Goal: Communication & Community: Answer question/provide support

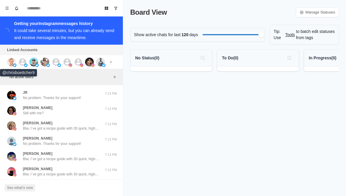
click at [7, 61] on img at bounding box center [11, 61] width 9 height 9
click at [24, 65] on img at bounding box center [26, 65] width 4 height 4
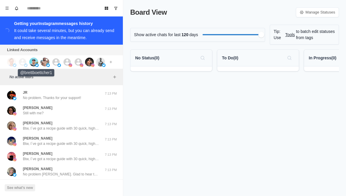
click at [31, 62] on img at bounding box center [33, 61] width 9 height 9
click at [44, 62] on img at bounding box center [44, 61] width 9 height 9
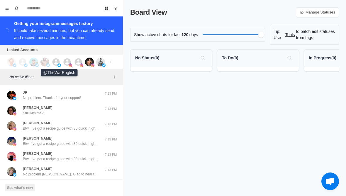
click at [59, 65] on img at bounding box center [59, 65] width 4 height 4
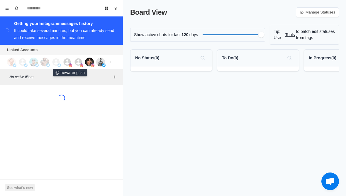
click at [66, 62] on icon at bounding box center [67, 61] width 7 height 7
click at [77, 62] on icon at bounding box center [78, 61] width 7 height 7
click at [89, 64] on img at bounding box center [89, 61] width 9 height 9
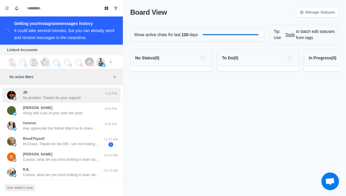
click at [26, 98] on p "No problem. Thanks for your support!" at bounding box center [52, 97] width 58 height 5
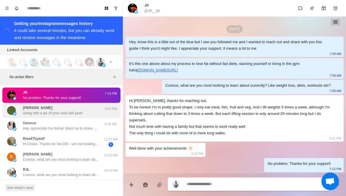
click at [36, 114] on p "Along with a pic of your cock hell yeah" at bounding box center [53, 112] width 60 height 5
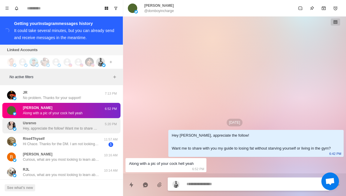
click at [33, 129] on p "Hey, appreciate the follow! Want me to share with you my guide to losing fat wi…" at bounding box center [61, 127] width 76 height 5
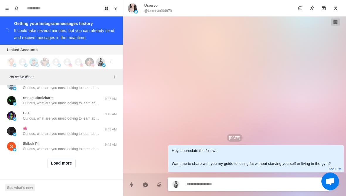
scroll to position [240, 0]
click at [51, 165] on button "Load more" at bounding box center [61, 162] width 29 height 9
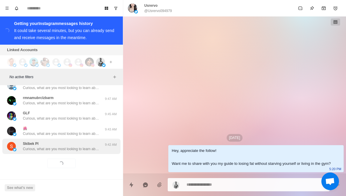
click at [36, 151] on div "Skibek Pl Curious, what are you most looking to learn about currently? Like wei…" at bounding box center [61, 145] width 118 height 15
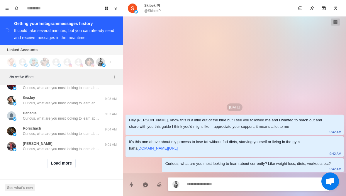
scroll to position [545, 0]
click at [68, 167] on button "Load more" at bounding box center [61, 162] width 29 height 9
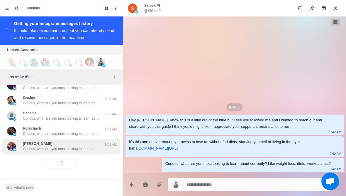
click at [84, 153] on div "Buff Bagwell Curious, what are you most looking to learn about currently? Like …" at bounding box center [61, 145] width 118 height 15
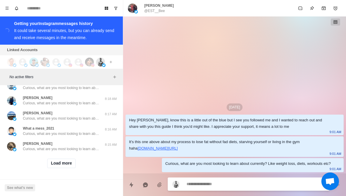
scroll to position [850, 0]
click at [68, 167] on button "Load more" at bounding box center [61, 162] width 29 height 9
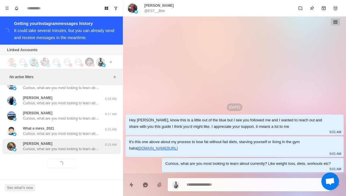
click at [86, 152] on div "Şemi Yalçın Curious, what are you most looking to learn about currently? Like w…" at bounding box center [61, 145] width 118 height 15
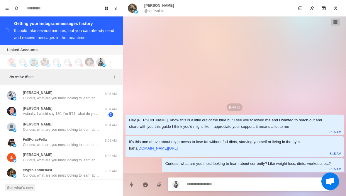
scroll to position [1002, 0]
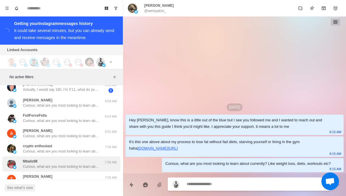
click at [90, 163] on div "Mbaliz88 Curious, what are you most looking to learn about currently? Like weig…" at bounding box center [61, 163] width 76 height 11
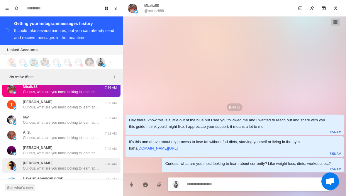
click at [84, 171] on div "Conan McIvor Curious, what are you most looking to learn about currently? Like …" at bounding box center [61, 165] width 118 height 15
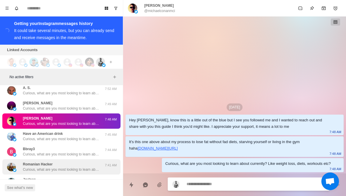
click at [85, 171] on p "Curious, what are you most looking to learn about currently? Like weight loss, …" at bounding box center [61, 169] width 76 height 5
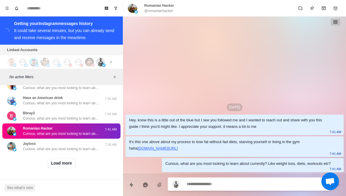
scroll to position [1156, 0]
click at [65, 167] on button "Load more" at bounding box center [61, 162] width 29 height 9
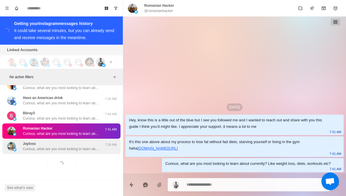
click at [84, 151] on div "Jayloss Curious, what are you most looking to learn about currently? Like weigh…" at bounding box center [61, 145] width 118 height 15
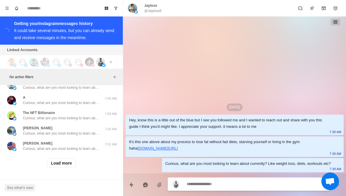
scroll to position [1462, 0]
click at [63, 167] on button "Load more" at bounding box center [61, 162] width 29 height 9
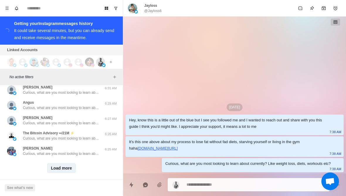
scroll to position [1767, 0]
click at [72, 166] on button "Load more" at bounding box center [61, 168] width 29 height 9
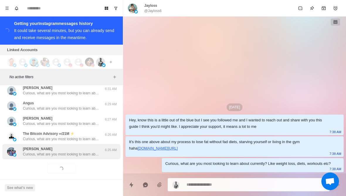
click at [85, 151] on p "Curious, what are you most looking to learn about currently? Like weight loss, …" at bounding box center [61, 153] width 76 height 5
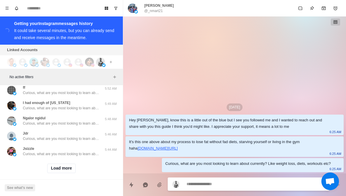
scroll to position [2072, 0]
click at [68, 167] on button "Load more" at bounding box center [61, 168] width 29 height 9
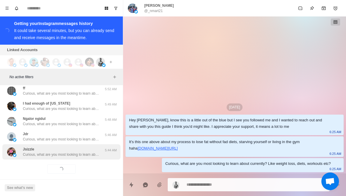
click at [82, 152] on p "Curious, what are you most looking to learn about currently? Like weight loss, …" at bounding box center [61, 154] width 76 height 5
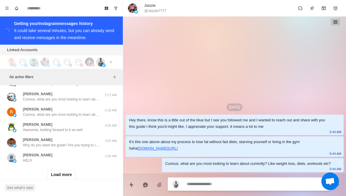
scroll to position [2372, 0]
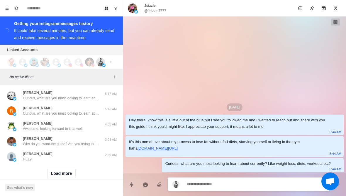
click at [72, 176] on div "Load more" at bounding box center [61, 173] width 118 height 19
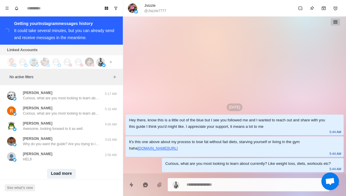
click at [70, 172] on button "Load more" at bounding box center [61, 173] width 29 height 9
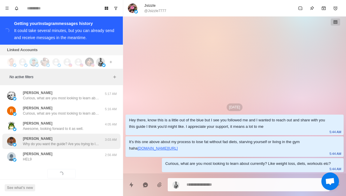
click at [94, 133] on div "Nicholas Wright Why do you want the guide? Are you trying to lose fat or build …" at bounding box center [61, 140] width 118 height 15
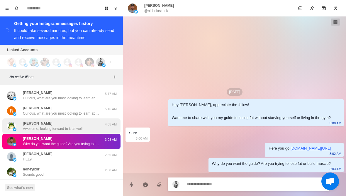
click at [91, 120] on div "Anton Remizov Awesome, looking forward to it as well." at bounding box center [55, 125] width 96 height 11
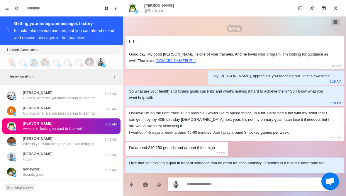
scroll to position [260, 0]
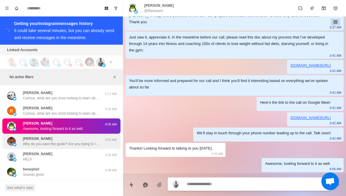
click at [23, 141] on p "Why do you want the guide? Are you trying to lose fat or build muscle?" at bounding box center [61, 143] width 76 height 5
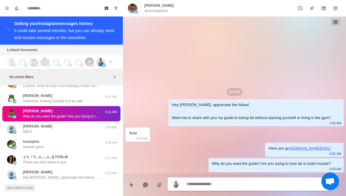
scroll to position [2400, 0]
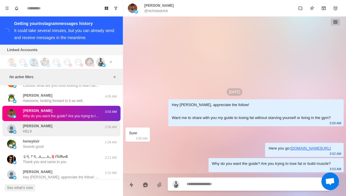
click at [13, 130] on img at bounding box center [15, 132] width 4 height 4
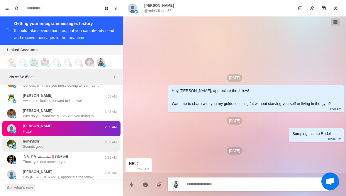
click at [16, 139] on img at bounding box center [11, 143] width 9 height 9
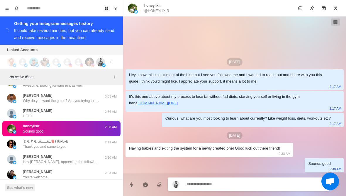
scroll to position [2418, 0]
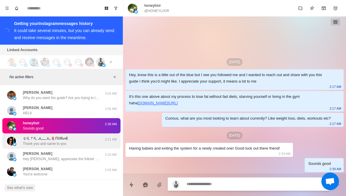
click at [15, 136] on img at bounding box center [11, 140] width 9 height 9
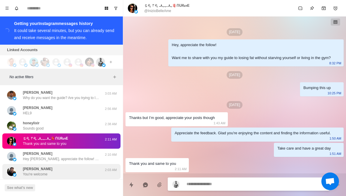
click at [20, 166] on div "Michael Youngblut You're welcome" at bounding box center [55, 171] width 96 height 11
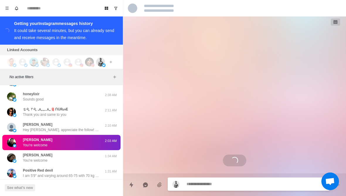
scroll to position [27, 0]
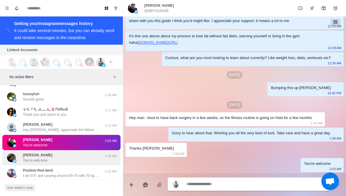
click at [19, 154] on div "Leighann Loftus You're welcome" at bounding box center [55, 157] width 96 height 11
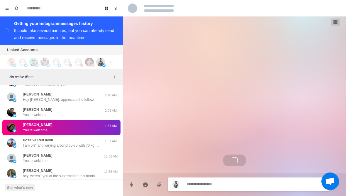
scroll to position [218, 0]
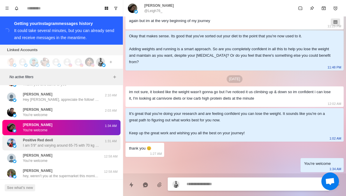
click at [19, 140] on div "Positive Red devil I am 5'9" and varying around 65-75 with 70 kg avg weight. I …" at bounding box center [55, 142] width 96 height 11
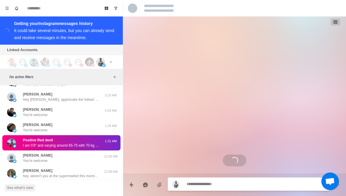
scroll to position [90, 0]
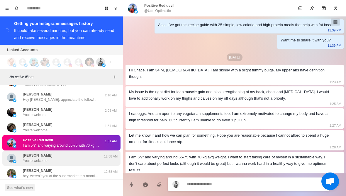
click at [22, 153] on div "bruce You're welcome" at bounding box center [55, 157] width 96 height 11
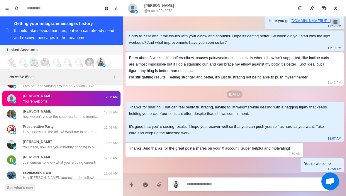
scroll to position [2539, 0]
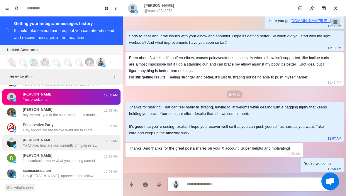
click at [21, 144] on div "Dennis Lopez Yo Chace, how are you currently bringing in new clients? We’ve bee…" at bounding box center [61, 142] width 118 height 15
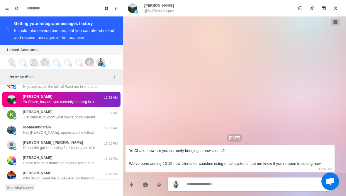
scroll to position [2591, 0]
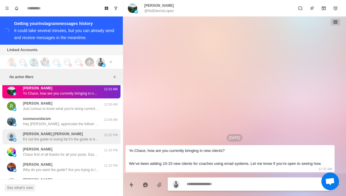
click at [13, 129] on div "Chris Joe It’s not the guide to losing fat it’s the guide to building disciplin…" at bounding box center [61, 136] width 118 height 15
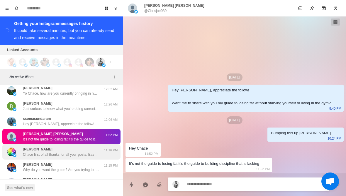
click at [21, 146] on div "William Cherry Chace first of all thanks for all your posts. Easy to understand…" at bounding box center [55, 151] width 96 height 11
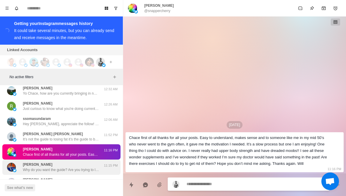
click at [22, 162] on div "Elliott Why do you want the guide? Are you trying to lose fat or build muscle?" at bounding box center [55, 167] width 96 height 11
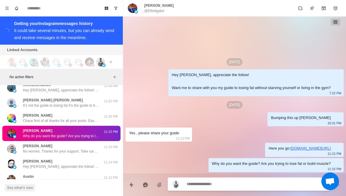
scroll to position [2625, 0]
type textarea "*"
type textarea "**********"
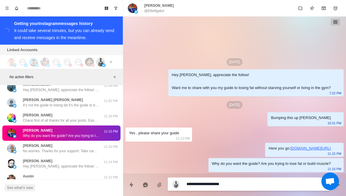
type textarea "*"
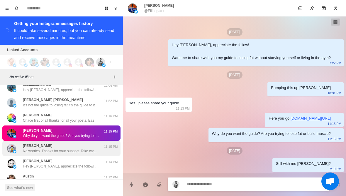
click at [28, 148] on p "No worries. Thanks for your support. Take care and have a great day." at bounding box center [61, 150] width 76 height 5
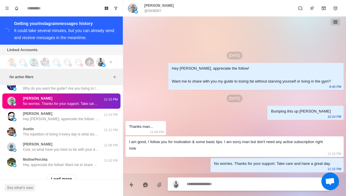
scroll to position [2672, 0]
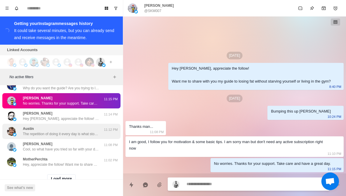
click at [11, 129] on img at bounding box center [11, 131] width 9 height 9
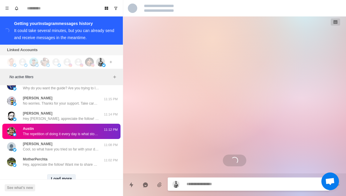
click at [53, 174] on button "Load more" at bounding box center [61, 178] width 29 height 9
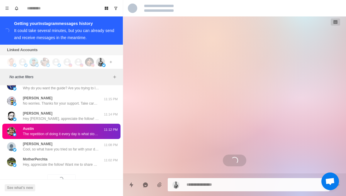
scroll to position [282, 0]
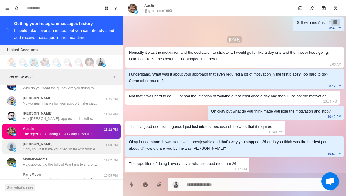
click at [21, 142] on div "Rahul Roy Cool, so what have you tried so far with your diet and training to lo…" at bounding box center [55, 146] width 96 height 11
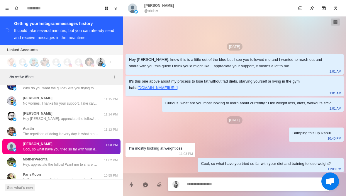
type textarea "*"
type textarea "**********"
type textarea "*"
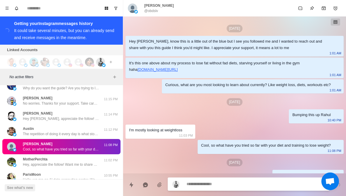
scroll to position [12, 0]
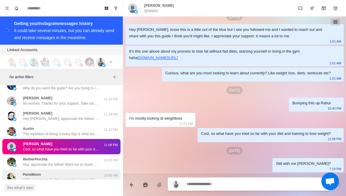
click at [33, 169] on div "ParisMoon Hello, we are an AI data computing center. We can enhance the winning…" at bounding box center [61, 176] width 118 height 15
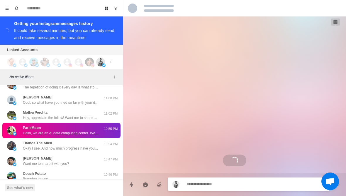
scroll to position [2719, 0]
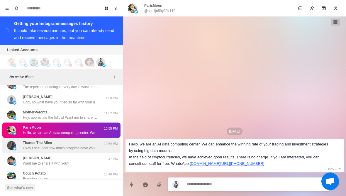
click at [21, 140] on div "Thanos The Alien Okay I see. And how much progress have you made since you redu…" at bounding box center [55, 145] width 96 height 11
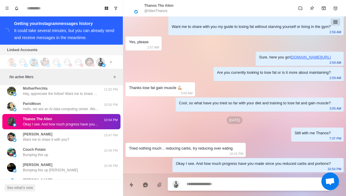
scroll to position [2743, 0]
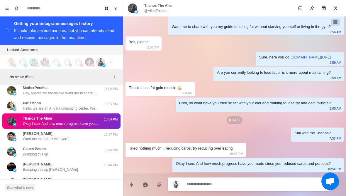
type textarea "*"
type textarea "**********"
type textarea "*"
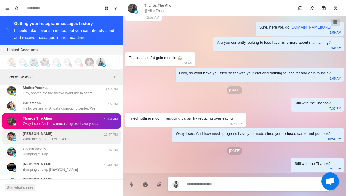
click at [16, 138] on img at bounding box center [15, 140] width 4 height 4
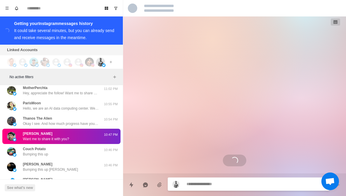
scroll to position [0, 0]
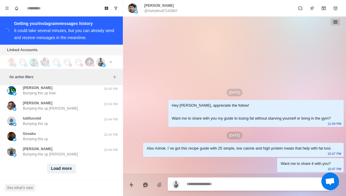
click at [56, 165] on button "Load more" at bounding box center [61, 168] width 29 height 9
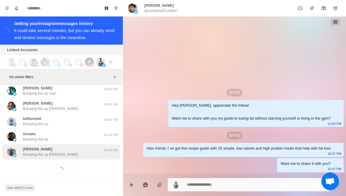
click at [32, 152] on div "Randy Blair Bumping this up Randy 10:44 PM" at bounding box center [61, 151] width 118 height 15
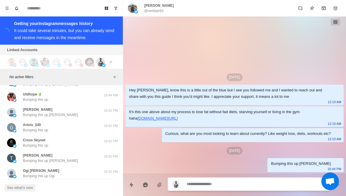
scroll to position [3145, 0]
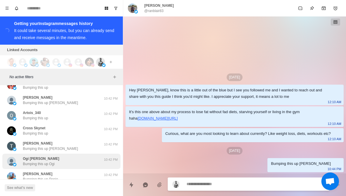
click at [28, 161] on div "Ogi Redzic Bumping this up Ogi 10:42 PM" at bounding box center [61, 160] width 118 height 15
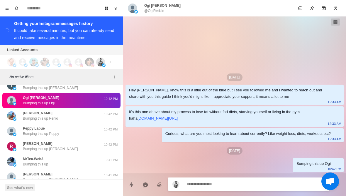
scroll to position [3207, 0]
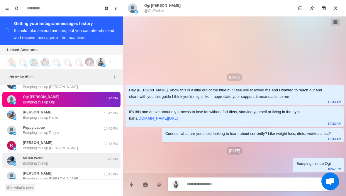
click at [28, 155] on p "MrTea.Web3" at bounding box center [33, 157] width 21 height 5
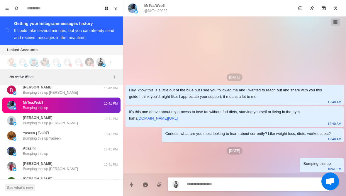
scroll to position [3270, 0]
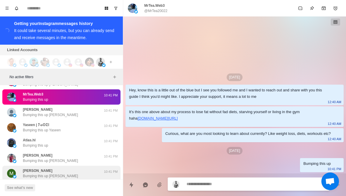
click at [28, 168] on p "Michael DeSimone" at bounding box center [38, 170] width 30 height 5
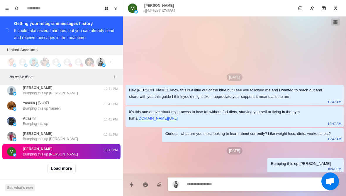
scroll to position [3292, 0]
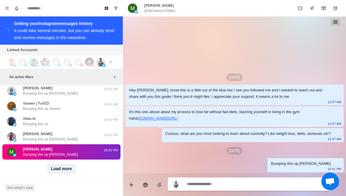
click at [56, 167] on button "Load more" at bounding box center [61, 168] width 29 height 9
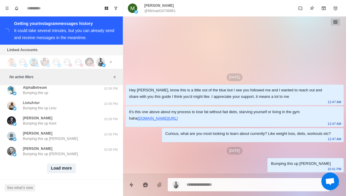
scroll to position [3597, 0]
click at [50, 164] on button "Load more" at bounding box center [61, 168] width 29 height 9
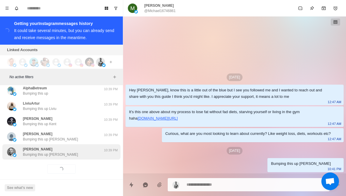
click at [36, 152] on p "Bumping this up Stuart" at bounding box center [50, 154] width 55 height 5
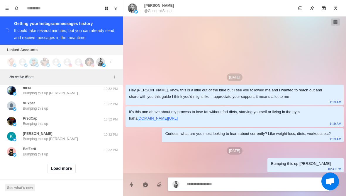
scroll to position [3902, 0]
click at [56, 166] on button "Load more" at bounding box center [61, 168] width 29 height 9
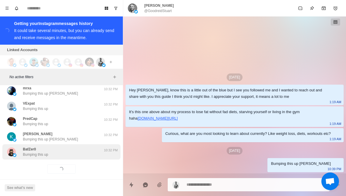
click at [43, 152] on div "BafZer0 Bumping this up 10:32 PM" at bounding box center [61, 151] width 118 height 15
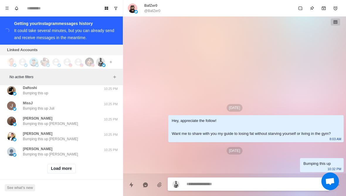
scroll to position [4207, 0]
click at [48, 164] on button "Load more" at bounding box center [61, 168] width 29 height 9
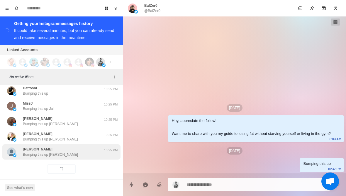
click at [34, 152] on p "Bumping this up Joelle" at bounding box center [50, 154] width 55 height 5
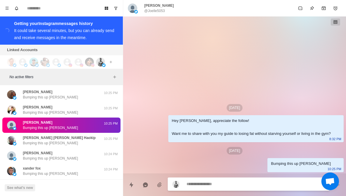
scroll to position [4280, 0]
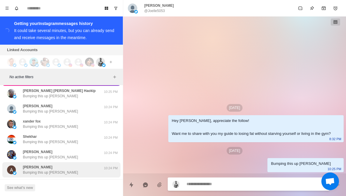
click at [29, 164] on p "ANNE C" at bounding box center [38, 166] width 30 height 5
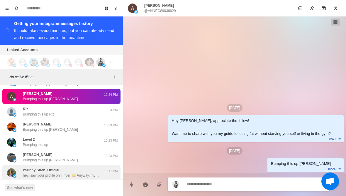
click at [28, 167] on p "xSunny Siren_Official" at bounding box center [41, 169] width 36 height 5
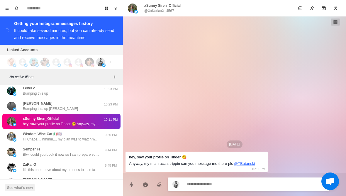
scroll to position [4405, 0]
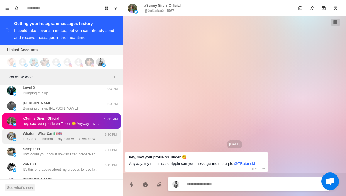
click at [16, 132] on img at bounding box center [11, 136] width 9 height 9
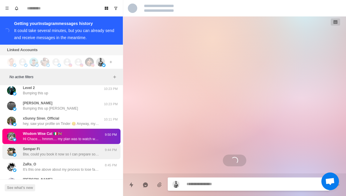
click at [24, 151] on p "Btw, could you book it now so I can prepare some stuff beforehand? Should only …" at bounding box center [61, 153] width 76 height 5
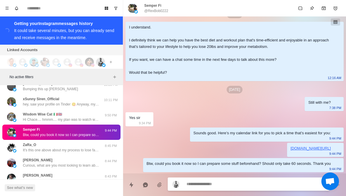
scroll to position [4426, 0]
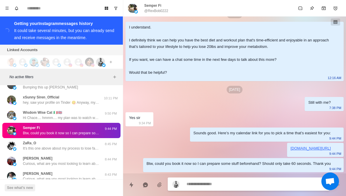
type textarea "*"
type textarea "**"
type textarea "*"
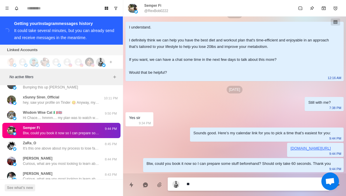
type textarea "***"
type textarea "*"
type textarea "***"
type textarea "*"
type textarea "***"
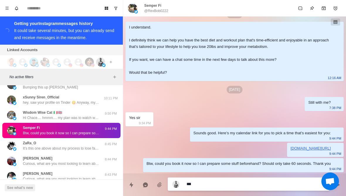
type textarea "*"
type textarea "**"
type textarea "*"
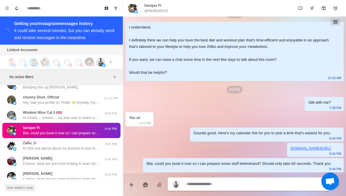
type textarea "*"
type textarea "**"
type textarea "*"
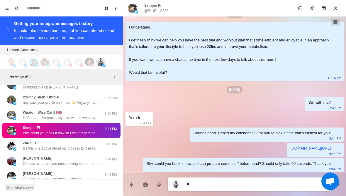
type textarea "***"
type textarea "*"
type textarea "**********"
type textarea "*"
type textarea "**********"
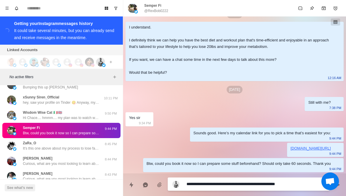
type textarea "*"
type textarea "**"
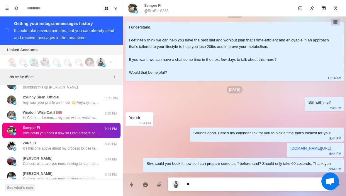
type textarea "*"
type textarea "***"
type textarea "*"
type textarea "**********"
type textarea "*"
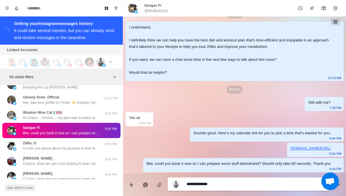
type textarea "**********"
type textarea "*"
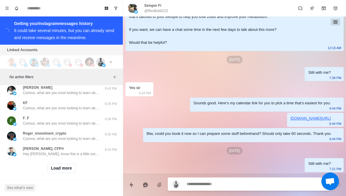
scroll to position [4511, 0]
click at [50, 166] on button "Load more" at bounding box center [61, 168] width 29 height 9
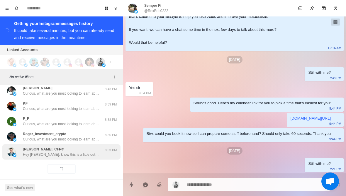
click at [30, 152] on div "Daniel Colston, CFP® Hey Daniel, know this is a little out of the blue but I se…" at bounding box center [61, 151] width 118 height 15
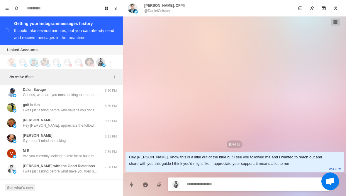
scroll to position [4589, 0]
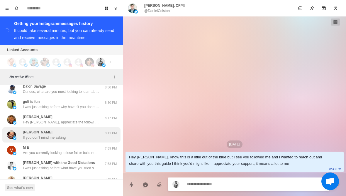
click at [15, 130] on img at bounding box center [11, 134] width 9 height 9
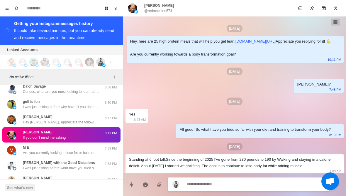
scroll to position [264, 0]
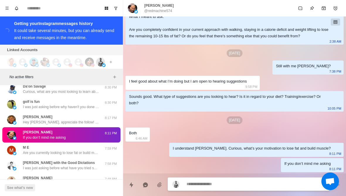
type textarea "*"
type textarea "**********"
type textarea "*"
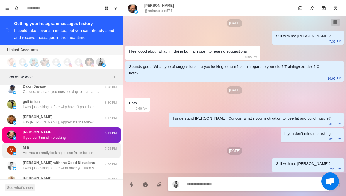
click at [15, 145] on img at bounding box center [11, 149] width 9 height 9
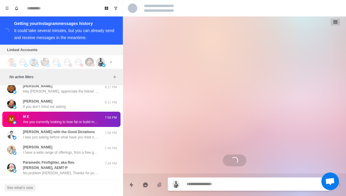
scroll to position [4621, 0]
type textarea "*"
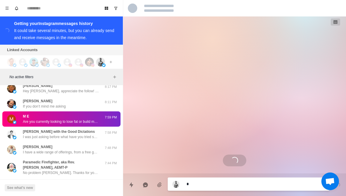
type textarea "*"
type textarea "**"
type textarea "*"
type textarea "***"
type textarea "*"
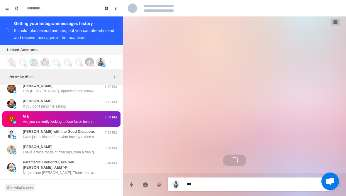
type textarea "**********"
type textarea "*"
type textarea "**********"
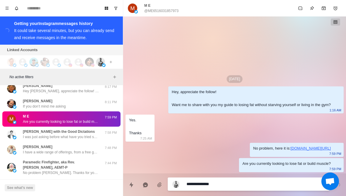
type textarea "*"
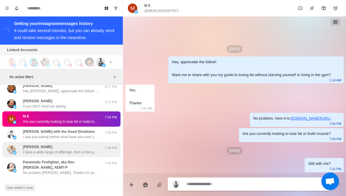
click at [21, 146] on div "Patrick Wallace I have a wide range of offerings, from a free guide all the way…" at bounding box center [55, 149] width 96 height 11
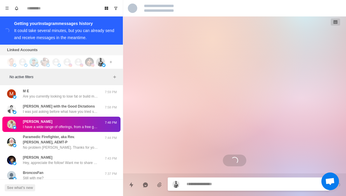
scroll to position [548, 0]
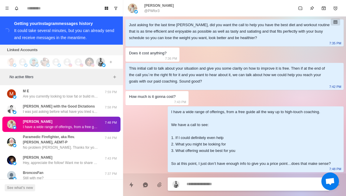
type textarea "*"
type textarea "**********"
type textarea "*"
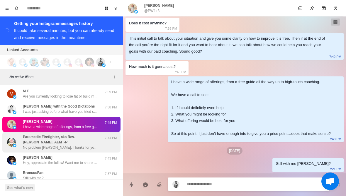
click at [20, 138] on div "Paramedic Firefighter, aka Rev. John McKay, AEMT-P No problem John. Thanks for …" at bounding box center [55, 142] width 96 height 16
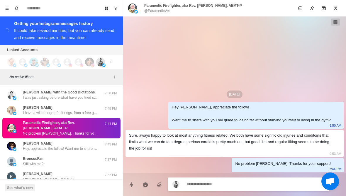
scroll to position [4689, 0]
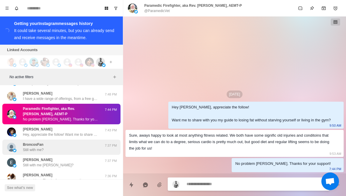
click at [15, 142] on img at bounding box center [11, 146] width 9 height 9
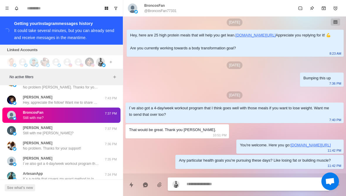
scroll to position [7, 0]
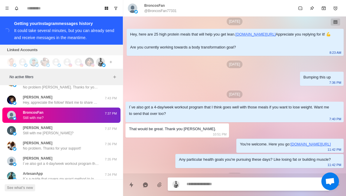
type textarea "*"
type textarea "**"
type textarea "*"
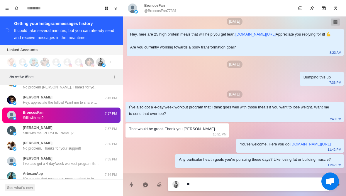
type textarea "***"
type textarea "*"
type textarea "****"
type textarea "*"
type textarea "**********"
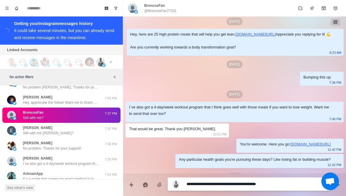
type textarea "*"
type textarea "**********"
type textarea "*"
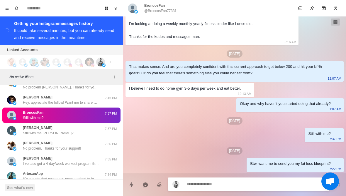
type textarea "*"
type textarea "**"
type textarea "*"
type textarea "***"
type textarea "*"
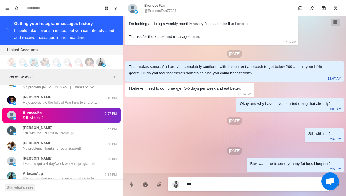
type textarea "****"
type textarea "*"
type textarea "**********"
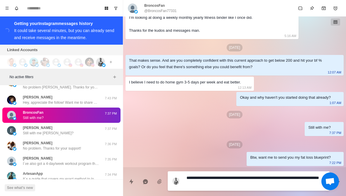
type textarea "*"
type textarea "**********"
type textarea "*"
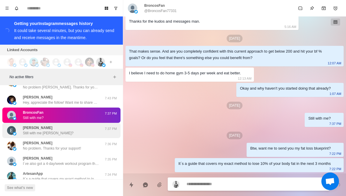
click at [22, 130] on div "Eric Tetteh Still with me Eric? 7:37 PM" at bounding box center [61, 130] width 118 height 15
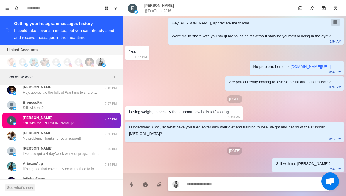
scroll to position [18, 0]
type textarea "*"
type textarea "**"
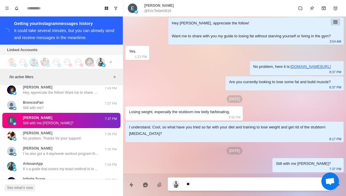
type textarea "*"
type textarea "***"
type textarea "*"
type textarea "****"
type textarea "*"
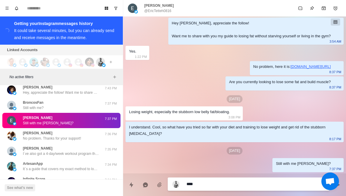
type textarea "**********"
type textarea "*"
type textarea "**********"
type textarea "*"
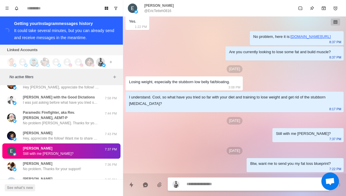
type textarea "*"
type textarea "**"
type textarea "*"
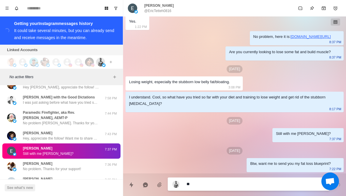
type textarea "***"
type textarea "*"
type textarea "****"
type textarea "*"
type textarea "**********"
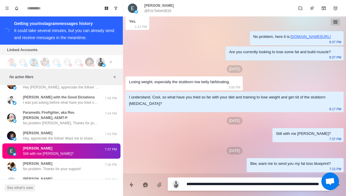
type textarea "*"
type textarea "**********"
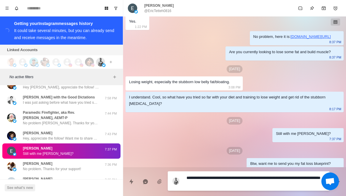
scroll to position [0, 0]
type textarea "*"
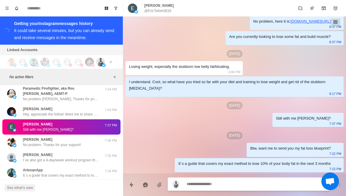
scroll to position [4756, 0]
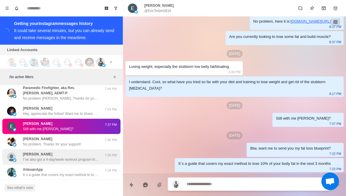
click at [26, 151] on p "Karen Burke" at bounding box center [38, 153] width 30 height 5
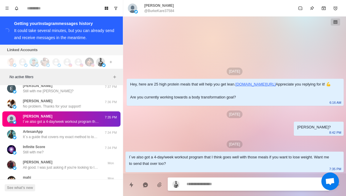
scroll to position [4794, 0]
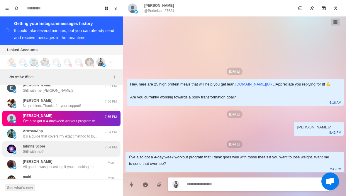
click at [19, 144] on div "Infinite Score Still with me?" at bounding box center [55, 148] width 96 height 11
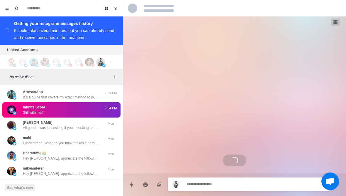
scroll to position [25, 0]
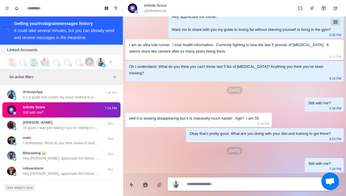
type textarea "*"
type textarea "**"
type textarea "*"
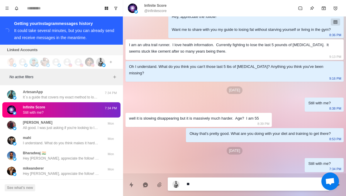
type textarea "***"
type textarea "*"
type textarea "****"
type textarea "*"
type textarea "**********"
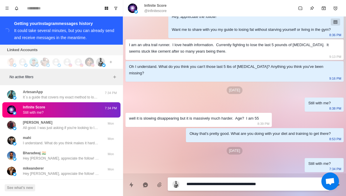
type textarea "*"
type textarea "**********"
type textarea "*"
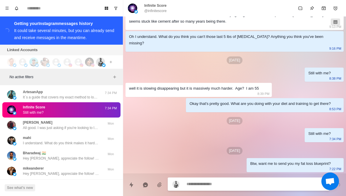
type textarea "*"
type textarea "**"
type textarea "*"
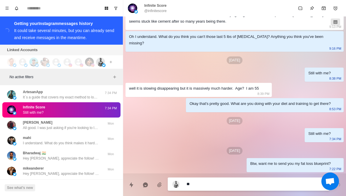
type textarea "***"
type textarea "*"
type textarea "****"
type textarea "*"
type textarea "**********"
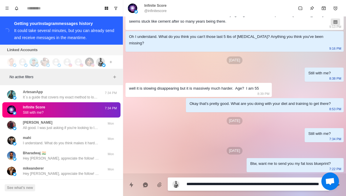
type textarea "*"
type textarea "**********"
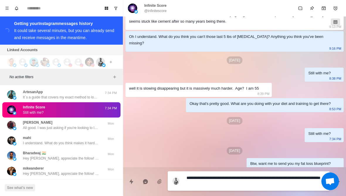
type textarea "*"
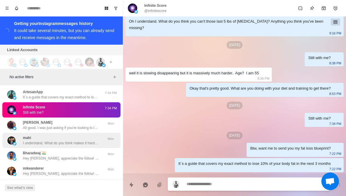
click at [21, 136] on div "mahi I understand. What do you think makes it hard for you to stay consistent r…" at bounding box center [55, 140] width 96 height 11
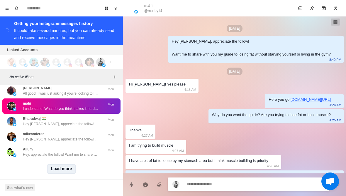
click at [57, 167] on button "Load more" at bounding box center [61, 168] width 29 height 9
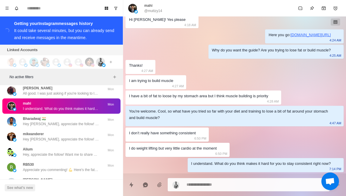
click at [215, 184] on textarea at bounding box center [255, 184] width 138 height 9
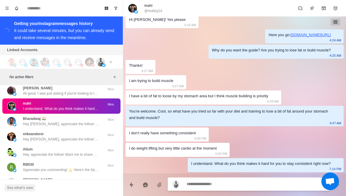
type textarea "*"
type textarea "**********"
type textarea "*"
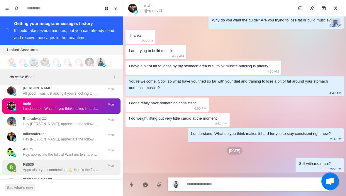
click at [20, 165] on div "RB530 Appreciate you commenting! 💪 Here's the fat loss guide you wanted: https:…" at bounding box center [55, 167] width 96 height 11
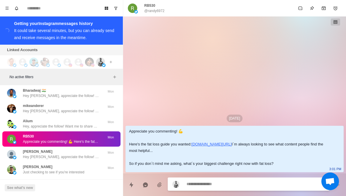
type textarea "*"
type textarea "**********"
type textarea "*"
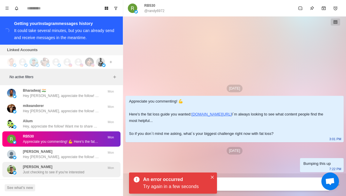
click at [27, 169] on p "Just checking to see if you're interested" at bounding box center [54, 171] width 62 height 5
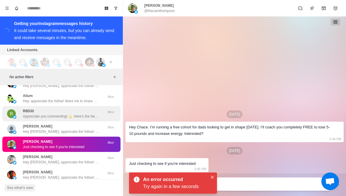
click at [19, 108] on div "RB530 Appreciate you commenting! 💪 Here's the fat loss guide you wanted: https:…" at bounding box center [55, 113] width 96 height 11
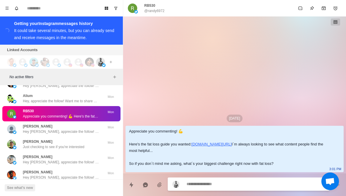
click at [164, 9] on p "@randy6972" at bounding box center [154, 10] width 20 height 5
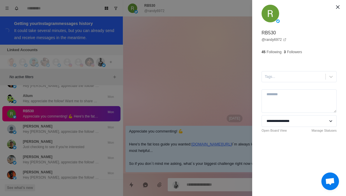
click at [22, 138] on div "**********" at bounding box center [173, 98] width 346 height 196
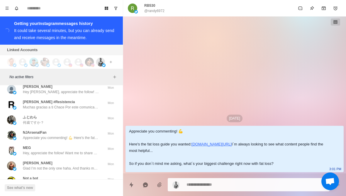
scroll to position [5098, 0]
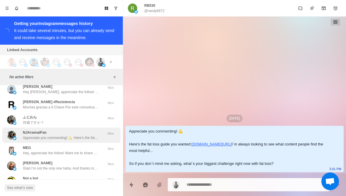
click at [22, 133] on div "NJArsenalFan Appreciate you commenting! 💪 Here's the fat loss guide you wanted:…" at bounding box center [55, 135] width 96 height 11
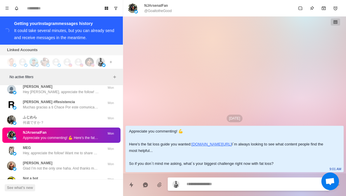
type textarea "*"
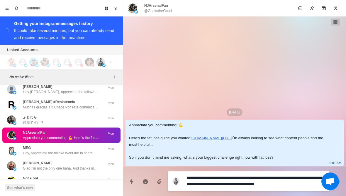
type textarea "**********"
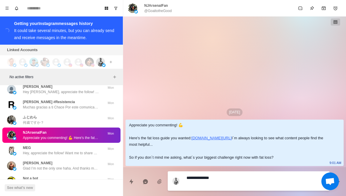
type textarea "*"
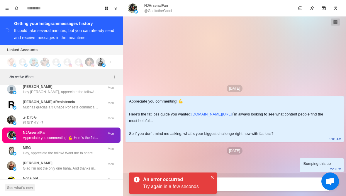
click at [158, 6] on p "NJArsenalFan" at bounding box center [156, 5] width 24 height 5
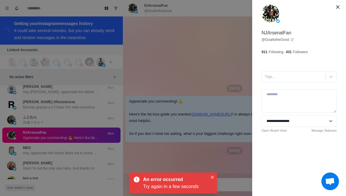
click at [27, 152] on div "**********" at bounding box center [173, 98] width 346 height 196
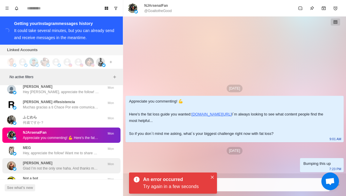
click at [24, 165] on p "Glad I’m not the only one haha. And thanks man, you too!" at bounding box center [61, 167] width 76 height 5
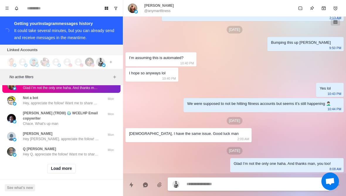
scroll to position [5178, 0]
click at [54, 164] on button "Load more" at bounding box center [61, 168] width 29 height 9
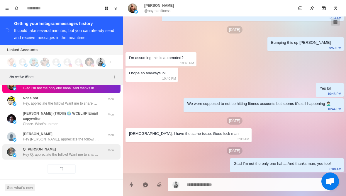
click at [31, 152] on p "Hey Q, appreciate the follow! Want me to share with you my guide to losing fat …" at bounding box center [61, 154] width 76 height 5
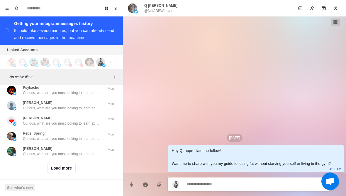
scroll to position [5483, 0]
click at [52, 164] on button "Load more" at bounding box center [61, 168] width 29 height 9
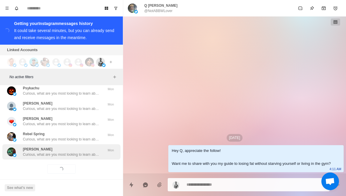
click at [39, 152] on p "Curious, what are you most looking to learn about currently? Like weight loss, …" at bounding box center [61, 154] width 76 height 5
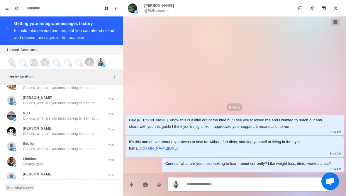
scroll to position [5687, 0]
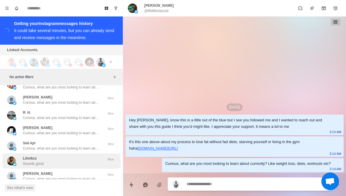
click at [29, 155] on p "Lilmikcz" at bounding box center [30, 157] width 14 height 5
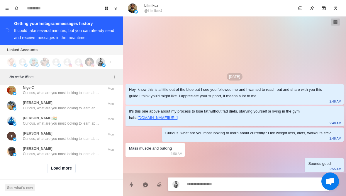
scroll to position [5787, 0]
click at [52, 164] on button "Load more" at bounding box center [61, 168] width 29 height 9
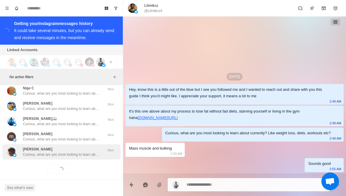
click at [40, 153] on div "Martin J Selman Curious, what are you most looking to learn about currently? Li…" at bounding box center [61, 151] width 118 height 15
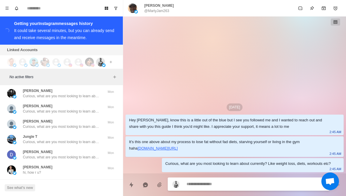
scroll to position [5940, 0]
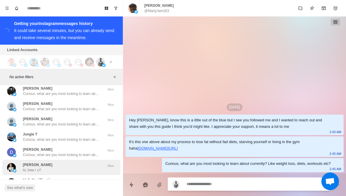
click at [32, 167] on p "hi, how r u?" at bounding box center [32, 169] width 18 height 5
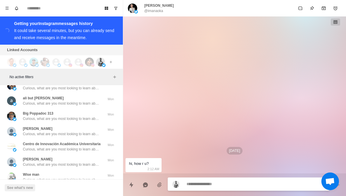
scroll to position [6059, 0]
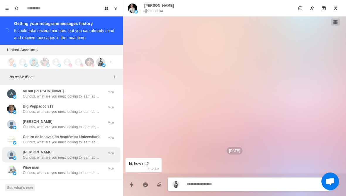
click at [27, 155] on p "Curious, what are you most looking to learn about currently? Like weight loss, …" at bounding box center [61, 157] width 76 height 5
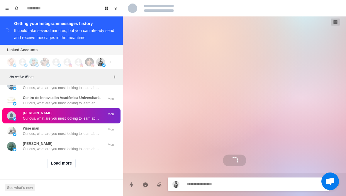
scroll to position [6098, 0]
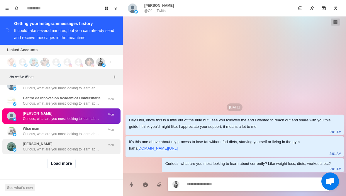
click at [37, 150] on p "Curious, what are you most looking to learn about currently? Like weight loss, …" at bounding box center [61, 148] width 76 height 5
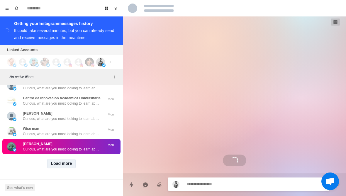
click at [50, 164] on button "Load more" at bounding box center [61, 163] width 29 height 9
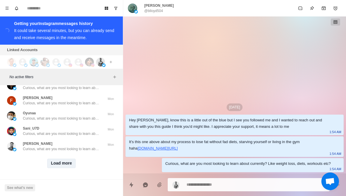
click at [52, 166] on button "Load more" at bounding box center [61, 162] width 29 height 9
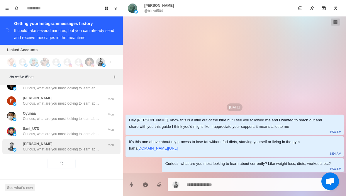
click at [40, 151] on p "Curious, what are you most looking to learn about currently? Like weight loss, …" at bounding box center [61, 148] width 76 height 5
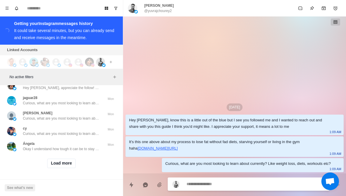
scroll to position [6707, 0]
click at [51, 164] on button "Load more" at bounding box center [61, 163] width 29 height 9
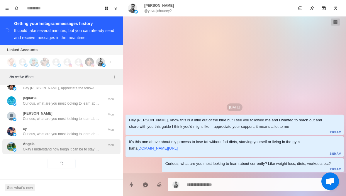
click at [40, 147] on p "Okay I understand how tough it can be to stay consistent when you have such a t…" at bounding box center [61, 148] width 76 height 5
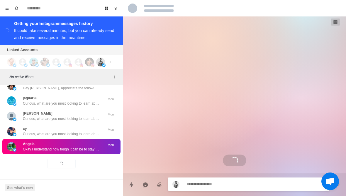
scroll to position [123, 0]
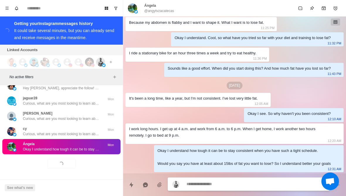
type textarea "*"
type textarea "**********"
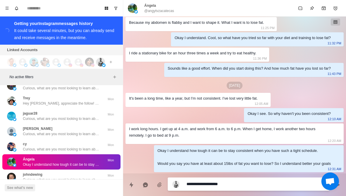
type textarea "*"
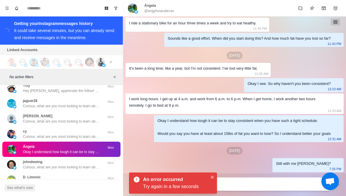
scroll to position [6720, 0]
click at [165, 9] on p "@angytvzacatecas" at bounding box center [159, 10] width 30 height 5
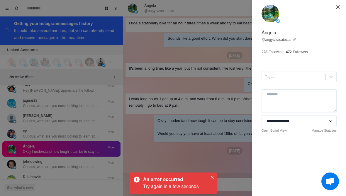
click at [23, 156] on div "**********" at bounding box center [173, 98] width 346 height 196
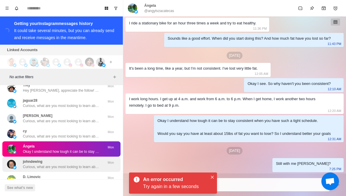
click at [23, 162] on div "johndewing Curious, what are you most looking to learn about currently? Like we…" at bounding box center [55, 164] width 96 height 11
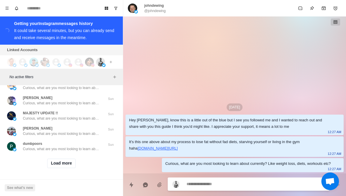
scroll to position [7028, 0]
click at [51, 165] on button "Load more" at bounding box center [61, 163] width 29 height 9
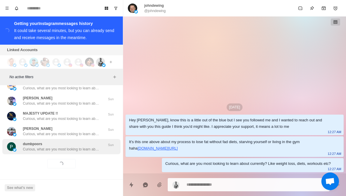
click at [33, 152] on div "dumbpoors Curious, what are you most looking to learn about currently? Like wei…" at bounding box center [61, 146] width 118 height 15
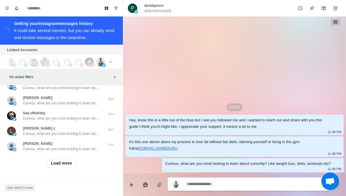
scroll to position [7332, 0]
click at [53, 164] on button "Load more" at bounding box center [61, 163] width 29 height 9
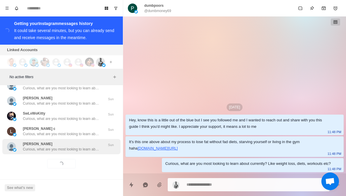
click at [35, 149] on p "Curious, what are you most looking to learn about currently? Like weight loss, …" at bounding box center [61, 148] width 76 height 5
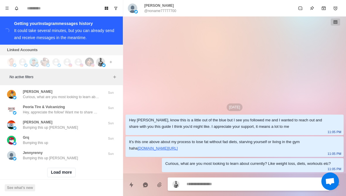
scroll to position [7629, 0]
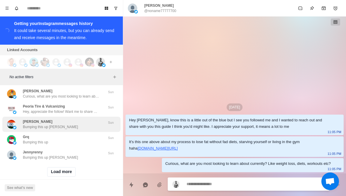
click at [14, 120] on img at bounding box center [11, 124] width 9 height 9
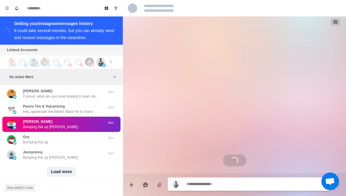
click at [59, 175] on button "Load more" at bounding box center [61, 171] width 29 height 9
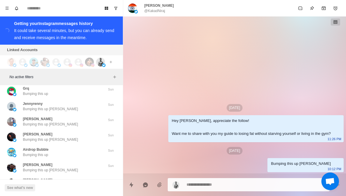
scroll to position [7696, 0]
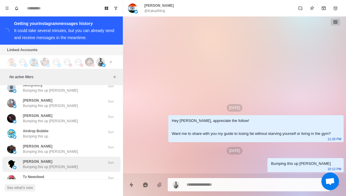
click at [28, 163] on p "Saul" at bounding box center [38, 161] width 30 height 5
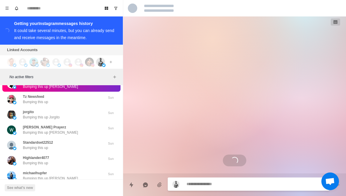
scroll to position [7790, 0]
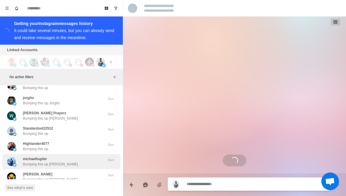
click at [24, 158] on p "michaelhupfer" at bounding box center [35, 158] width 24 height 5
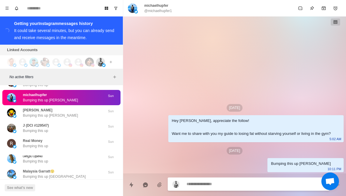
scroll to position [7867, 0]
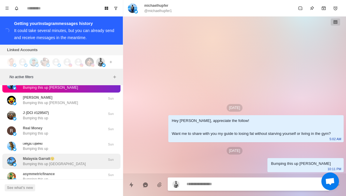
click at [27, 163] on p "Bumping this up Malaysia" at bounding box center [54, 163] width 63 height 5
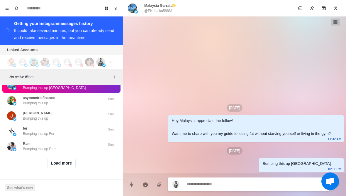
scroll to position [7942, 0]
click at [51, 164] on button "Load more" at bounding box center [61, 163] width 29 height 9
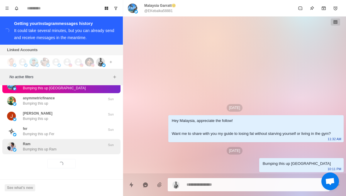
click at [35, 151] on div "Ram Bumping this up Ram Sun" at bounding box center [61, 146] width 118 height 15
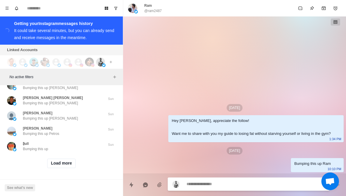
scroll to position [8247, 0]
click at [51, 165] on button "Load more" at bounding box center [61, 163] width 29 height 9
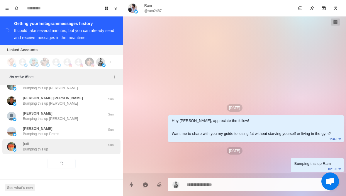
click at [30, 150] on p "Bumping this up" at bounding box center [35, 148] width 25 height 5
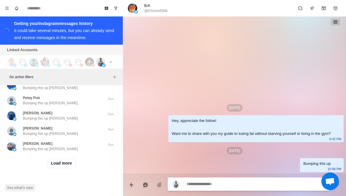
scroll to position [8552, 0]
click at [55, 164] on button "Load more" at bounding box center [61, 163] width 29 height 9
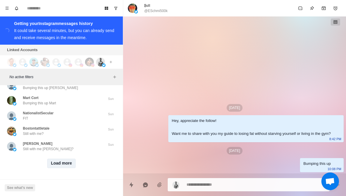
scroll to position [8857, 0]
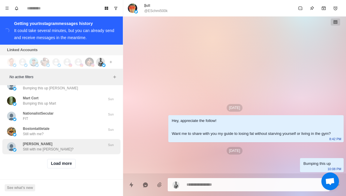
click at [37, 151] on div "Nick Sharpe Still with me Nick? Sun" at bounding box center [61, 146] width 118 height 15
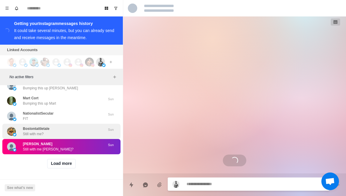
click at [24, 131] on p "Still with me?" at bounding box center [33, 133] width 21 height 5
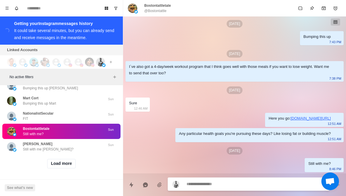
scroll to position [176, 0]
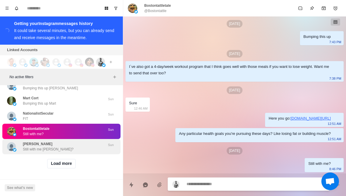
click at [22, 142] on div "Nick Sharpe Still with me Nick?" at bounding box center [55, 146] width 96 height 11
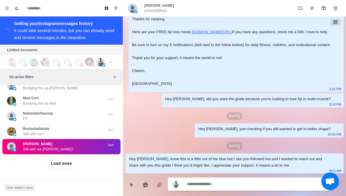
scroll to position [535, 0]
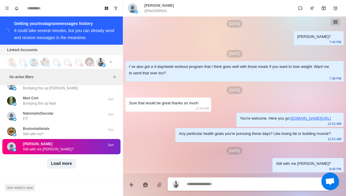
click at [62, 164] on button "Load more" at bounding box center [61, 163] width 29 height 9
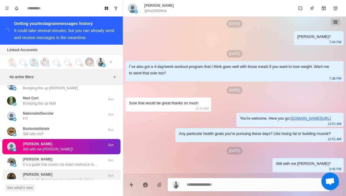
click at [21, 179] on div "Jose A. It´s a guide that covers my exact method to lose 10% of your body fat i…" at bounding box center [55, 177] width 96 height 11
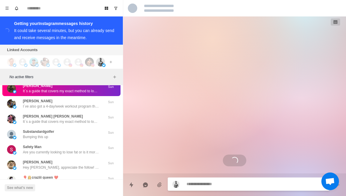
scroll to position [8948, 0]
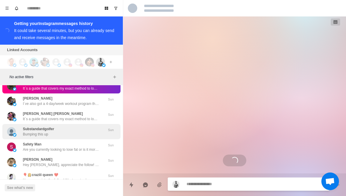
click at [16, 133] on img at bounding box center [15, 135] width 4 height 4
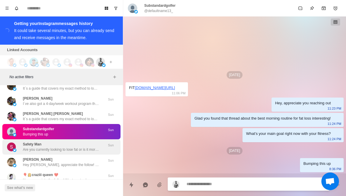
click at [31, 148] on p "Are you currently looking to lose fat or is it more about maintaining?" at bounding box center [61, 149] width 76 height 5
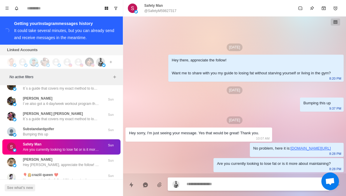
type textarea "*"
type textarea "**********"
type textarea "*"
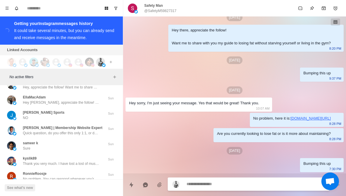
scroll to position [9043, 0]
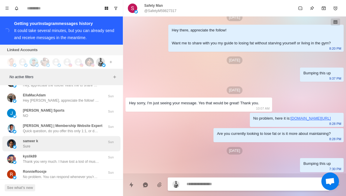
click at [20, 140] on div "sameer k Sure" at bounding box center [55, 143] width 96 height 11
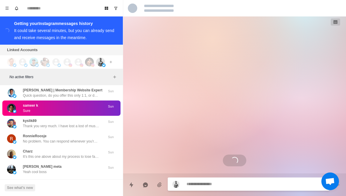
scroll to position [9079, 0]
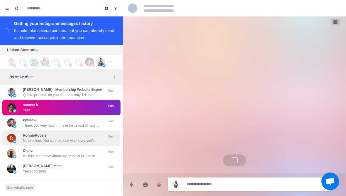
click at [15, 136] on img at bounding box center [11, 137] width 9 height 9
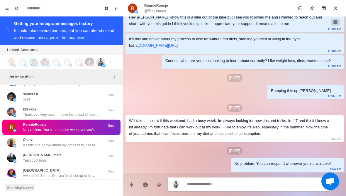
scroll to position [9109, 0]
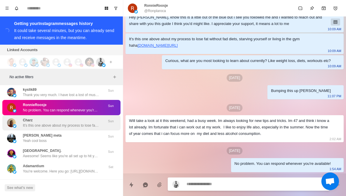
click at [15, 125] on img at bounding box center [15, 126] width 4 height 4
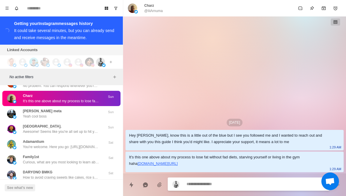
scroll to position [9135, 0]
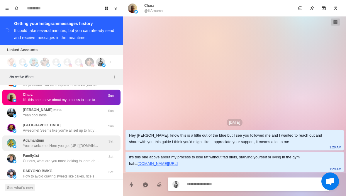
click at [15, 145] on img at bounding box center [15, 146] width 4 height 4
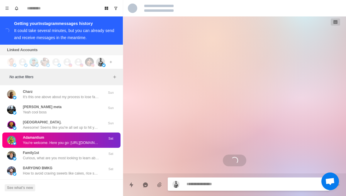
scroll to position [9127, 0]
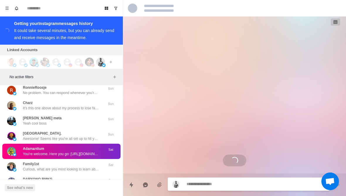
type textarea "*"
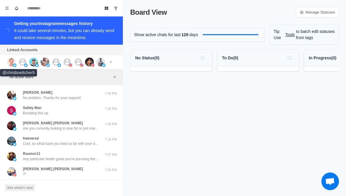
click at [11, 63] on img at bounding box center [11, 61] width 9 height 9
click at [32, 61] on img at bounding box center [33, 61] width 9 height 9
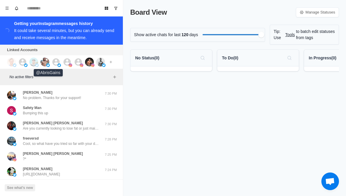
click at [47, 63] on img at bounding box center [44, 61] width 9 height 9
click at [55, 63] on icon at bounding box center [55, 61] width 7 height 7
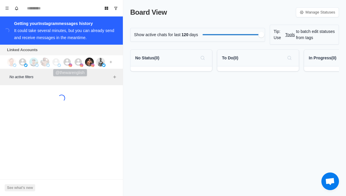
click at [67, 62] on icon at bounding box center [67, 61] width 7 height 7
click at [77, 62] on icon at bounding box center [78, 61] width 7 height 7
click at [88, 62] on img at bounding box center [89, 61] width 9 height 9
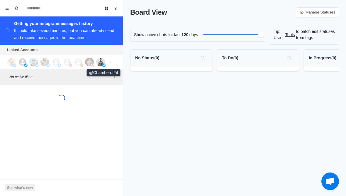
click at [100, 64] on img at bounding box center [100, 61] width 9 height 9
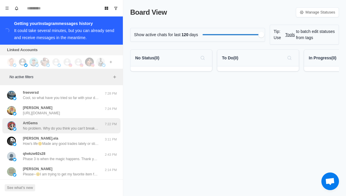
click at [36, 132] on div "ArtGems No problem. Why do you think you can't break below 100kg? What have you…" at bounding box center [61, 125] width 118 height 15
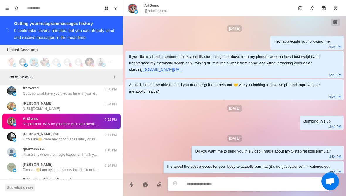
scroll to position [130, 0]
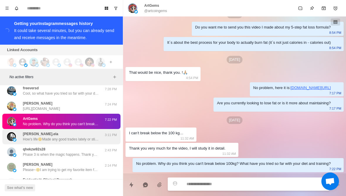
click at [14, 138] on img at bounding box center [11, 136] width 9 height 9
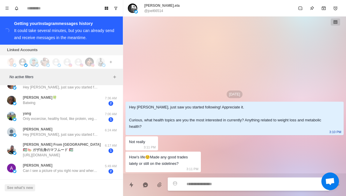
scroll to position [135, 0]
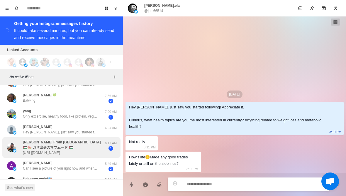
click at [14, 138] on div "Mahmoud From Gaza 🇵🇸🍉 ガザ出身のマフムード 🇵🇸 https://twitter.com/mahmoudfrompal/status/1…" at bounding box center [61, 147] width 118 height 21
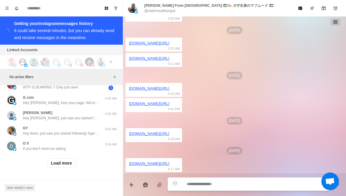
scroll to position [247, 0]
click at [54, 166] on button "Load more" at bounding box center [61, 162] width 29 height 9
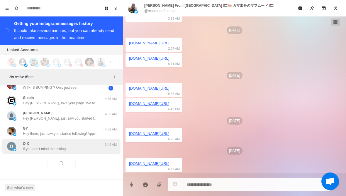
click at [32, 147] on p "If you don’t mind me asking" at bounding box center [44, 148] width 43 height 5
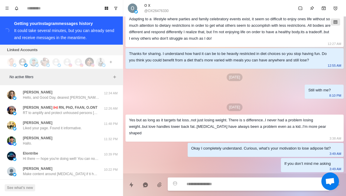
scroll to position [360, 0]
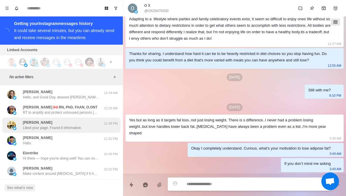
click at [15, 128] on img at bounding box center [15, 128] width 4 height 4
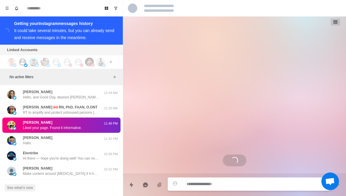
scroll to position [0, 0]
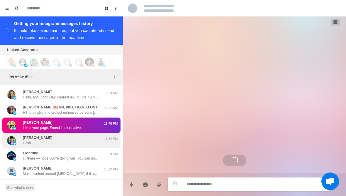
click at [19, 139] on div "Shakil Ahmed Hallo." at bounding box center [55, 140] width 96 height 11
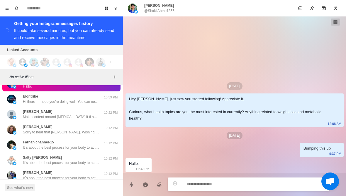
scroll to position [422, 0]
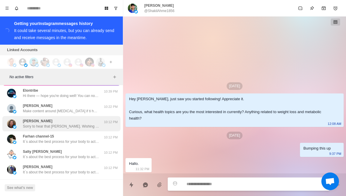
click at [21, 122] on div "Alma Atkinson Sorry to hear that Alma. Wishing your husband strength and a stea…" at bounding box center [55, 123] width 96 height 11
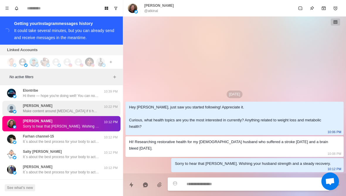
click at [20, 110] on div "Yash Duseja Make content around brain fog if ti have any info" at bounding box center [55, 108] width 96 height 11
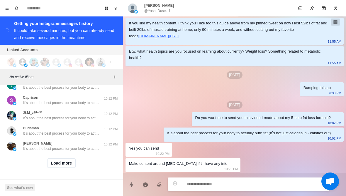
scroll to position [552, 0]
click at [56, 167] on button "Load more" at bounding box center [61, 162] width 29 height 9
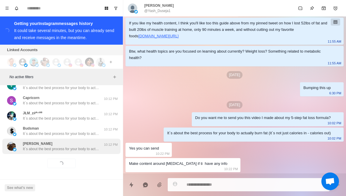
click at [40, 148] on p "It´s about the best process for your body to actually burn fat (it´s not just c…" at bounding box center [61, 148] width 76 height 5
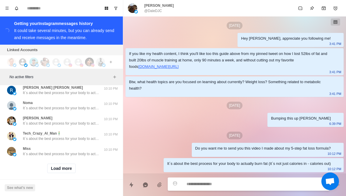
scroll to position [857, 0]
click at [66, 167] on button "Load more" at bounding box center [61, 168] width 29 height 9
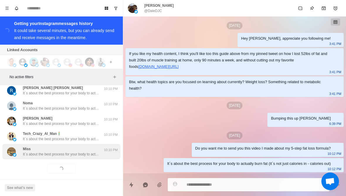
click at [79, 153] on div "Miss It´s about the best process for your body to actually burn fat (it´s not j…" at bounding box center [61, 151] width 118 height 15
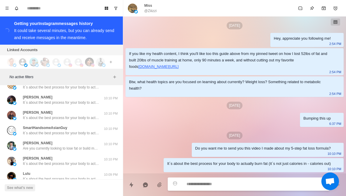
scroll to position [940, 0]
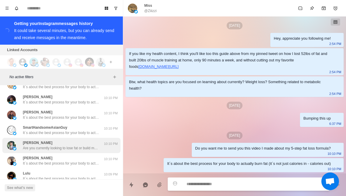
click at [72, 138] on div "Çağrı Malkoç Are you currently looking to lose fat or build muscle? 10:10 PM" at bounding box center [61, 145] width 118 height 15
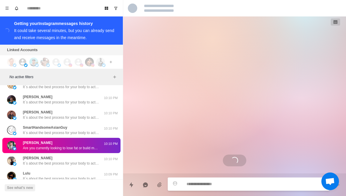
scroll to position [49, 0]
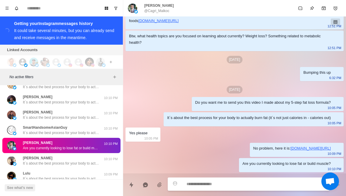
type textarea "*"
type textarea "**"
type textarea "*"
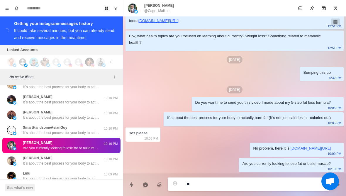
type textarea "***"
type textarea "*"
type textarea "**********"
type textarea "*"
type textarea "**********"
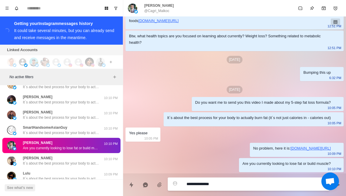
type textarea "*"
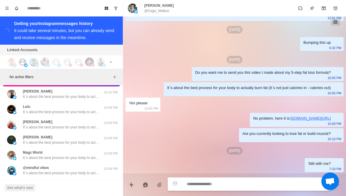
scroll to position [1016, 0]
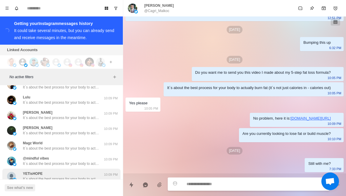
click at [27, 171] on p "YETisHOPE" at bounding box center [33, 173] width 20 height 5
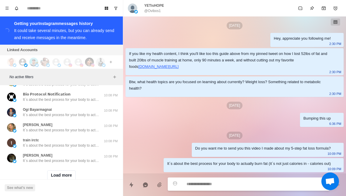
scroll to position [1159, 0]
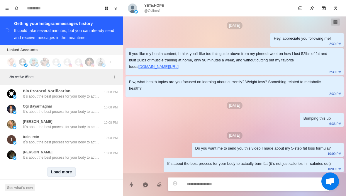
click at [52, 167] on button "Load more" at bounding box center [61, 171] width 29 height 9
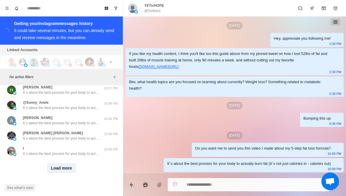
scroll to position [1467, 0]
click at [60, 164] on button "Load more" at bounding box center [61, 168] width 29 height 9
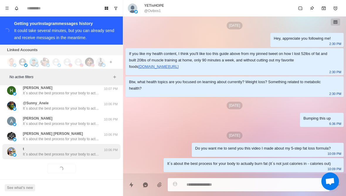
click at [42, 151] on p "It´s about the best process for your body to actually burn fat (it´s not just c…" at bounding box center [61, 153] width 76 height 5
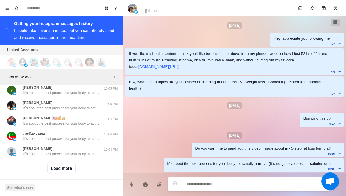
scroll to position [1772, 0]
click at [66, 164] on button "Load more" at bounding box center [61, 168] width 29 height 9
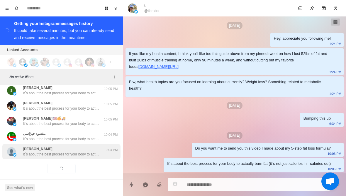
click at [86, 151] on p "It´s about the best process for your body to actually burn fat (it´s not just c…" at bounding box center [61, 153] width 76 height 5
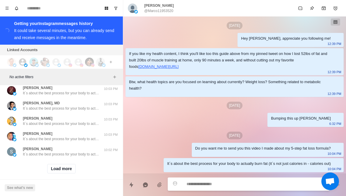
scroll to position [2077, 0]
click at [65, 167] on button "Load more" at bounding box center [61, 168] width 29 height 9
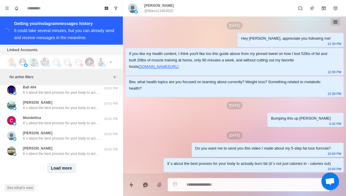
scroll to position [2382, 0]
click at [68, 165] on button "Load more" at bounding box center [61, 168] width 29 height 9
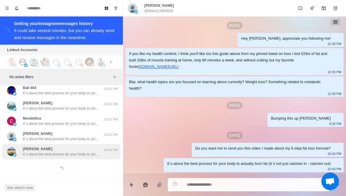
click at [85, 151] on p "It´s about the best process for your body to actually burn fat (it´s not just c…" at bounding box center [61, 153] width 76 height 5
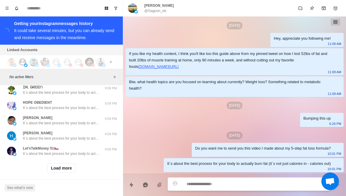
scroll to position [2687, 0]
click at [58, 166] on button "Load more" at bounding box center [61, 168] width 29 height 9
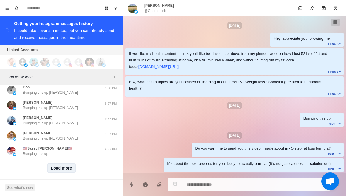
scroll to position [2992, 0]
click at [56, 166] on button "Load more" at bounding box center [61, 168] width 29 height 9
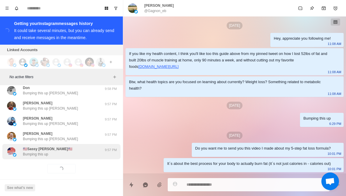
click at [28, 151] on p "Bumping this up" at bounding box center [35, 153] width 25 height 5
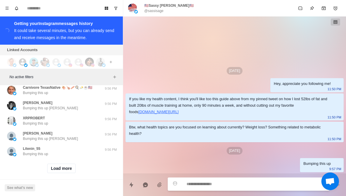
scroll to position [3302, 0]
click at [50, 167] on button "Load more" at bounding box center [61, 168] width 29 height 9
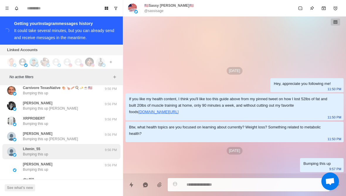
click at [29, 151] on p "Bumping this up" at bounding box center [35, 153] width 25 height 5
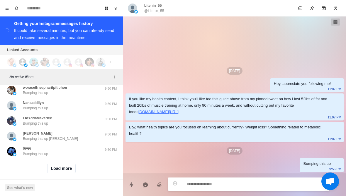
scroll to position [3607, 0]
click at [47, 165] on button "Load more" at bounding box center [61, 168] width 29 height 9
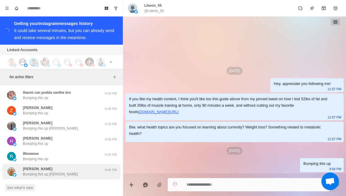
click at [24, 166] on p "Derek" at bounding box center [38, 168] width 30 height 5
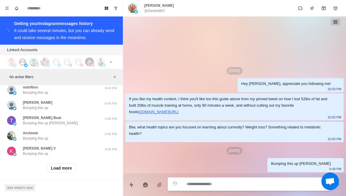
scroll to position [3912, 0]
click at [54, 164] on button "Load more" at bounding box center [61, 168] width 29 height 9
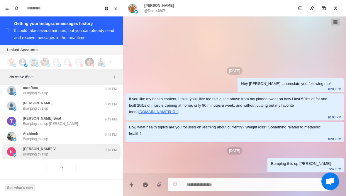
click at [39, 153] on div "Karthikeyan V Bumping this up 9:48 PM" at bounding box center [61, 151] width 118 height 15
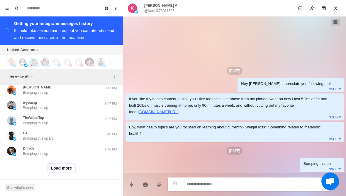
scroll to position [4217, 0]
click at [49, 164] on button "Load more" at bounding box center [61, 168] width 29 height 9
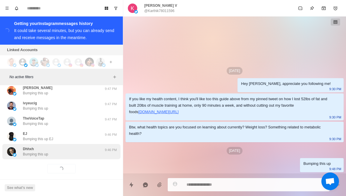
click at [33, 152] on div "Dhhxh Bumping this up 9:46 PM" at bounding box center [61, 151] width 118 height 15
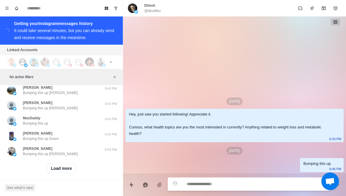
scroll to position [4521, 0]
click at [57, 167] on button "Load more" at bounding box center [61, 168] width 29 height 9
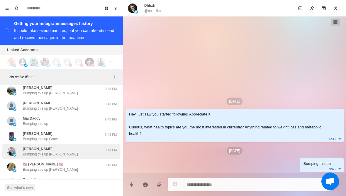
click at [16, 153] on img at bounding box center [15, 155] width 4 height 4
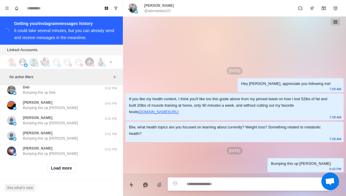
scroll to position [4826, 0]
click at [53, 164] on button "Load more" at bounding box center [61, 168] width 29 height 9
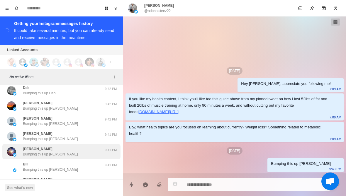
click at [24, 152] on div "Rachel Bumping this up Rachel 9:41 PM" at bounding box center [61, 151] width 118 height 15
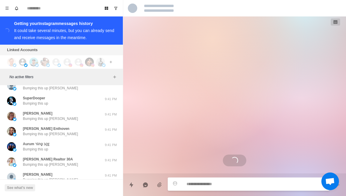
scroll to position [4923, 0]
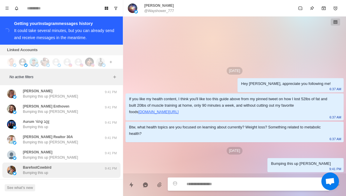
click at [19, 164] on div "BarefootCowbird Bumping this up" at bounding box center [55, 169] width 96 height 11
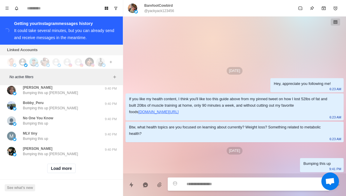
scroll to position [5131, 0]
click at [59, 164] on button "Load more" at bounding box center [61, 168] width 29 height 9
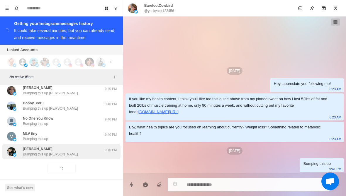
click at [31, 152] on div "Helen P. Barton Bumping this up Helen 9:40 PM" at bounding box center [61, 151] width 118 height 15
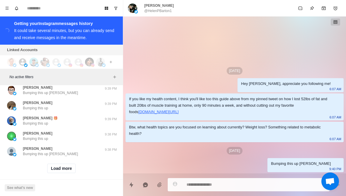
scroll to position [5436, 0]
click at [47, 165] on button "Load more" at bounding box center [61, 168] width 29 height 9
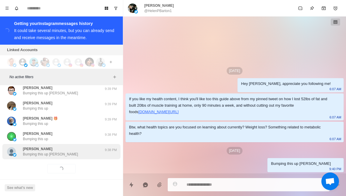
click at [29, 151] on p "Bumping this up Scott" at bounding box center [50, 153] width 55 height 5
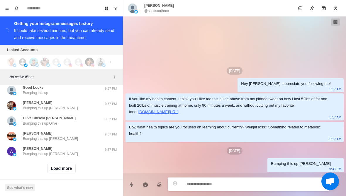
scroll to position [5741, 0]
click at [52, 165] on button "Load more" at bounding box center [61, 168] width 29 height 9
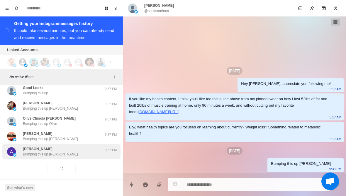
click at [31, 151] on p "Bumping this up Allen" at bounding box center [50, 153] width 55 height 5
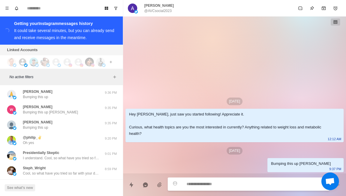
scroll to position [5894, 0]
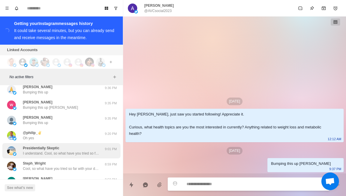
click at [24, 150] on p "I understand. Cool, so what have you tried so far with your diet and training t…" at bounding box center [61, 152] width 76 height 5
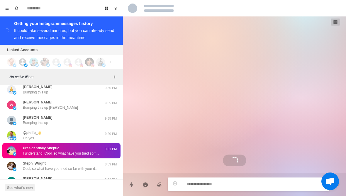
scroll to position [57, 0]
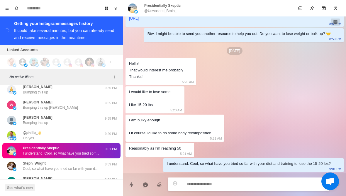
type textarea "*"
type textarea "**"
type textarea "*"
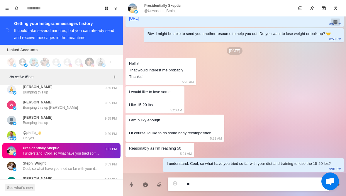
type textarea "***"
type textarea "*"
type textarea "**********"
type textarea "*"
type textarea "**********"
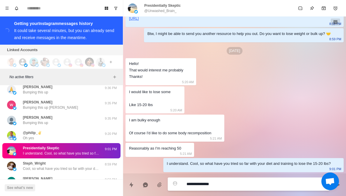
type textarea "*"
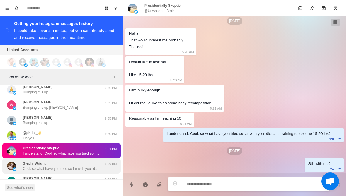
click at [14, 167] on img at bounding box center [15, 169] width 4 height 4
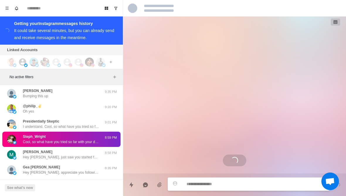
scroll to position [109, 0]
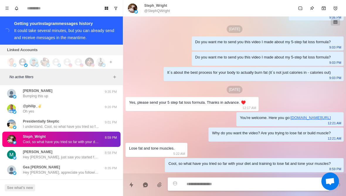
type textarea "*"
type textarea "**********"
type textarea "*"
type textarea "**********"
type textarea "*"
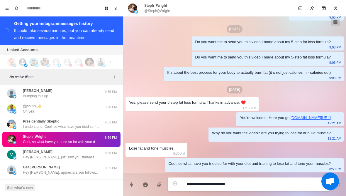
type textarea "**********"
type textarea "*"
type textarea "**********"
type textarea "*"
type textarea "**********"
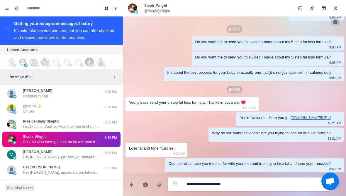
type textarea "*"
type textarea "**********"
type textarea "*"
type textarea "**********"
type textarea "*"
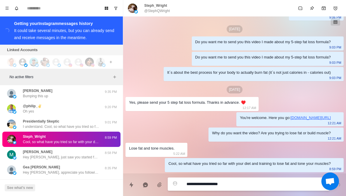
type textarea "**********"
type textarea "*"
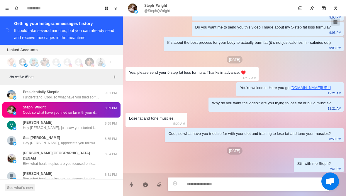
scroll to position [5966, 0]
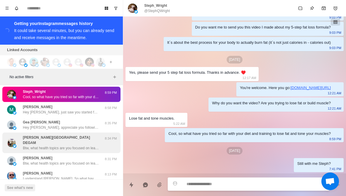
click at [21, 141] on div "B B DESAI HIGH SCHOOL DEGAM Btw, what health topics are you focused on learning…" at bounding box center [61, 142] width 118 height 21
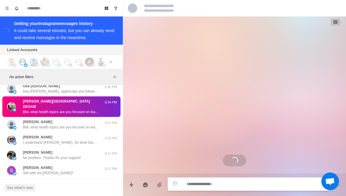
scroll to position [6009, 0]
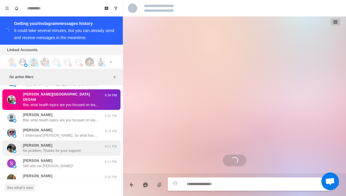
click at [20, 142] on div "Andrew No problem. Thanks for your support!" at bounding box center [55, 147] width 96 height 11
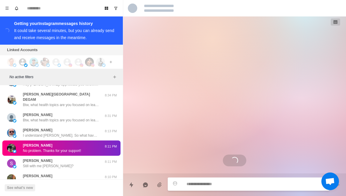
scroll to position [6017, 0]
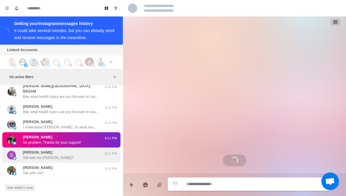
click at [22, 150] on div "Sean Gray Still with me Sean?" at bounding box center [55, 155] width 96 height 11
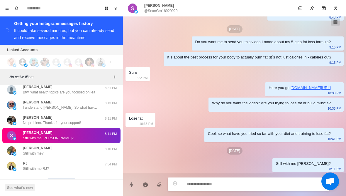
scroll to position [6068, 0]
click at [61, 178] on button "Load more" at bounding box center [61, 182] width 29 height 9
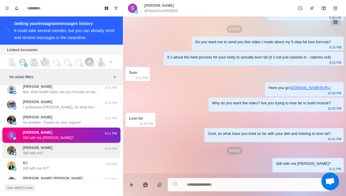
click at [20, 145] on div "Nipun Jain Still with me?" at bounding box center [55, 150] width 96 height 11
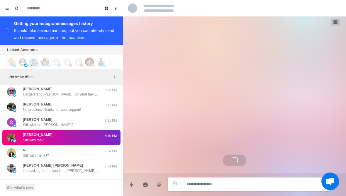
scroll to position [6081, 0]
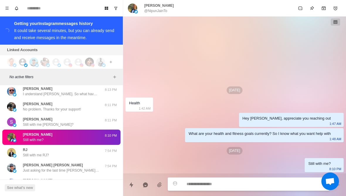
type textarea "*"
type textarea "**********"
type textarea "*"
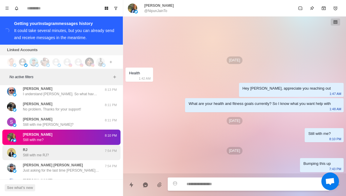
click at [29, 152] on p "Still with me RJ?" at bounding box center [36, 154] width 26 height 5
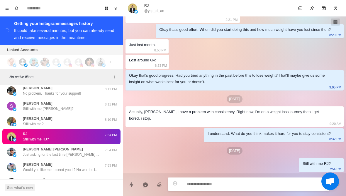
scroll to position [197, 0]
type textarea "*"
type textarea "**"
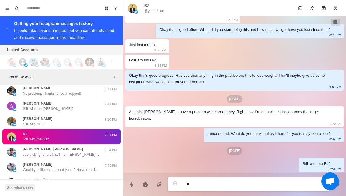
type textarea "*"
type textarea "***"
type textarea "*"
type textarea "****"
type textarea "*"
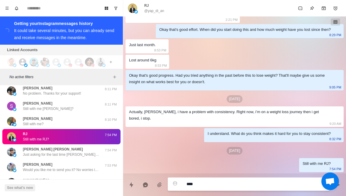
type textarea "*****"
type textarea "*"
type textarea "**********"
type textarea "*"
type textarea "**********"
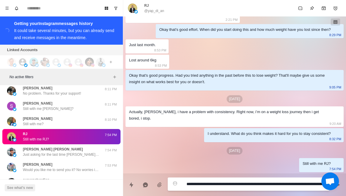
scroll to position [0, 0]
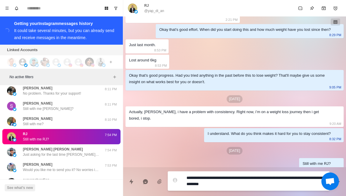
type textarea "*"
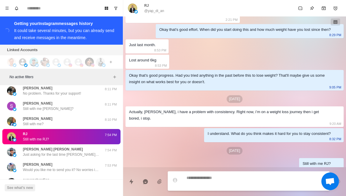
scroll to position [227, 0]
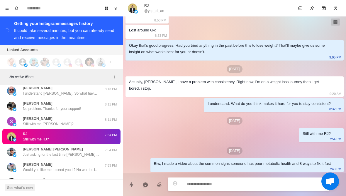
type textarea "*"
type textarea "**"
type textarea "*"
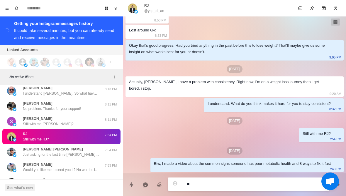
type textarea "***"
type textarea "*"
type textarea "****"
type textarea "*"
type textarea "*****"
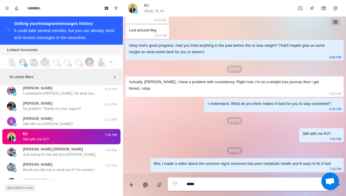
type textarea "*"
type textarea "**********"
type textarea "*"
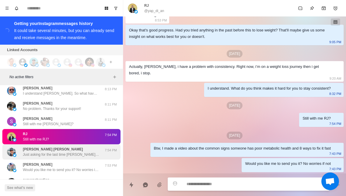
click at [21, 146] on div "Jensen Sostre Just asking for the last time Jensen, did you want the call to he…" at bounding box center [55, 151] width 96 height 11
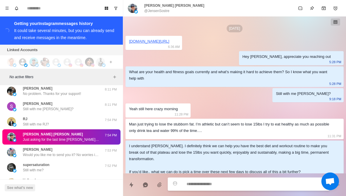
scroll to position [245, 0]
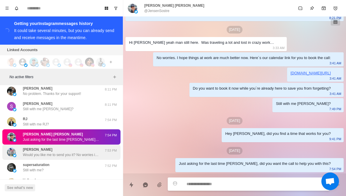
click at [20, 147] on div "Connie Schriver Would you like me to send you it? No worries if not" at bounding box center [55, 152] width 96 height 11
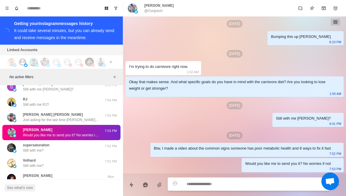
scroll to position [6132, 0]
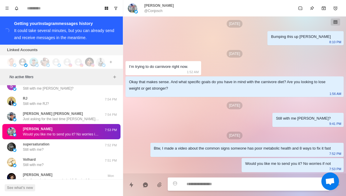
type textarea "*"
type textarea "**********"
type textarea "*"
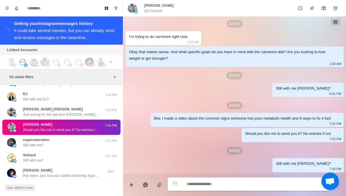
scroll to position [6137, 0]
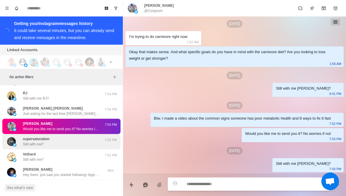
click at [12, 137] on img at bounding box center [11, 141] width 9 height 9
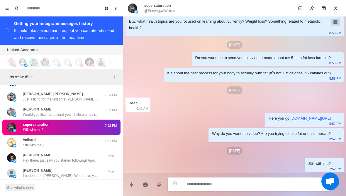
scroll to position [6152, 0]
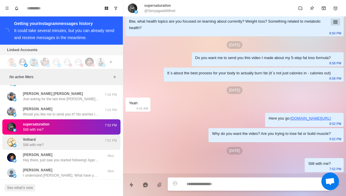
click at [21, 137] on div "Volhard Still with me?" at bounding box center [55, 142] width 96 height 11
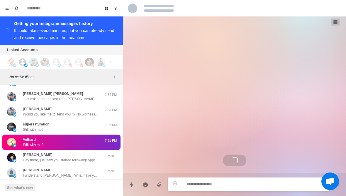
scroll to position [0, 0]
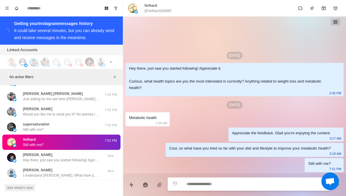
type textarea "*"
type textarea "**"
type textarea "*"
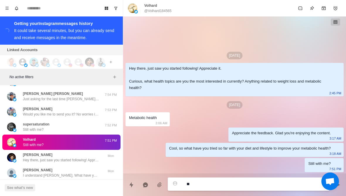
type textarea "***"
type textarea "*"
type textarea "****"
type textarea "*"
type textarea "*****"
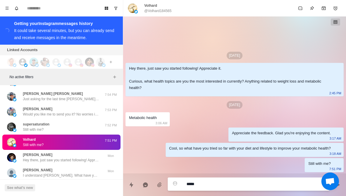
type textarea "*"
type textarea "**********"
type textarea "*"
type textarea "**********"
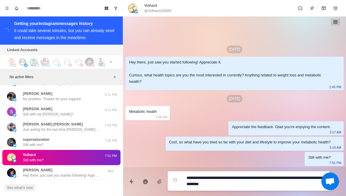
type textarea "*"
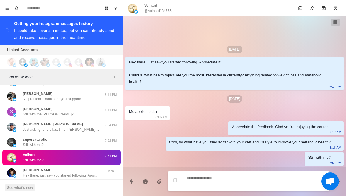
scroll to position [3, 0]
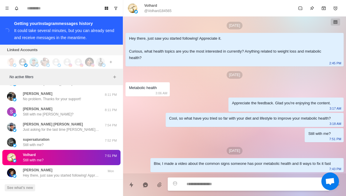
type textarea "*"
type textarea "**"
type textarea "*"
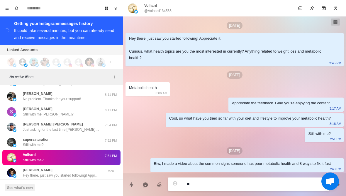
type textarea "***"
type textarea "*"
type textarea "****"
type textarea "*"
type textarea "*****"
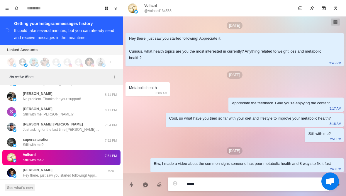
type textarea "*"
type textarea "**********"
type textarea "*"
type textarea "**********"
type textarea "*"
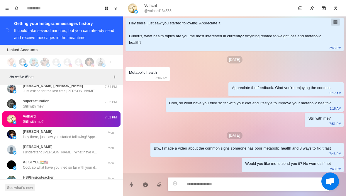
scroll to position [6191, 0]
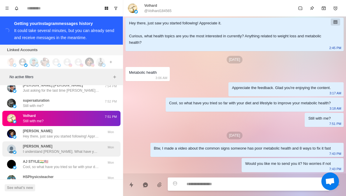
click at [17, 143] on div "Tonya I understand Tonya. What have you been doing so far to get there?" at bounding box center [55, 148] width 96 height 11
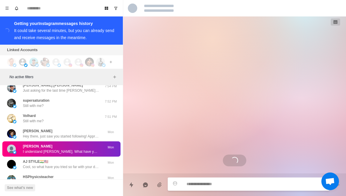
scroll to position [0, 0]
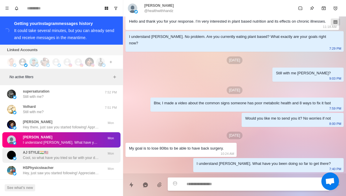
type textarea "*"
type textarea "**********"
type textarea "*"
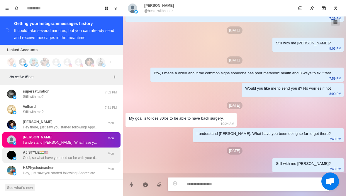
click at [20, 150] on div "AJ STYLE🇮🇳🇺🇸 Cool, so what have you tried so far with your diet and training to…" at bounding box center [55, 155] width 96 height 11
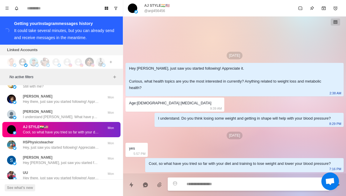
type textarea "*"
type textarea "**********"
type textarea "*"
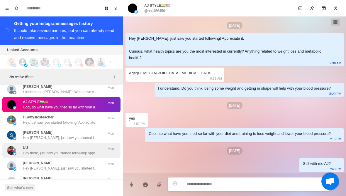
click at [12, 146] on img at bounding box center [11, 150] width 9 height 9
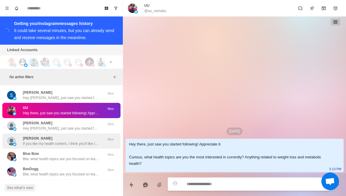
click at [12, 136] on img at bounding box center [11, 140] width 9 height 9
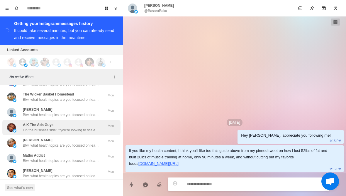
click at [16, 129] on img at bounding box center [15, 131] width 4 height 4
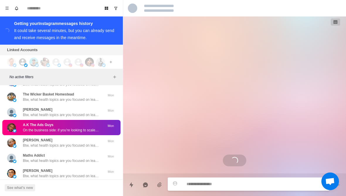
click at [60, 185] on button "Load more" at bounding box center [61, 189] width 29 height 9
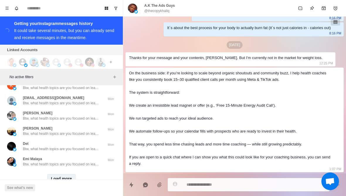
scroll to position [6702, 0]
click at [52, 174] on button "Load more" at bounding box center [61, 178] width 29 height 9
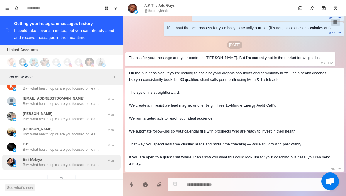
click at [32, 154] on div "Emi Malaya Btw, what health topics are you focused on learning about currently?…" at bounding box center [61, 161] width 118 height 15
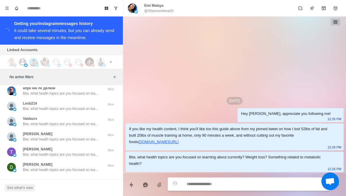
scroll to position [7006, 0]
click at [49, 179] on button "Load more" at bounding box center [61, 183] width 29 height 9
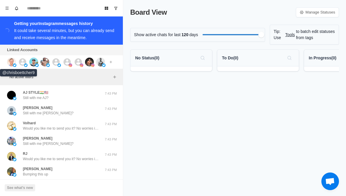
click at [11, 62] on img at bounding box center [11, 61] width 9 height 9
click at [24, 65] on img at bounding box center [26, 65] width 4 height 4
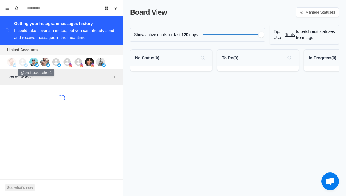
click at [37, 62] on img at bounding box center [33, 61] width 9 height 9
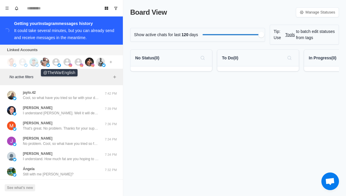
click at [59, 61] on icon at bounding box center [55, 61] width 7 height 7
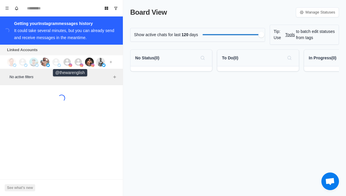
click at [68, 59] on icon at bounding box center [67, 61] width 7 height 7
click at [81, 61] on icon at bounding box center [78, 61] width 7 height 7
click at [88, 61] on img at bounding box center [89, 61] width 9 height 9
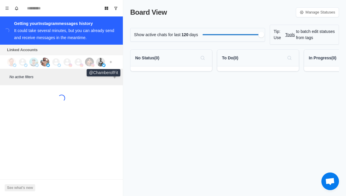
click at [101, 61] on img at bounding box center [100, 61] width 9 height 9
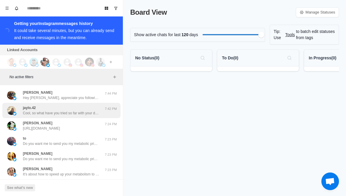
click at [16, 113] on img at bounding box center [15, 114] width 4 height 4
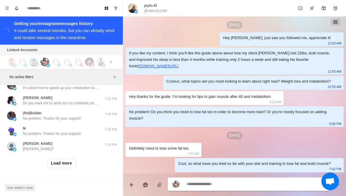
scroll to position [239, 0]
click at [54, 164] on button "Load more" at bounding box center [61, 162] width 29 height 9
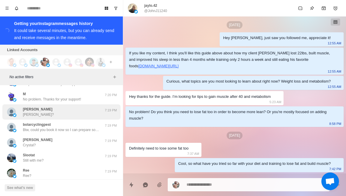
scroll to position [273, 0]
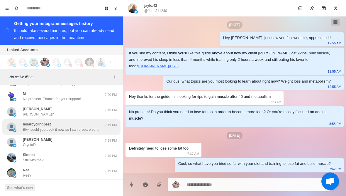
click at [14, 127] on img at bounding box center [11, 126] width 9 height 9
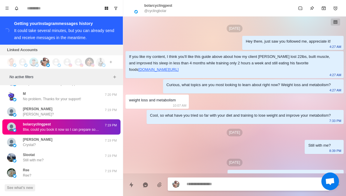
scroll to position [391, 0]
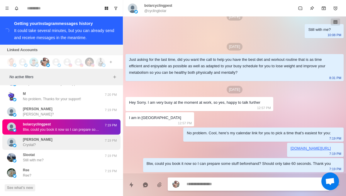
click at [16, 145] on img at bounding box center [15, 145] width 4 height 4
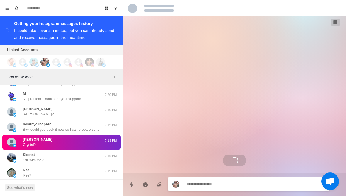
scroll to position [0, 0]
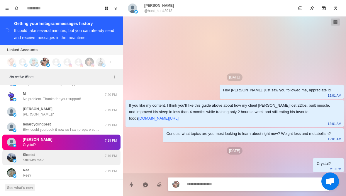
click at [15, 157] on img at bounding box center [11, 157] width 9 height 9
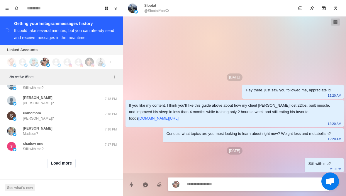
scroll to position [544, 0]
click at [55, 167] on button "Load more" at bounding box center [61, 162] width 29 height 9
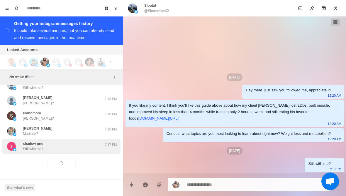
click at [22, 148] on div "shadow one Still with me?" at bounding box center [55, 146] width 96 height 11
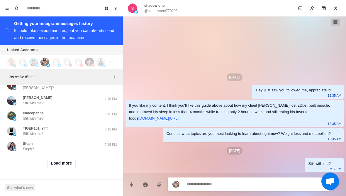
scroll to position [849, 0]
click at [57, 167] on button "Load more" at bounding box center [61, 162] width 29 height 9
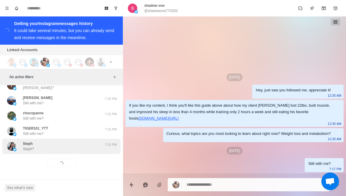
click at [31, 152] on div "Steph Steph? 7:15 PM" at bounding box center [61, 145] width 118 height 15
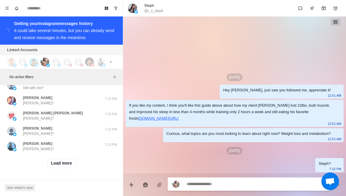
scroll to position [1154, 0]
click at [57, 166] on button "Load more" at bounding box center [61, 162] width 29 height 9
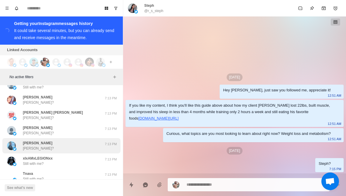
click at [15, 150] on img at bounding box center [15, 149] width 4 height 4
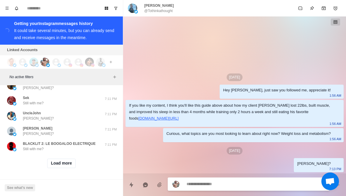
scroll to position [1459, 0]
click at [65, 165] on button "Load more" at bounding box center [61, 162] width 29 height 9
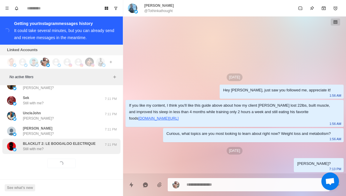
click at [32, 152] on div "BLACKLIT 2: LE BOOGALOO ELECTRIQUE Still with me? 7:11 PM" at bounding box center [61, 145] width 118 height 15
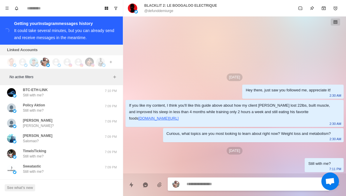
scroll to position [1681, 0]
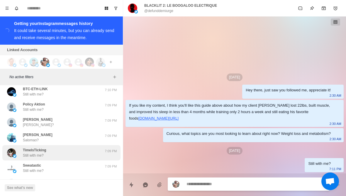
click at [19, 154] on div "TimeIsTicking Still with me?" at bounding box center [55, 152] width 96 height 11
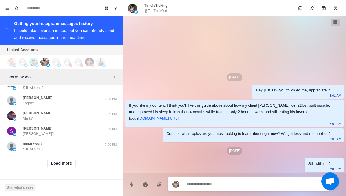
scroll to position [1764, 0]
click at [59, 166] on button "Load more" at bounding box center [61, 162] width 29 height 9
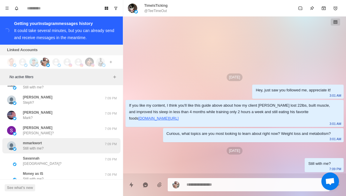
click at [20, 152] on div "mmarkwort Still with me? 7:09 PM" at bounding box center [61, 145] width 118 height 15
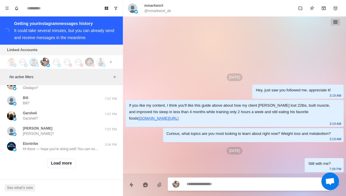
scroll to position [2069, 0]
click at [57, 165] on button "Load more" at bounding box center [61, 162] width 29 height 9
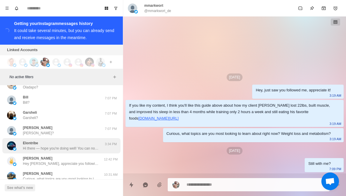
click at [13, 142] on img at bounding box center [11, 145] width 9 height 9
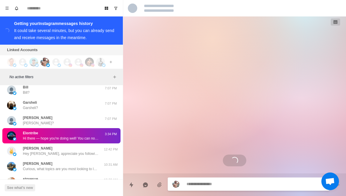
scroll to position [2089, 0]
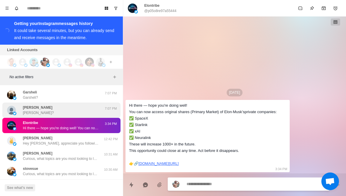
click at [12, 111] on img at bounding box center [11, 110] width 9 height 9
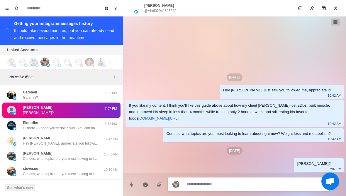
scroll to position [2092, 0]
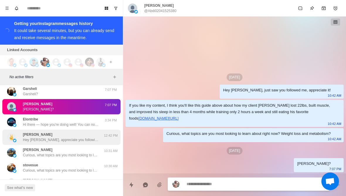
click at [13, 141] on img at bounding box center [15, 140] width 4 height 4
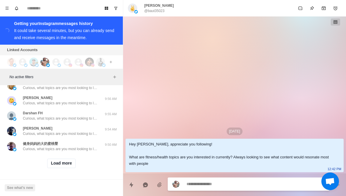
scroll to position [2374, 0]
click at [49, 166] on button "Load more" at bounding box center [61, 162] width 29 height 9
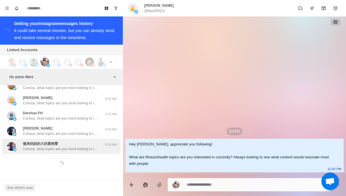
click at [25, 152] on div "健身妈妈的大奶蜜桃臀 Curious, what topics are you most looking to learn about right now? …" at bounding box center [61, 145] width 118 height 15
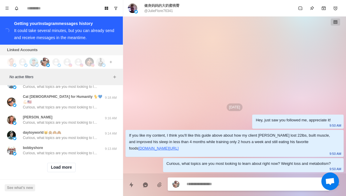
scroll to position [2679, 0]
click at [52, 167] on button "Load more" at bounding box center [61, 167] width 29 height 9
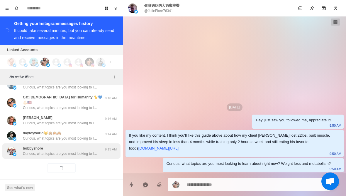
click at [25, 151] on div "bobbyshore Curious, what topics are you most looking to learn about right now? …" at bounding box center [61, 150] width 118 height 15
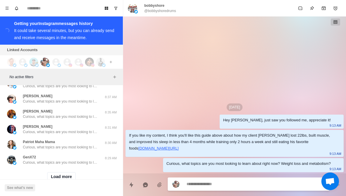
scroll to position [2975, 0]
click at [59, 172] on button "Load more" at bounding box center [61, 175] width 29 height 9
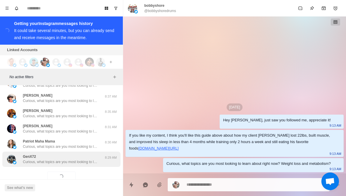
click at [27, 159] on p "Curious, what topics are you most looking to learn about right now? Weight loss…" at bounding box center [61, 161] width 76 height 5
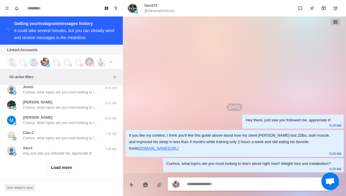
scroll to position [3288, 0]
click at [55, 167] on button "Load more" at bounding box center [61, 167] width 29 height 9
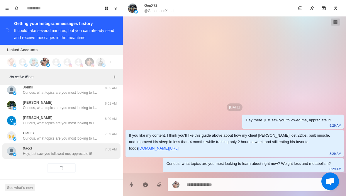
click at [36, 153] on div "Xacct Hey, just saw you followed me, appreciate it! 7:58 AM" at bounding box center [61, 150] width 118 height 15
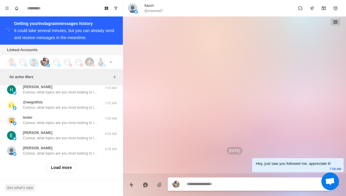
scroll to position [3593, 0]
click at [56, 163] on button "Load more" at bounding box center [61, 167] width 29 height 9
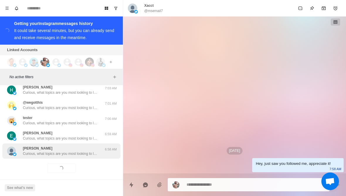
click at [38, 151] on div "Duke Stoker Curious, what topics are you most looking to learn about right now?…" at bounding box center [61, 150] width 118 height 15
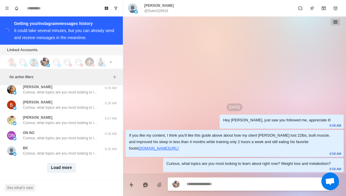
click at [57, 167] on button "Load more" at bounding box center [61, 167] width 29 height 9
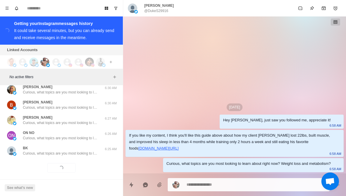
scroll to position [3913, 0]
click at [45, 159] on div "Loading... Load more" at bounding box center [61, 167] width 118 height 19
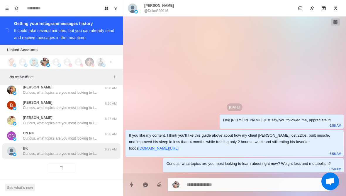
click at [24, 151] on p "Curious, what topics are you most looking to learn about right now? Weight loss…" at bounding box center [61, 153] width 76 height 5
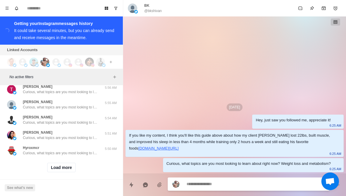
scroll to position [4219, 0]
click at [55, 166] on button "Load more" at bounding box center [61, 167] width 29 height 9
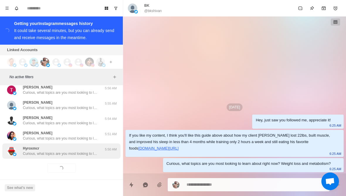
click at [33, 152] on div "Hyroxmcr Curious, what topics are you most looking to learn about right now? We…" at bounding box center [61, 150] width 118 height 15
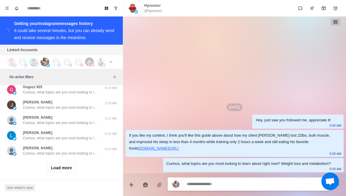
scroll to position [4524, 0]
click at [52, 166] on button "Load more" at bounding box center [61, 167] width 29 height 9
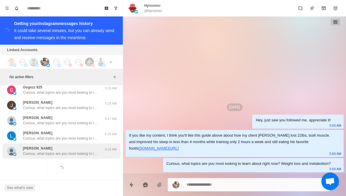
click at [33, 151] on p "Curious, what topics are you most looking to learn about right now? Weight loss…" at bounding box center [61, 153] width 76 height 5
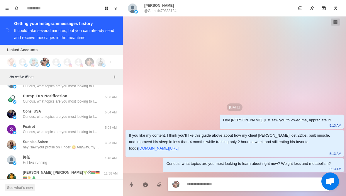
scroll to position [4624, 0]
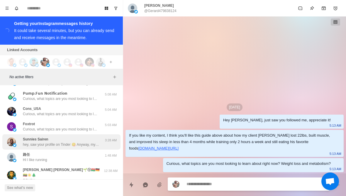
click at [11, 137] on img at bounding box center [11, 141] width 9 height 9
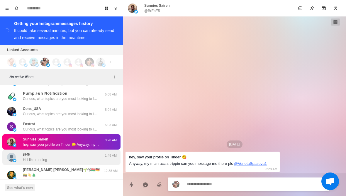
click at [16, 158] on img at bounding box center [15, 160] width 4 height 4
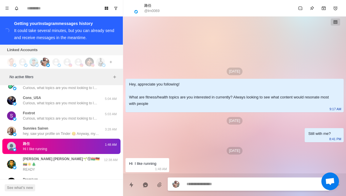
scroll to position [4636, 0]
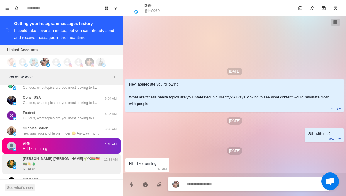
click at [15, 159] on img at bounding box center [11, 163] width 9 height 9
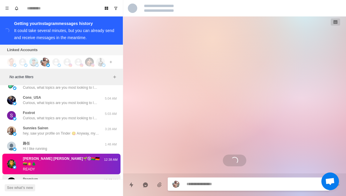
click at [20, 176] on div "Premium Did you ever get to solving this customer support ticket or have you al…" at bounding box center [55, 181] width 96 height 11
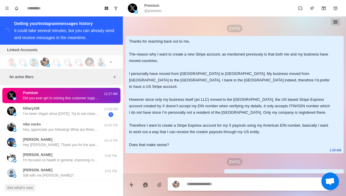
scroll to position [2250, 0]
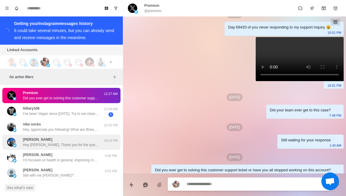
click at [10, 138] on img at bounding box center [11, 142] width 9 height 9
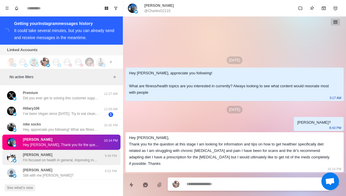
click at [15, 153] on img at bounding box center [11, 157] width 9 height 9
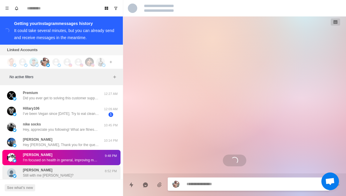
click at [30, 172] on p "Still with me Frank?" at bounding box center [48, 174] width 51 height 5
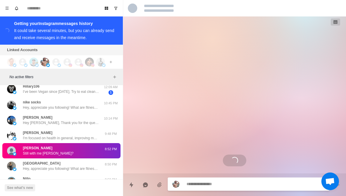
scroll to position [50, 0]
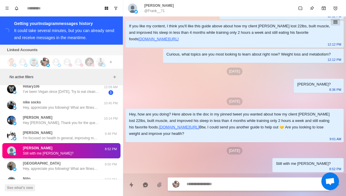
type textarea "*"
type textarea "**********"
type textarea "*"
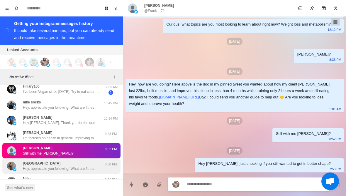
click at [14, 162] on div "Brooklyn Hey, appreciate you following! What are fitness/health topics are you …" at bounding box center [61, 165] width 118 height 15
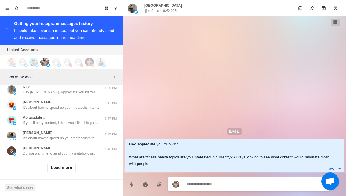
scroll to position [4829, 0]
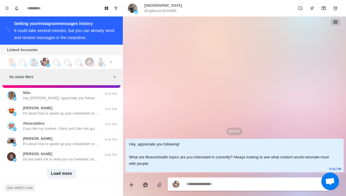
click at [54, 169] on button "Load more" at bounding box center [61, 173] width 29 height 9
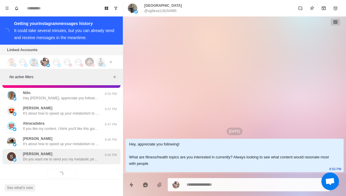
click at [16, 158] on img at bounding box center [15, 160] width 4 height 4
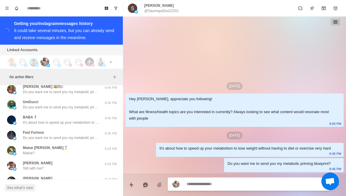
scroll to position [4915, 0]
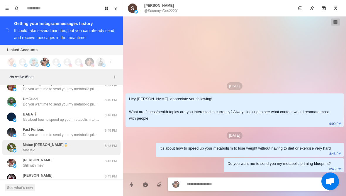
click at [3, 140] on div "Matue Thabo🥇 Matue? 8:43 PM" at bounding box center [61, 147] width 118 height 15
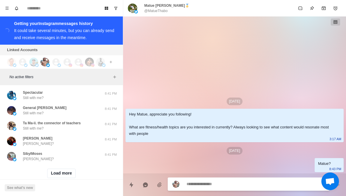
scroll to position [5134, 0]
click at [54, 169] on button "Load more" at bounding box center [61, 173] width 29 height 9
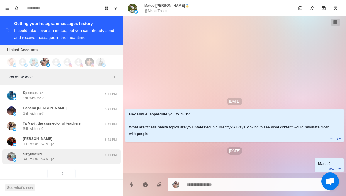
click at [24, 153] on div "SibylMoses Sibyl? 8:41 PM" at bounding box center [61, 156] width 118 height 15
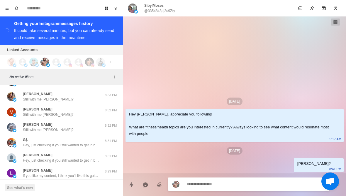
scroll to position [5329, 0]
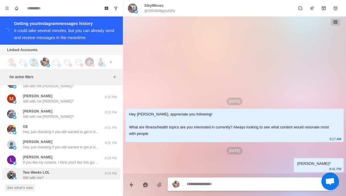
click at [14, 170] on img at bounding box center [11, 174] width 9 height 9
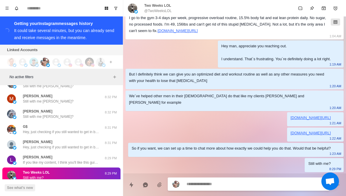
scroll to position [36, 0]
type textarea "*"
type textarea "**********"
type textarea "*"
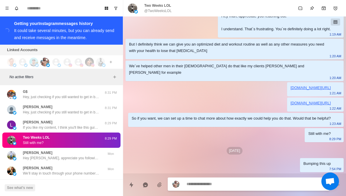
scroll to position [5365, 0]
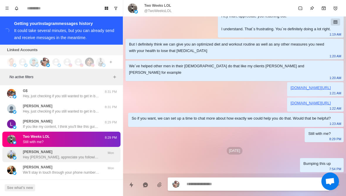
click at [16, 156] on img at bounding box center [15, 158] width 4 height 4
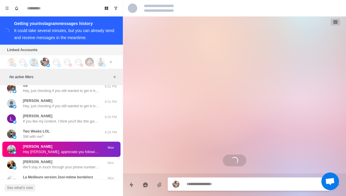
scroll to position [5371, 0]
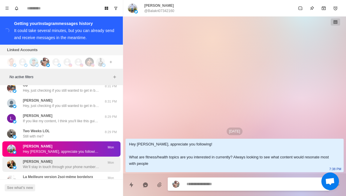
click at [12, 159] on img at bounding box center [11, 163] width 9 height 9
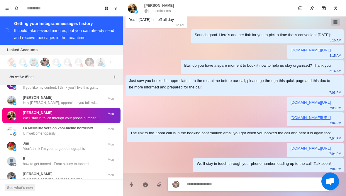
scroll to position [5435, 0]
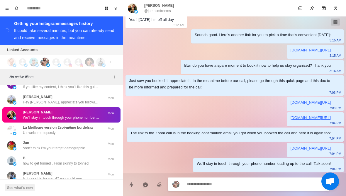
type textarea "*"
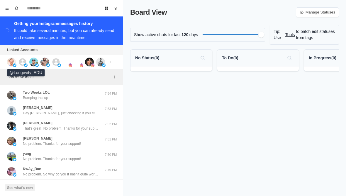
click at [19, 66] on icon at bounding box center [22, 61] width 9 height 9
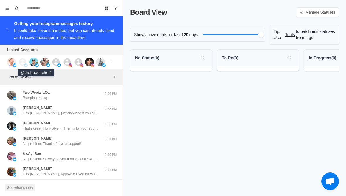
click at [35, 66] on img at bounding box center [33, 61] width 9 height 9
click at [43, 61] on img at bounding box center [44, 61] width 9 height 9
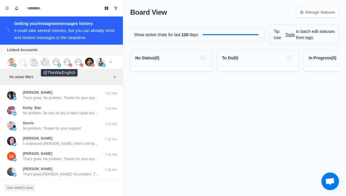
click at [56, 66] on icon at bounding box center [56, 61] width 9 height 9
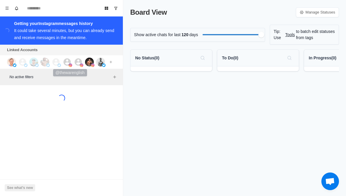
click at [67, 65] on icon at bounding box center [67, 61] width 7 height 7
click at [79, 61] on icon at bounding box center [78, 61] width 9 height 9
click at [85, 61] on img at bounding box center [89, 61] width 9 height 9
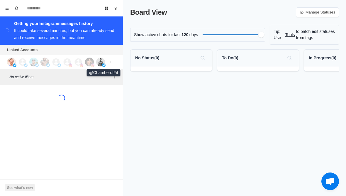
click at [102, 58] on img at bounding box center [100, 61] width 9 height 9
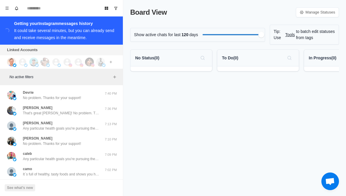
scroll to position [7, 0]
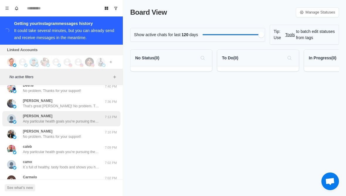
click at [13, 121] on img at bounding box center [11, 118] width 9 height 9
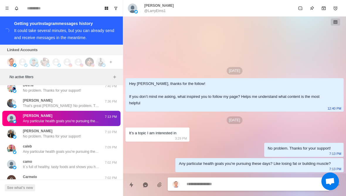
scroll to position [8, 0]
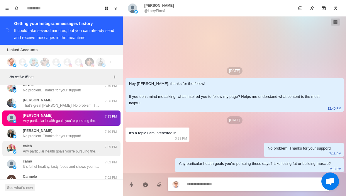
click at [12, 149] on img at bounding box center [11, 148] width 9 height 9
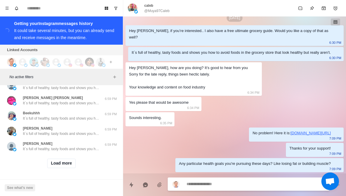
scroll to position [239, 0]
click at [55, 162] on button "Load more" at bounding box center [61, 162] width 29 height 9
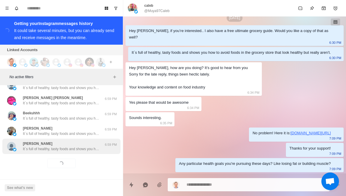
click at [19, 147] on div "Marijn van Helvoirt It´s full of healthy, tasty foods and shows you how to avoi…" at bounding box center [55, 146] width 96 height 11
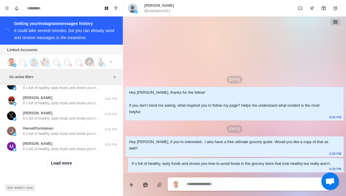
scroll to position [544, 0]
click at [48, 165] on button "Load more" at bounding box center [61, 162] width 29 height 9
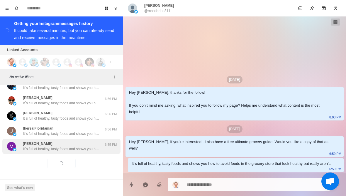
click at [36, 151] on div "Marcela Navratil It´s full of healthy, tasty foods and shows you how to avoid f…" at bounding box center [61, 145] width 118 height 15
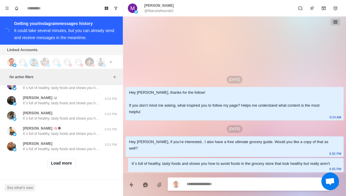
scroll to position [849, 0]
click at [52, 166] on button "Load more" at bounding box center [61, 162] width 29 height 9
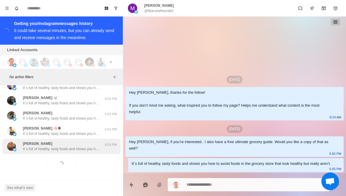
click at [33, 148] on p "It´s full of healthy, tasty foods and shows you how to avoid foods in the groce…" at bounding box center [61, 148] width 76 height 5
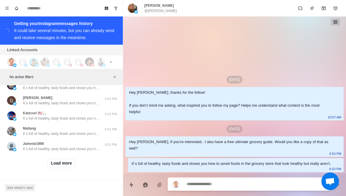
scroll to position [1154, 0]
click at [52, 165] on button "Load more" at bounding box center [61, 162] width 29 height 9
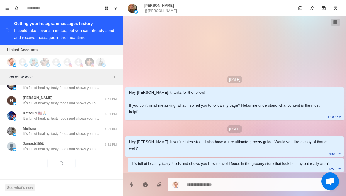
click at [32, 158] on div "Loading... Load more" at bounding box center [61, 163] width 118 height 19
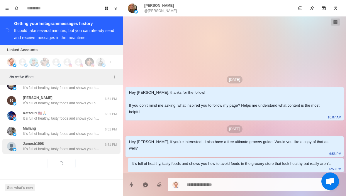
click at [21, 151] on div "Jamesb1998 It´s full of healthy, tasty foods and shows you how to avoid foods i…" at bounding box center [61, 145] width 118 height 15
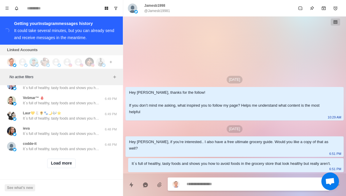
scroll to position [1459, 0]
click at [54, 165] on button "Load more" at bounding box center [61, 162] width 29 height 9
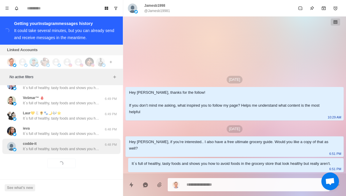
click at [38, 150] on p "It´s full of healthy, tasty foods and shows you how to avoid foods in the groce…" at bounding box center [61, 148] width 76 height 5
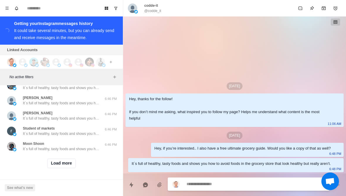
scroll to position [1764, 0]
click at [55, 163] on button "Load more" at bounding box center [61, 162] width 29 height 9
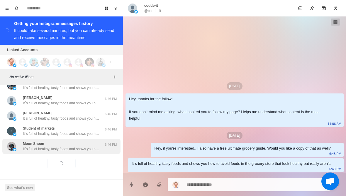
click at [40, 150] on p "It´s full of healthy, tasty foods and shows you how to avoid foods in the groce…" at bounding box center [61, 148] width 76 height 5
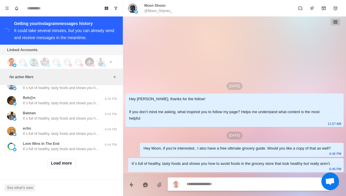
scroll to position [2069, 0]
click at [50, 167] on button "Load more" at bounding box center [61, 162] width 29 height 9
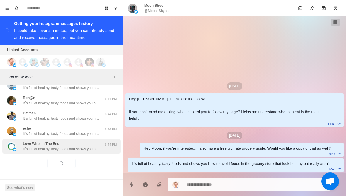
click at [38, 153] on div "Love Wins In The End It´s full of healthy, tasty foods and shows you how to avo…" at bounding box center [61, 145] width 118 height 15
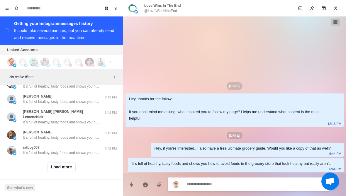
scroll to position [2374, 0]
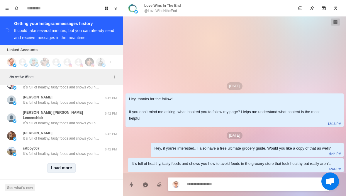
click at [53, 167] on button "Load more" at bounding box center [61, 167] width 29 height 9
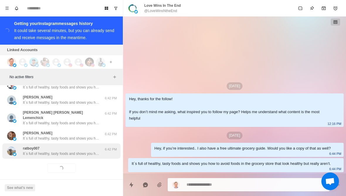
click at [40, 152] on div "ratboy007 It´s full of healthy, tasty foods and shows you how to avoid foods in…" at bounding box center [61, 150] width 118 height 15
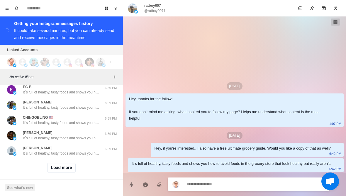
scroll to position [2679, 0]
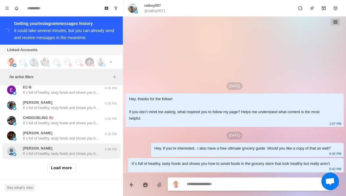
click at [33, 152] on div "ruby larson It´s full of healthy, tasty foods and shows you how to avoid foods …" at bounding box center [61, 150] width 118 height 15
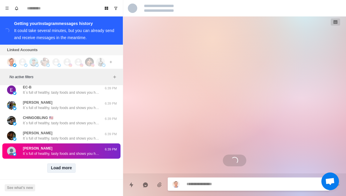
click at [56, 164] on button "Load more" at bounding box center [61, 167] width 29 height 9
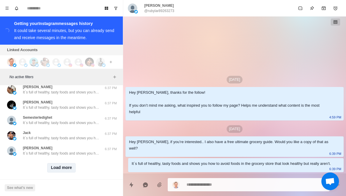
scroll to position [2983, 0]
click at [47, 169] on div "Load more" at bounding box center [61, 167] width 118 height 19
click at [52, 167] on button "Load more" at bounding box center [61, 167] width 29 height 9
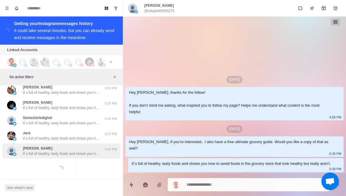
click at [34, 152] on div "T.MELESE It´s full of healthy, tasty foods and shows you how to avoid foods in …" at bounding box center [61, 150] width 118 height 15
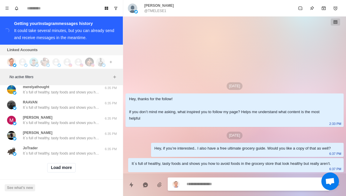
scroll to position [3294, 0]
click at [51, 164] on button "Load more" at bounding box center [61, 167] width 29 height 9
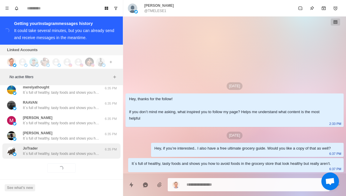
click at [30, 152] on div "JoTrader It´s full of healthy, tasty foods and shows you how to avoid foods in …" at bounding box center [61, 150] width 118 height 15
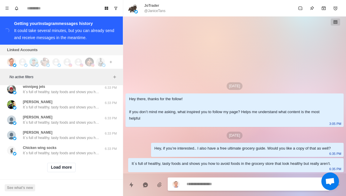
scroll to position [3599, 0]
click at [51, 166] on button "Load more" at bounding box center [61, 167] width 29 height 9
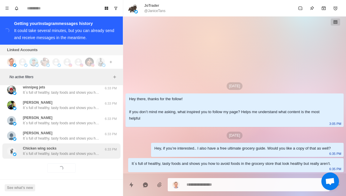
click at [31, 151] on p "It´s full of healthy, tasty foods and shows you how to avoid foods in the groce…" at bounding box center [61, 153] width 76 height 5
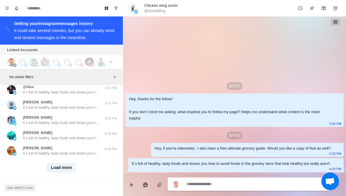
click at [54, 164] on button "Load more" at bounding box center [61, 167] width 29 height 9
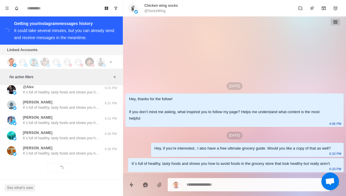
scroll to position [3903, 0]
click at [45, 158] on div "Loading... Load more" at bounding box center [61, 167] width 118 height 19
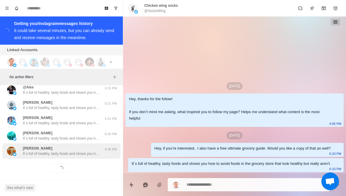
click at [28, 151] on p "It´s full of healthy, tasty foods and shows you how to avoid foods in the groce…" at bounding box center [61, 153] width 76 height 5
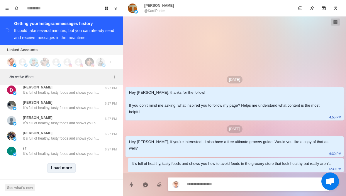
click at [55, 167] on button "Load more" at bounding box center [61, 167] width 29 height 9
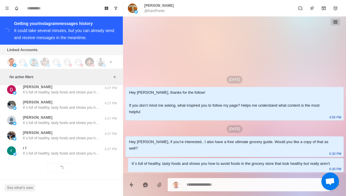
scroll to position [4208, 0]
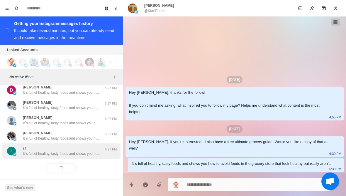
click at [26, 151] on p "It´s full of healthy, tasty foods and shows you how to avoid foods in the groce…" at bounding box center [61, 153] width 76 height 5
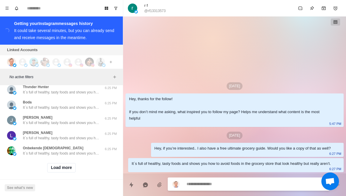
scroll to position [4513, 0]
click at [57, 164] on button "Load more" at bounding box center [61, 167] width 29 height 9
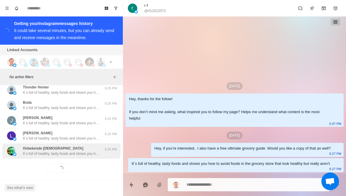
click at [39, 151] on p "It´s full of healthy, tasty foods and shows you how to avoid foods in the groce…" at bounding box center [61, 153] width 76 height 5
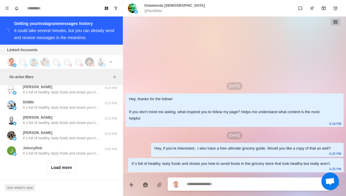
scroll to position [4818, 0]
click at [51, 164] on button "Load more" at bounding box center [61, 167] width 29 height 9
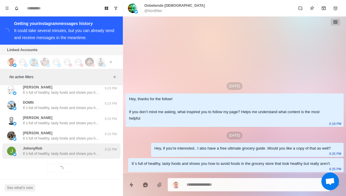
click at [37, 151] on p "It´s full of healthy, tasty foods and shows you how to avoid foods in the groce…" at bounding box center [61, 153] width 76 height 5
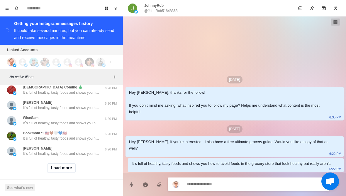
scroll to position [5123, 0]
click at [52, 167] on button "Load more" at bounding box center [61, 167] width 29 height 9
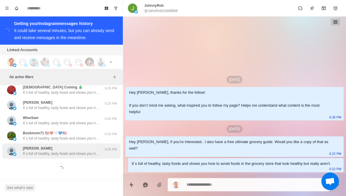
click at [35, 151] on p "It´s full of healthy, tasty foods and shows you how to avoid foods in the groce…" at bounding box center [61, 153] width 76 height 5
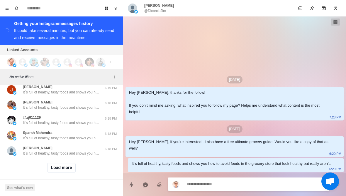
scroll to position [5428, 0]
click at [47, 165] on button "Load more" at bounding box center [61, 167] width 29 height 9
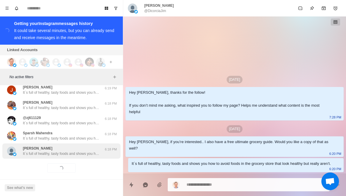
click at [32, 151] on p "It´s full of healthy, tasty foods and shows you how to avoid foods in the groce…" at bounding box center [61, 153] width 76 height 5
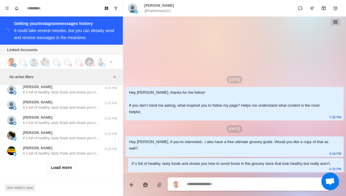
scroll to position [5733, 0]
click at [51, 166] on button "Load more" at bounding box center [61, 167] width 29 height 9
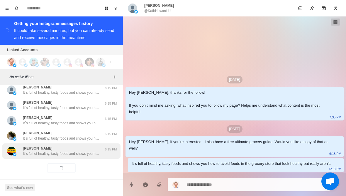
click at [40, 152] on div "Eyasu joffe It´s full of healthy, tasty foods and shows you how to avoid foods …" at bounding box center [61, 150] width 118 height 15
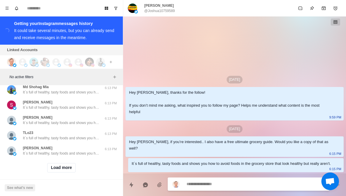
scroll to position [6038, 0]
click at [50, 167] on button "Load more" at bounding box center [61, 167] width 29 height 9
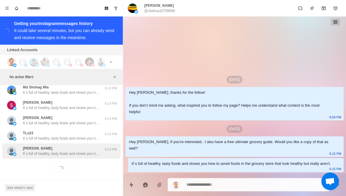
click at [30, 151] on p "It´s full of healthy, tasty foods and shows you how to avoid foods in the groce…" at bounding box center [61, 153] width 76 height 5
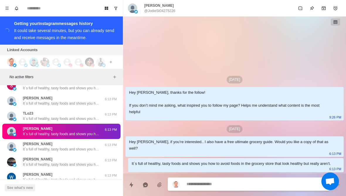
scroll to position [6059, 0]
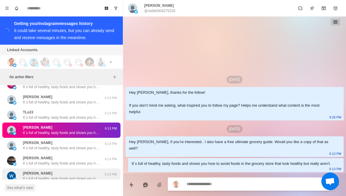
click at [27, 176] on p "It´s full of healthy, tasty foods and shows you how to avoid foods in the groce…" at bounding box center [61, 178] width 76 height 5
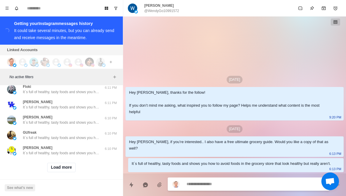
scroll to position [6343, 0]
click at [51, 164] on button "Load more" at bounding box center [61, 167] width 29 height 9
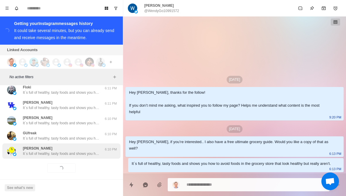
click at [33, 152] on div "Ian Yellerdot It´s full of healthy, tasty foods and shows you how to avoid food…" at bounding box center [61, 150] width 118 height 15
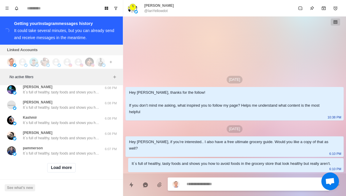
scroll to position [6648, 0]
click at [55, 166] on button "Load more" at bounding box center [61, 167] width 29 height 9
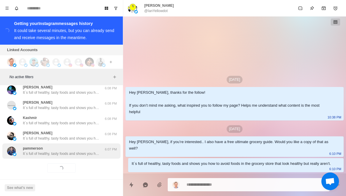
click at [37, 152] on div "pammerson It´s full of healthy, tasty foods and shows you how to avoid foods in…" at bounding box center [61, 150] width 118 height 15
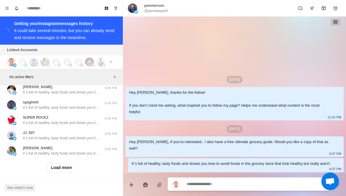
scroll to position [6953, 0]
click at [52, 164] on button "Load more" at bounding box center [61, 167] width 29 height 9
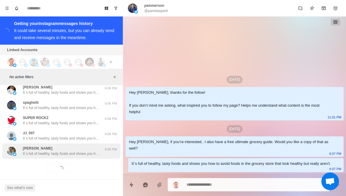
click at [33, 152] on div "Shakir Ullah It´s full of healthy, tasty foods and shows you how to avoid foods…" at bounding box center [61, 150] width 118 height 15
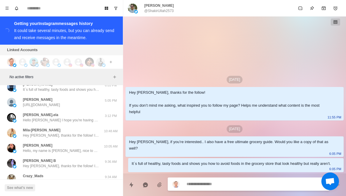
scroll to position [7078, 0]
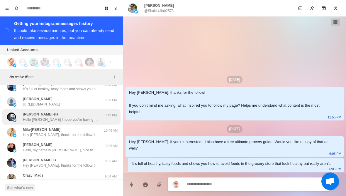
click at [16, 118] on img at bounding box center [15, 120] width 4 height 4
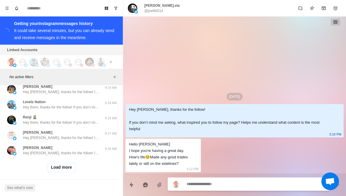
scroll to position [7257, 0]
click at [53, 164] on button "Load more" at bounding box center [61, 167] width 29 height 9
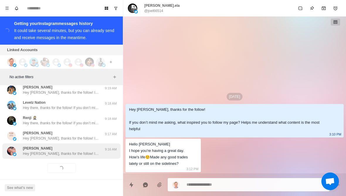
click at [38, 151] on p "Hey Brandon, thanks for the follow! If you don’t mind me asking, what inspired …" at bounding box center [61, 153] width 76 height 5
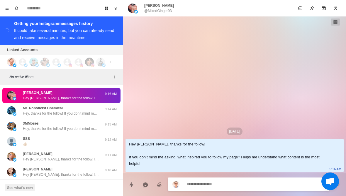
scroll to position [7315, 0]
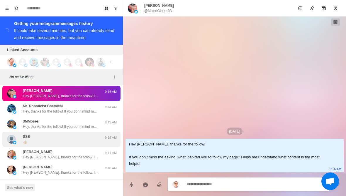
click at [4, 134] on div "SSS 👍🏼 9:12 AM" at bounding box center [61, 138] width 118 height 15
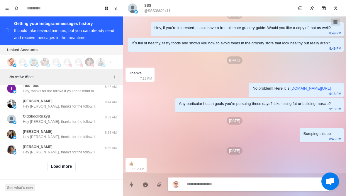
scroll to position [7562, 0]
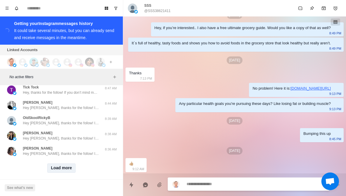
click at [57, 167] on button "Load more" at bounding box center [61, 167] width 29 height 9
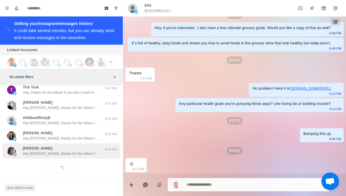
click at [26, 152] on div "Pinky Rose Hey Pinky, thanks for the follow! If you don’t mind me asking, what …" at bounding box center [61, 150] width 118 height 15
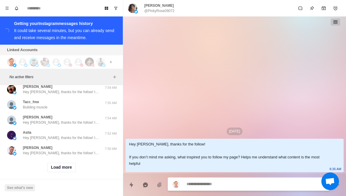
scroll to position [7867, 0]
click at [49, 167] on button "Load more" at bounding box center [61, 167] width 29 height 9
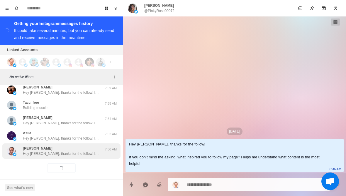
click at [31, 152] on div "Peter Lattman Hey Peter, thanks for the follow! If you don’t mind me asking, wh…" at bounding box center [61, 150] width 118 height 15
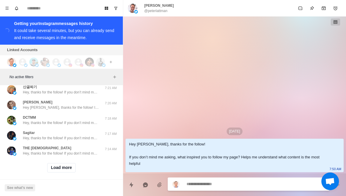
scroll to position [8172, 0]
click at [51, 163] on button "Load more" at bounding box center [61, 167] width 29 height 9
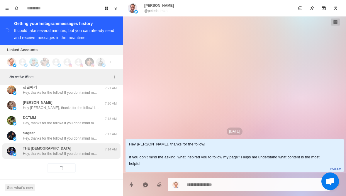
click at [34, 151] on div "THE SUN GOD Hey, thanks for the follow! If you don’t mind me asking, what inspi…" at bounding box center [61, 150] width 118 height 15
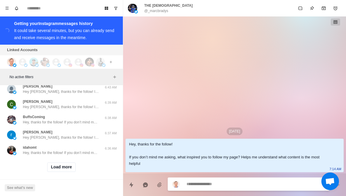
scroll to position [8477, 0]
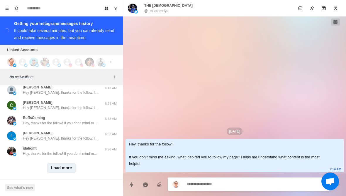
click at [52, 166] on button "Load more" at bounding box center [61, 167] width 29 height 9
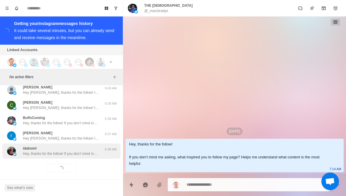
click at [24, 152] on div "idahomt Hey, thanks for the follow! If you don’t mind me asking, what inspired …" at bounding box center [61, 150] width 118 height 15
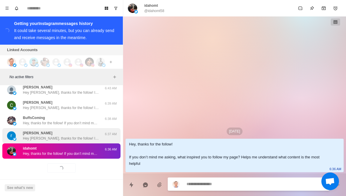
click at [29, 128] on div "robert van heymbeeck Hey Robert, thanks for the follow! If you don’t mind me as…" at bounding box center [61, 135] width 118 height 15
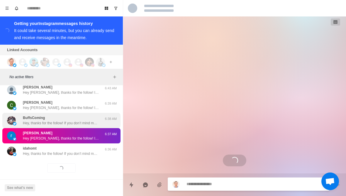
click at [20, 117] on div "BuffsComing Hey, thanks for the follow! If you don’t mind me asking, what inspi…" at bounding box center [55, 120] width 96 height 11
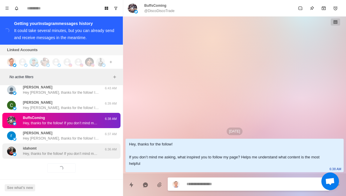
click at [25, 151] on p "Hey, thanks for the follow! If you don’t mind me asking, what inspired you to f…" at bounding box center [61, 153] width 76 height 5
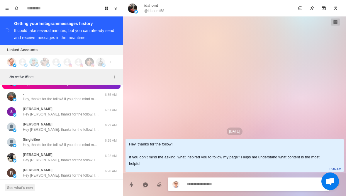
scroll to position [8548, 0]
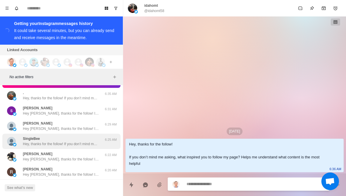
click at [18, 136] on div "SingleBee Hey, thanks for the follow! If you don’t mind me asking, what inspire…" at bounding box center [55, 141] width 96 height 11
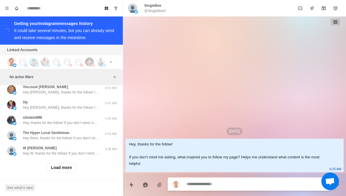
scroll to position [8782, 0]
click at [47, 166] on button "Load more" at bounding box center [61, 167] width 29 height 9
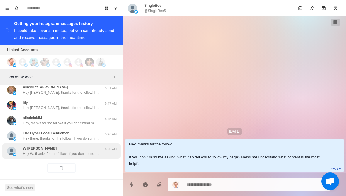
click at [28, 151] on p "Hey W, thanks for the follow! If you don’t mind me asking, what inspired you to…" at bounding box center [61, 153] width 76 height 5
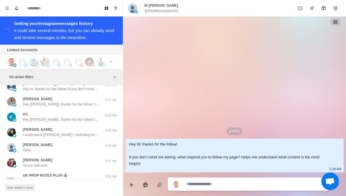
scroll to position [8878, 0]
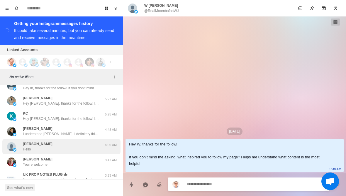
click at [14, 142] on img at bounding box center [11, 146] width 9 height 9
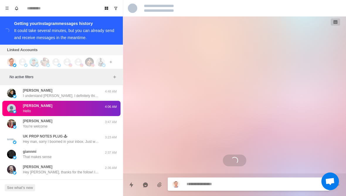
scroll to position [8932, 0]
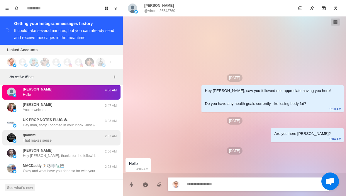
click at [8, 135] on img at bounding box center [11, 137] width 9 height 9
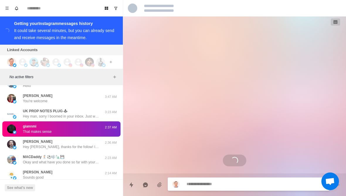
scroll to position [91, 0]
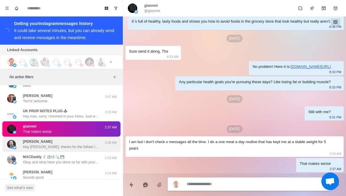
click at [7, 146] on div "Thomas Levi Hey Thomas, thanks for the follow! If you don’t mind me asking, wha…" at bounding box center [61, 143] width 118 height 15
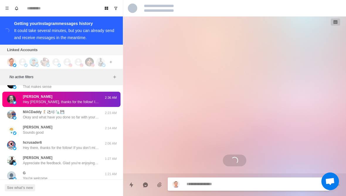
scroll to position [8988, 0]
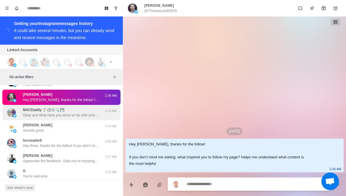
click at [3, 111] on div "MACDaddy 🏌️⚽️🎼🗽💾 Okay and what have you done so far with your diet and training…" at bounding box center [61, 112] width 118 height 15
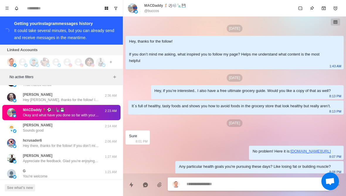
scroll to position [55, 0]
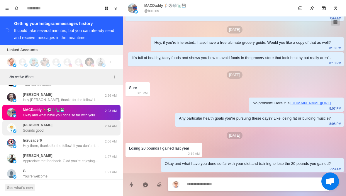
click at [6, 126] on div "Joel Myers Sounds good 2:14 AM" at bounding box center [61, 127] width 118 height 15
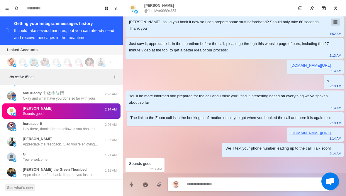
scroll to position [9006, 0]
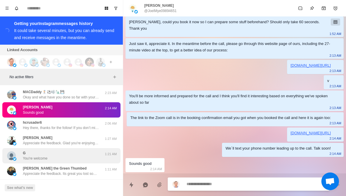
click at [9, 151] on img at bounding box center [11, 155] width 9 height 9
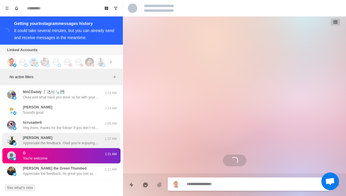
click at [4, 133] on div "Gabrielsax Etuwewe Appreciate the feedback. Glad you're enjoying the content. 1…" at bounding box center [61, 140] width 118 height 15
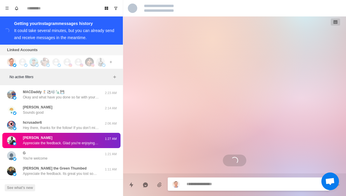
scroll to position [0, 0]
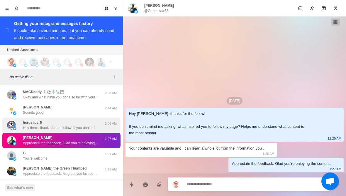
click at [5, 125] on div "hcrusader6 Hey there, thanks for the follow! If you don’t mind me asking, what …" at bounding box center [61, 124] width 118 height 15
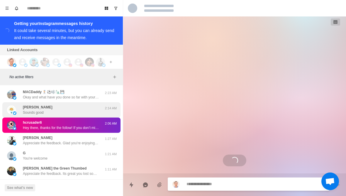
click at [3, 109] on div "Joel Myers Sounds good 2:14 AM" at bounding box center [61, 109] width 118 height 15
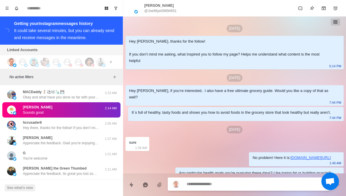
scroll to position [566, 0]
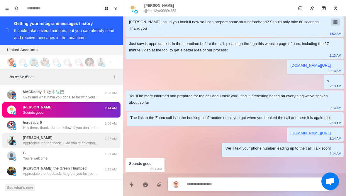
click at [23, 133] on div "Gabrielsax Etuwewe Appreciate the feedback. Glad you're enjoying the content. 1…" at bounding box center [61, 140] width 118 height 15
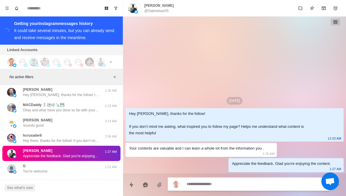
scroll to position [8992, 0]
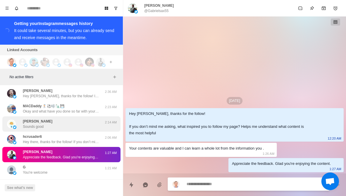
click at [9, 122] on img at bounding box center [11, 123] width 9 height 9
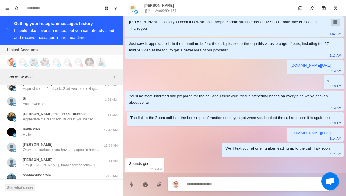
scroll to position [9060, 0]
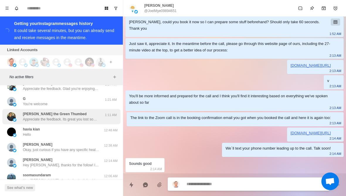
click at [6, 109] on div "Adam the Green Thumbed Appreciate the feedback. Its great you lost some weight …" at bounding box center [61, 116] width 118 height 15
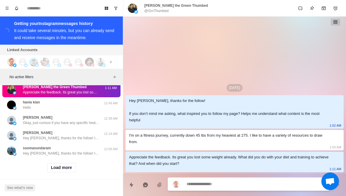
scroll to position [9087, 0]
click at [55, 163] on button "Load more" at bounding box center [61, 167] width 29 height 9
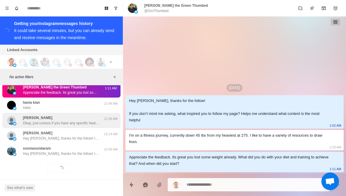
click at [10, 116] on img at bounding box center [11, 120] width 9 height 9
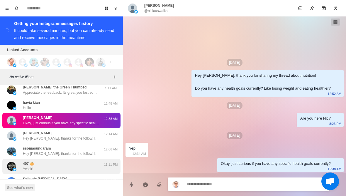
click at [27, 167] on div "407 🍊 Yessir! 11:11 PM" at bounding box center [61, 165] width 118 height 15
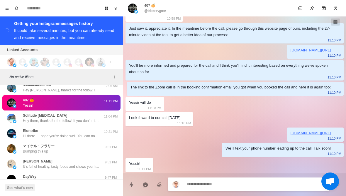
scroll to position [9151, 0]
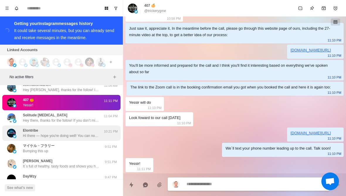
click at [29, 128] on p "Elontribe" at bounding box center [30, 130] width 15 height 5
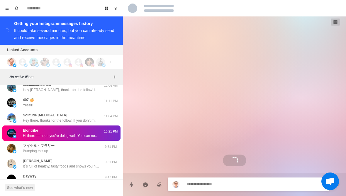
scroll to position [0, 0]
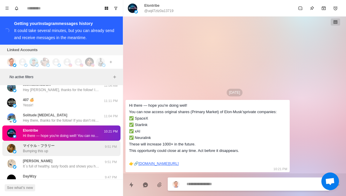
click at [36, 148] on p "Bumping this up" at bounding box center [35, 150] width 25 height 5
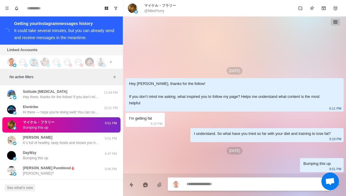
scroll to position [9173, 0]
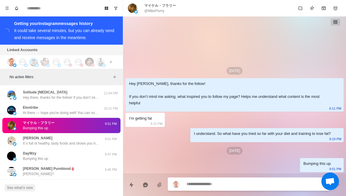
type textarea "*"
type textarea "**"
type textarea "*"
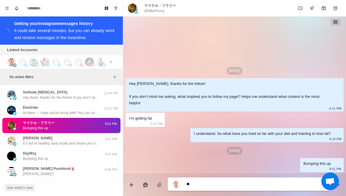
type textarea "***"
type textarea "*"
type textarea "*****"
type textarea "*"
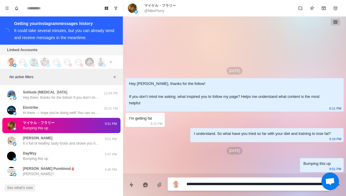
type textarea "**********"
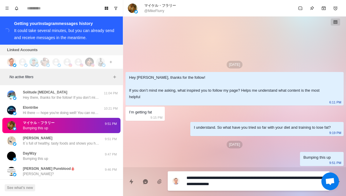
type textarea "*"
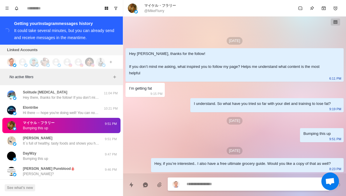
type textarea "*"
type textarea "**"
type textarea "*"
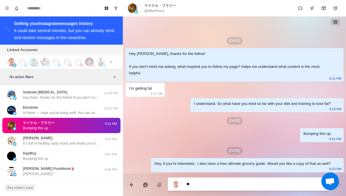
type textarea "***"
type textarea "*"
type textarea "****"
type textarea "*"
type textarea "*****"
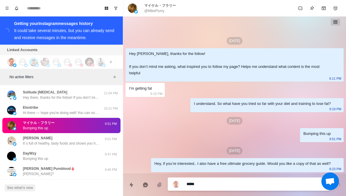
type textarea "*"
type textarea "**********"
type textarea "*"
type textarea "**********"
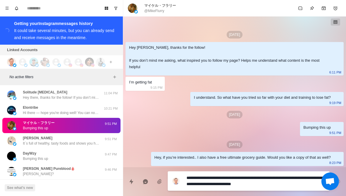
type textarea "*"
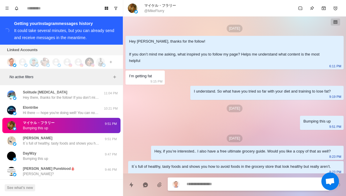
scroll to position [9, 0]
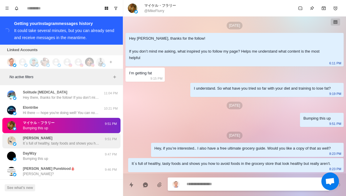
click at [19, 135] on div "Brent rowley It´s full of healthy, tasty foods and shows you how to avoid foods…" at bounding box center [55, 140] width 96 height 11
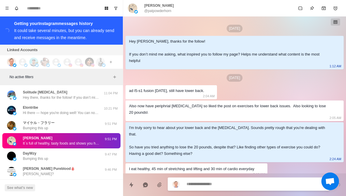
scroll to position [162, 0]
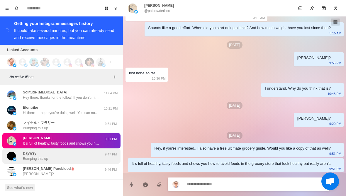
click at [32, 157] on div "DayWzy Bumping this up 9:47 PM" at bounding box center [61, 155] width 118 height 15
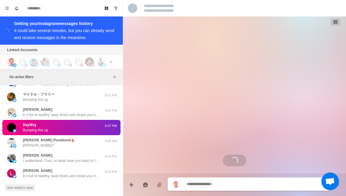
scroll to position [145, 0]
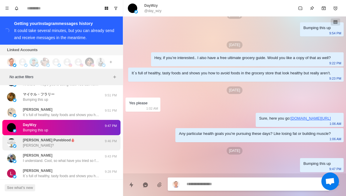
click at [15, 138] on img at bounding box center [11, 142] width 9 height 9
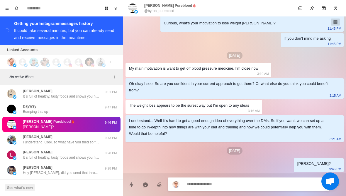
scroll to position [313, 0]
type textarea "*"
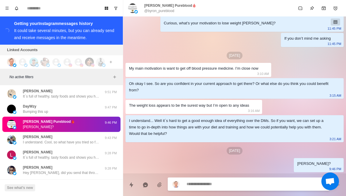
type textarea "*"
type textarea "**"
type textarea "*"
type textarea "***"
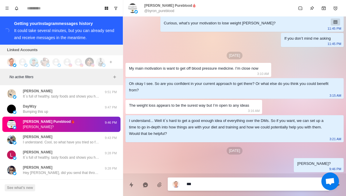
type textarea "*"
type textarea "****"
type textarea "*"
type textarea "*****"
type textarea "*"
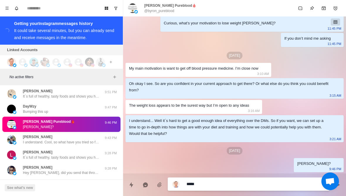
type textarea "**********"
type textarea "*"
type textarea "**********"
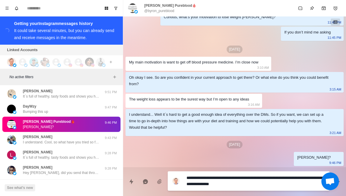
type textarea "*"
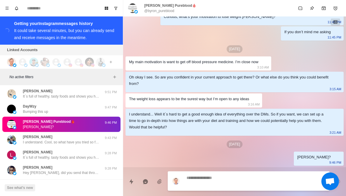
scroll to position [343, 0]
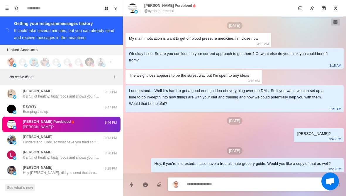
type textarea "*"
type textarea "**"
type textarea "*"
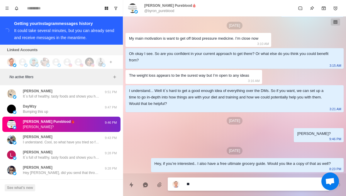
type textarea "***"
type textarea "*"
type textarea "****"
type textarea "*"
type textarea "*****"
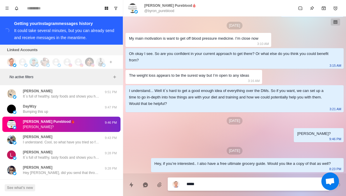
type textarea "*"
type textarea "**********"
type textarea "*"
type textarea "**********"
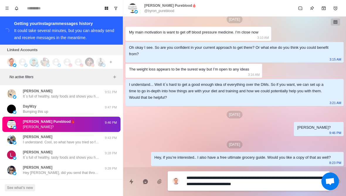
type textarea "*"
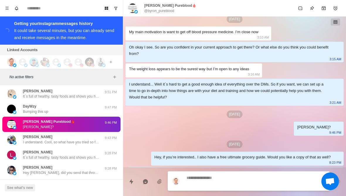
scroll to position [365, 0]
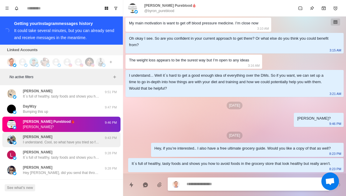
click at [25, 139] on p "I understand. Cool, so what have you tried so far with your diet and training t…" at bounding box center [61, 141] width 76 height 5
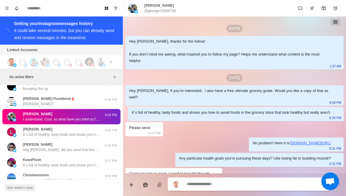
scroll to position [25, 0]
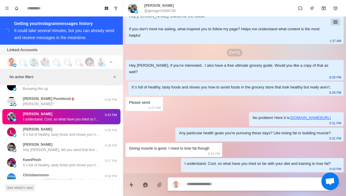
type textarea "*"
type textarea "*******"
type textarea "*"
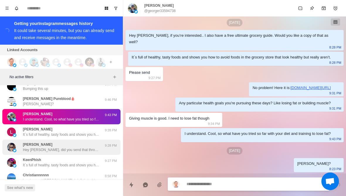
click at [24, 147] on p "Hey Carrie, did you send that through in the end? I didn’t see yours in there a…" at bounding box center [61, 149] width 76 height 5
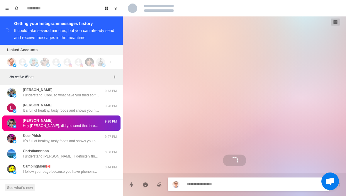
scroll to position [532, 0]
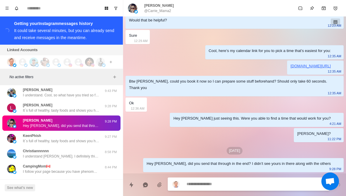
type textarea "*"
type textarea "**"
type textarea "*"
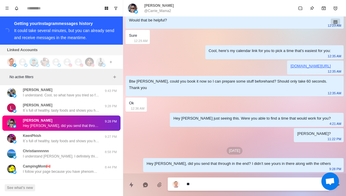
type textarea "***"
type textarea "*"
type textarea "****"
type textarea "*"
type textarea "**********"
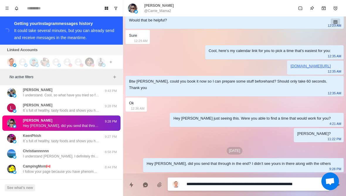
type textarea "*"
type textarea "**********"
type textarea "*"
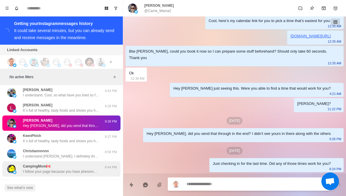
click at [19, 161] on div "CampingMom🇨🇦 I follow your page because you have phenomenal health and food adv…" at bounding box center [61, 168] width 118 height 15
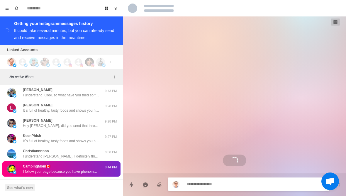
scroll to position [0, 0]
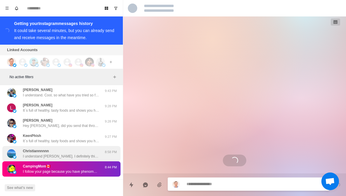
click at [14, 150] on img at bounding box center [11, 153] width 9 height 9
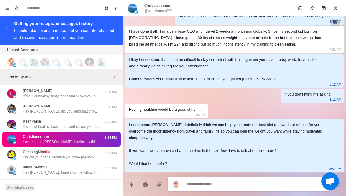
scroll to position [9283, 0]
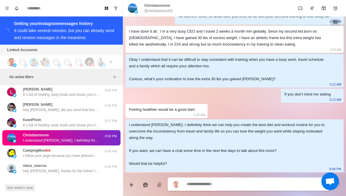
type textarea "*"
type textarea "**********"
type textarea "*"
type textarea "**********"
type textarea "*"
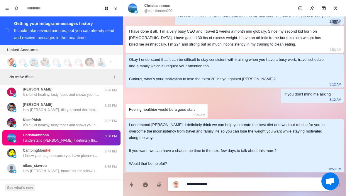
type textarea "**********"
type textarea "*"
type textarea "**********"
type textarea "*"
type textarea "**********"
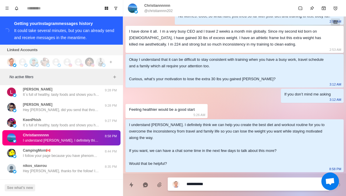
type textarea "*"
type textarea "**********"
type textarea "*"
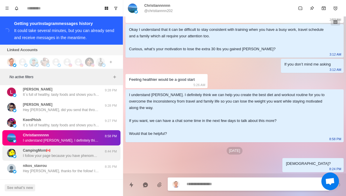
click at [35, 153] on p "I follow your page because you have phenomenal health and food advice🫶 Severely…" at bounding box center [61, 155] width 76 height 5
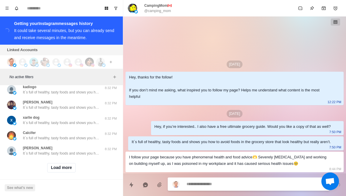
scroll to position [9392, 0]
click at [53, 167] on button "Load more" at bounding box center [61, 167] width 29 height 9
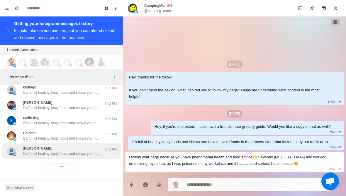
click at [41, 152] on div "Timo Bunk It´s full of healthy, tasty foods and shows you how to avoid foods in…" at bounding box center [61, 150] width 118 height 15
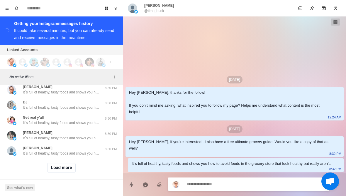
scroll to position [9697, 0]
click at [70, 163] on button "Load more" at bounding box center [61, 167] width 29 height 9
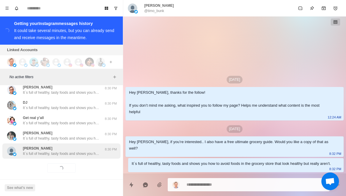
click at [82, 151] on p "It´s full of healthy, tasty foods and shows you how to avoid foods in the groce…" at bounding box center [61, 153] width 76 height 5
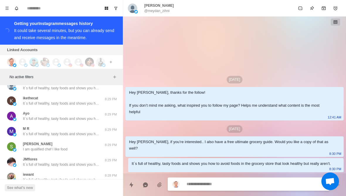
scroll to position [9885, 0]
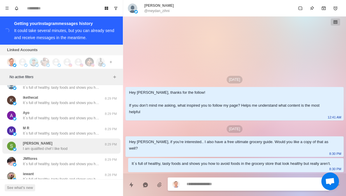
click at [23, 146] on p "I am qualified chef I like food" at bounding box center [45, 148] width 45 height 5
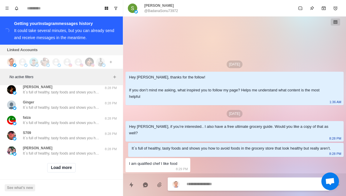
scroll to position [10002, 0]
click at [54, 163] on button "Load more" at bounding box center [61, 167] width 29 height 9
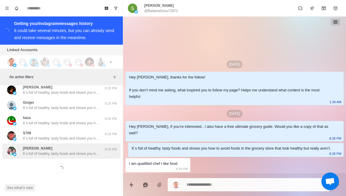
click at [40, 151] on div "Emmanuel Malimu It´s full of healthy, tasty foods and shows you how to avoid fo…" at bounding box center [61, 150] width 118 height 15
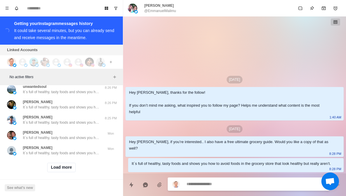
scroll to position [10307, 0]
click at [60, 164] on button "Load more" at bounding box center [61, 167] width 29 height 9
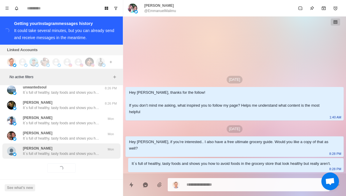
click at [51, 151] on p "It´s full of healthy, tasty foods and shows you how to avoid foods in the groce…" at bounding box center [61, 153] width 76 height 5
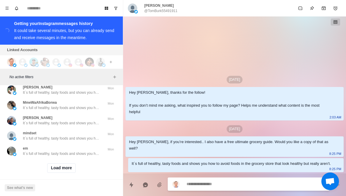
scroll to position [10611, 0]
click at [55, 164] on button "Load more" at bounding box center [61, 167] width 29 height 9
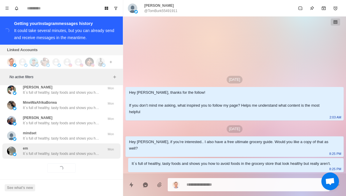
click at [43, 145] on div "em It´s full of healthy, tasty foods and shows you how to avoid foods in the gr…" at bounding box center [61, 150] width 76 height 11
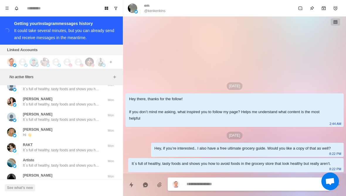
scroll to position [10827, 0]
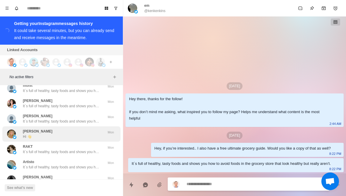
click at [28, 134] on p "Hi 👋" at bounding box center [27, 136] width 9 height 5
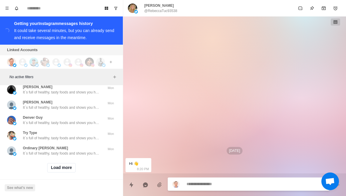
scroll to position [10916, 0]
click at [55, 171] on div "Load more" at bounding box center [61, 167] width 118 height 19
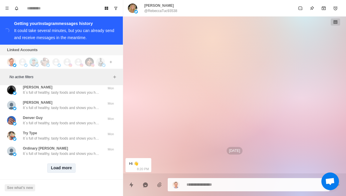
click at [54, 164] on button "Load more" at bounding box center [61, 167] width 29 height 9
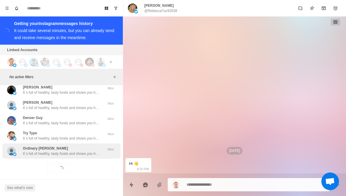
click at [42, 151] on p "It´s full of healthy, tasty foods and shows you how to avoid foods in the groce…" at bounding box center [61, 153] width 76 height 5
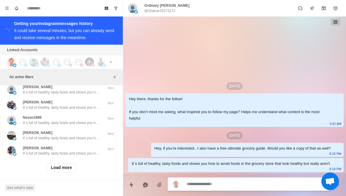
scroll to position [11221, 0]
click at [58, 164] on button "Load more" at bounding box center [61, 167] width 29 height 9
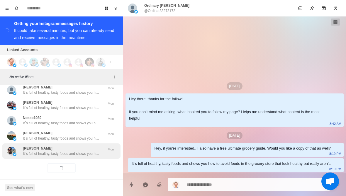
click at [46, 151] on p "It´s full of healthy, tasty foods and shows you how to avoid foods in the groce…" at bounding box center [61, 153] width 76 height 5
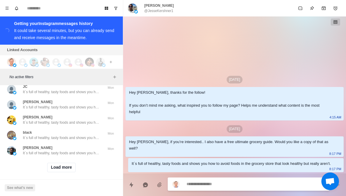
scroll to position [11526, 0]
click at [55, 163] on button "Load more" at bounding box center [61, 167] width 29 height 9
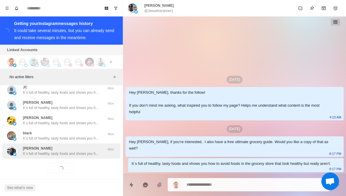
click at [37, 145] on p "Timothy Wright" at bounding box center [38, 147] width 30 height 5
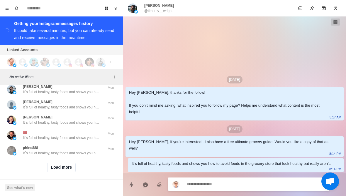
scroll to position [11831, 0]
click at [49, 164] on button "Load more" at bounding box center [61, 167] width 29 height 9
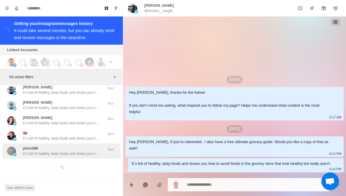
click at [31, 151] on p "It´s full of healthy, tasty foods and shows you how to avoid foods in the groce…" at bounding box center [61, 153] width 76 height 5
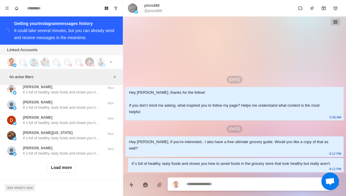
scroll to position [12136, 0]
click at [55, 164] on button "Load more" at bounding box center [61, 167] width 29 height 9
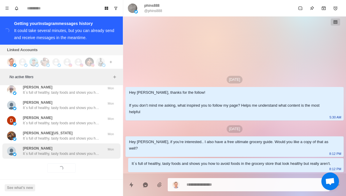
click at [35, 151] on p "It´s full of healthy, tasty foods and shows you how to avoid foods in the groce…" at bounding box center [61, 153] width 76 height 5
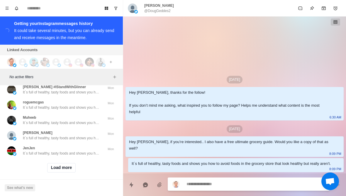
scroll to position [12441, 0]
click at [50, 164] on button "Load more" at bounding box center [61, 167] width 29 height 9
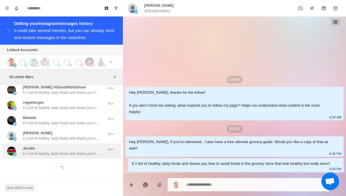
click at [45, 152] on div "JenJen It´s full of healthy, tasty foods and shows you how to avoid foods in th…" at bounding box center [61, 150] width 118 height 15
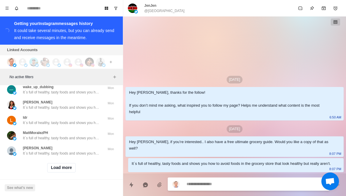
scroll to position [12746, 0]
click at [57, 164] on button "Load more" at bounding box center [61, 167] width 29 height 9
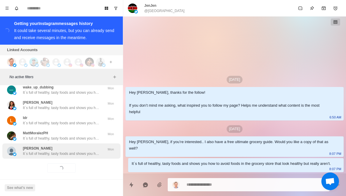
click at [45, 152] on div "M Lucas It´s full of healthy, tasty foods and shows you how to avoid foods in t…" at bounding box center [61, 150] width 118 height 15
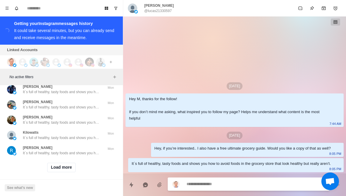
scroll to position [13051, 0]
click at [52, 164] on button "Load more" at bounding box center [61, 167] width 29 height 9
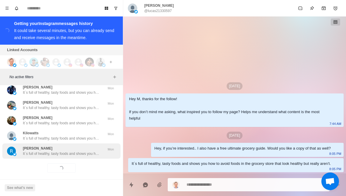
click at [45, 151] on p "It´s full of healthy, tasty foods and shows you how to avoid foods in the groce…" at bounding box center [61, 153] width 76 height 5
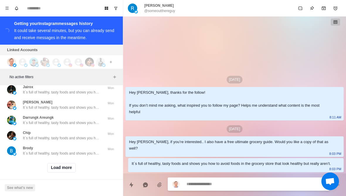
scroll to position [13356, 0]
click at [53, 167] on button "Load more" at bounding box center [61, 167] width 29 height 9
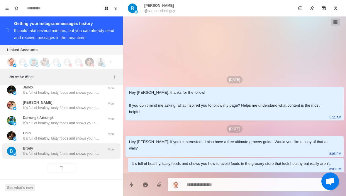
click at [47, 152] on div "Brody It´s full of healthy, tasty foods and shows you how to avoid foods in the…" at bounding box center [61, 150] width 118 height 15
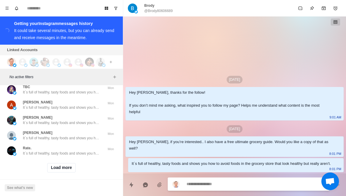
scroll to position [13661, 0]
click at [50, 166] on button "Load more" at bounding box center [61, 167] width 29 height 9
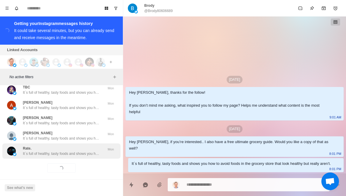
click at [43, 151] on div "Rate. It´s full of healthy, tasty foods and shows you how to avoid foods in the…" at bounding box center [61, 150] width 118 height 15
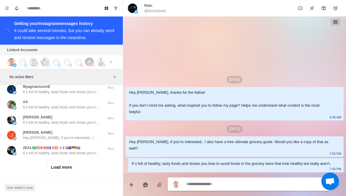
scroll to position [13965, 0]
click at [57, 167] on button "Load more" at bounding box center [61, 167] width 29 height 9
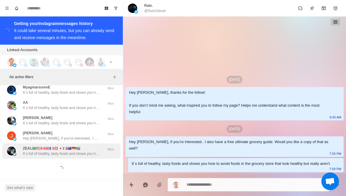
click at [37, 151] on p "It´s full of healthy, tasty foods and shows you how to avoid foods in the groce…" at bounding box center [61, 153] width 76 height 5
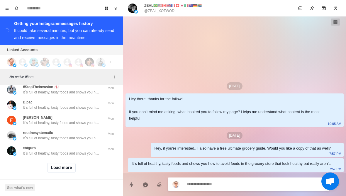
scroll to position [14270, 0]
click at [56, 166] on button "Load more" at bounding box center [61, 167] width 29 height 9
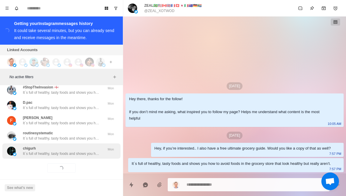
click at [37, 151] on p "It´s full of healthy, tasty foods and shows you how to avoid foods in the groce…" at bounding box center [61, 153] width 76 height 5
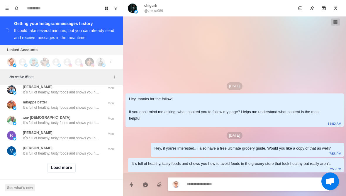
scroll to position [14575, 0]
click at [67, 166] on button "Load more" at bounding box center [61, 167] width 29 height 9
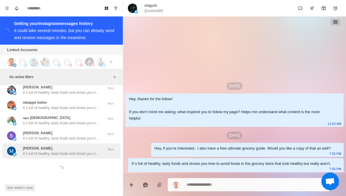
click at [75, 151] on p "It´s full of healthy, tasty foods and shows you how to avoid foods in the groce…" at bounding box center [61, 153] width 76 height 5
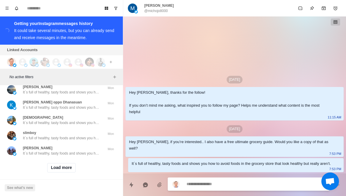
scroll to position [14880, 0]
click at [53, 166] on button "Load more" at bounding box center [61, 167] width 29 height 9
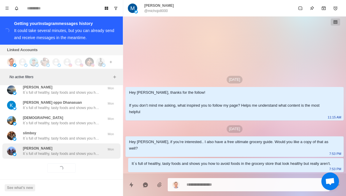
click at [42, 153] on div "Jaspal Phull It´s full of healthy, tasty foods and shows you how to avoid foods…" at bounding box center [61, 150] width 118 height 15
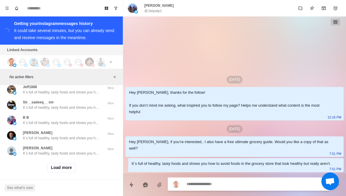
scroll to position [15185, 0]
click at [55, 167] on button "Load more" at bounding box center [61, 167] width 29 height 9
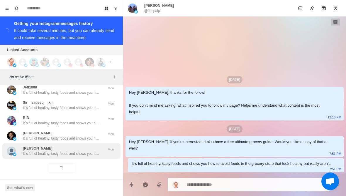
click at [33, 152] on div "Brian s It´s full of healthy, tasty foods and shows you how to avoid foods in t…" at bounding box center [61, 150] width 118 height 15
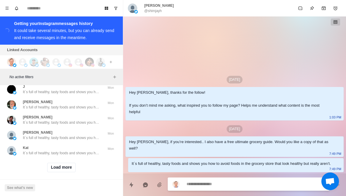
scroll to position [15490, 0]
click at [51, 165] on button "Load more" at bounding box center [61, 167] width 29 height 9
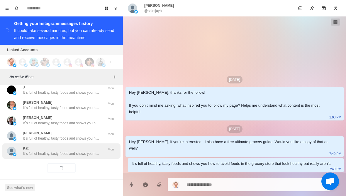
click at [35, 152] on div "Kat It´s full of healthy, tasty foods and shows you how to avoid foods in the g…" at bounding box center [61, 150] width 118 height 15
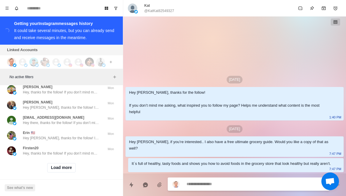
scroll to position [15795, 0]
click at [56, 164] on button "Load more" at bounding box center [61, 167] width 29 height 9
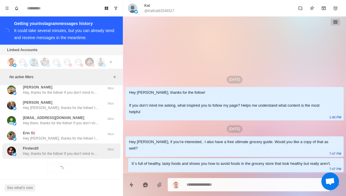
click at [48, 151] on p "Hey, thanks for the follow! If you don’t mind me asking, what inspired you to f…" at bounding box center [61, 153] width 76 height 5
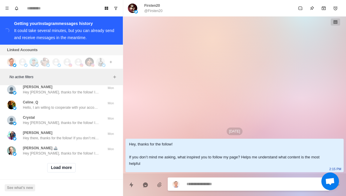
scroll to position [16100, 0]
click at [51, 165] on button "Load more" at bounding box center [61, 167] width 29 height 9
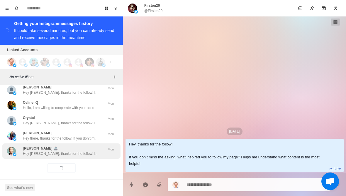
click at [45, 151] on p "Hey Rick, thanks for the follow! If you don’t mind me asking, what inspired you…" at bounding box center [61, 153] width 76 height 5
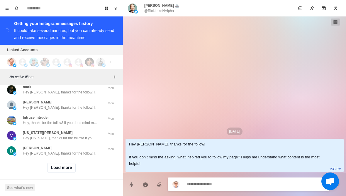
scroll to position [16405, 0]
click at [51, 165] on button "Load more" at bounding box center [61, 167] width 29 height 9
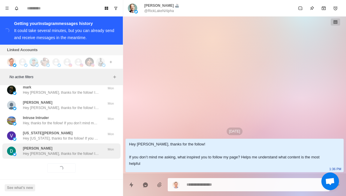
click at [41, 151] on p "Hey Darsey, thanks for the follow! If you don’t mind me asking, what inspired y…" at bounding box center [61, 153] width 76 height 5
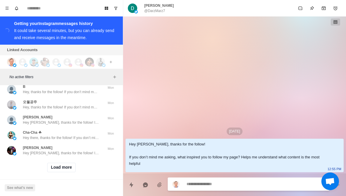
scroll to position [16710, 0]
click at [54, 163] on button "Load more" at bounding box center [61, 167] width 29 height 9
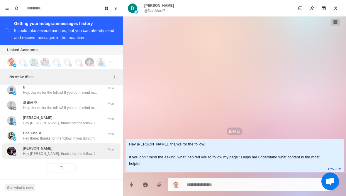
click at [44, 152] on div "Rahul Shetty Hey Rahul, thanks for the follow! If you don’t mind me asking, wha…" at bounding box center [61, 150] width 118 height 15
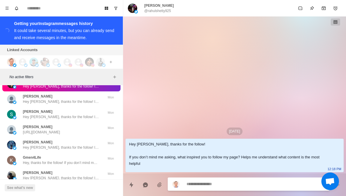
scroll to position [16781, 0]
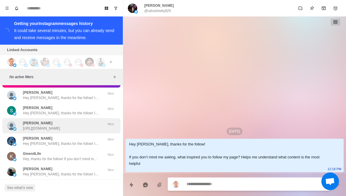
click at [28, 125] on p "https://twitter.com/VladTheInflator/status/1967336280716612048" at bounding box center [41, 127] width 37 height 5
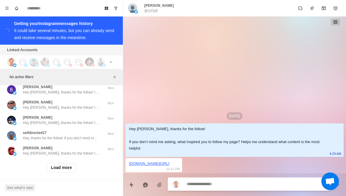
scroll to position [17015, 0]
click at [52, 163] on button "Load more" at bounding box center [61, 167] width 29 height 9
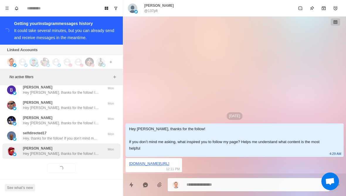
click at [48, 152] on div "Elena Rock Hey Elena, thanks for the follow! If you don’t mind me asking, what …" at bounding box center [61, 150] width 118 height 15
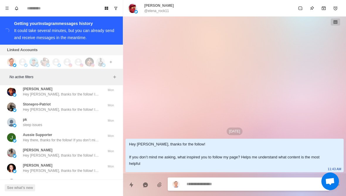
scroll to position [17226, 0]
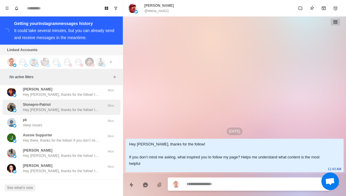
click at [23, 108] on div "Stonepro-Patriot Hey Mason, thanks for the follow! If you don’t mind me asking,…" at bounding box center [61, 106] width 118 height 15
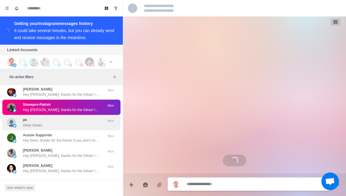
click at [27, 122] on p "sleep issues" at bounding box center [32, 124] width 19 height 5
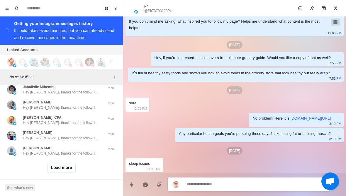
scroll to position [17319, 0]
click at [50, 164] on button "Load more" at bounding box center [61, 167] width 29 height 9
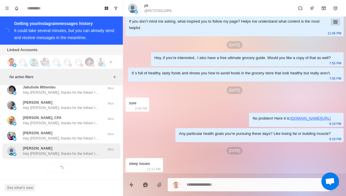
click at [41, 153] on div "James Lee Hey James, thanks for the follow! If you don’t mind me asking, what i…" at bounding box center [61, 150] width 118 height 15
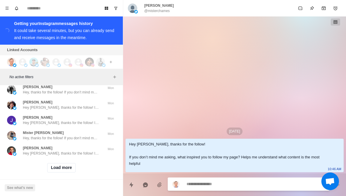
scroll to position [17624, 0]
click at [54, 163] on button "Load more" at bounding box center [61, 167] width 29 height 9
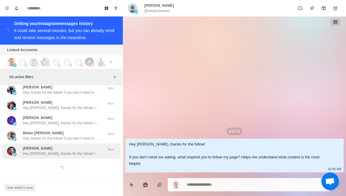
click at [43, 151] on p "Hey Georges, thanks for the follow! If you don’t mind me asking, what inspired …" at bounding box center [61, 153] width 76 height 5
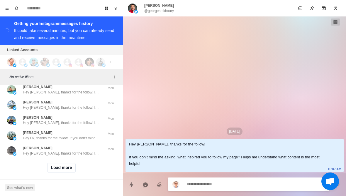
scroll to position [17929, 0]
click at [58, 166] on button "Load more" at bounding box center [61, 167] width 29 height 9
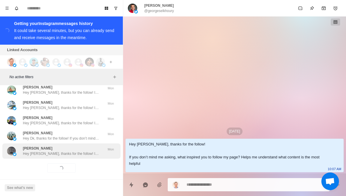
click at [39, 152] on div "Maurice Hey Maurice, thanks for the follow! If you don’t mind me asking, what i…" at bounding box center [61, 150] width 118 height 15
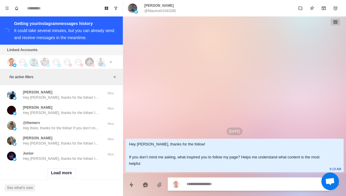
scroll to position [18234, 0]
click at [52, 168] on button "Load more" at bounding box center [61, 172] width 29 height 9
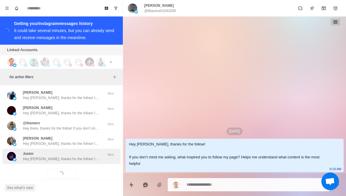
click at [43, 152] on div "Junior Hey Junior, thanks for the follow! If you don’t mind me asking, what ins…" at bounding box center [61, 155] width 118 height 15
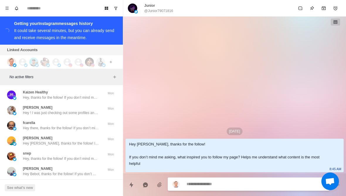
scroll to position [18356, 0]
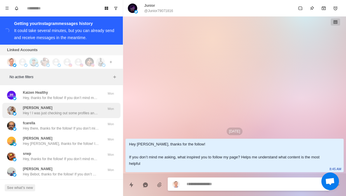
click at [12, 106] on img at bounding box center [11, 110] width 9 height 9
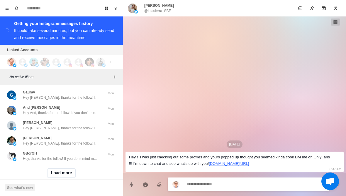
scroll to position [18539, 0]
click at [52, 168] on button "Load more" at bounding box center [61, 172] width 29 height 9
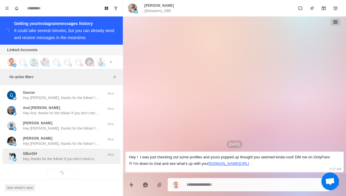
click at [42, 156] on p "Hey, thanks for the follow! If you don’t mind me asking, what inspired you to f…" at bounding box center [61, 158] width 76 height 5
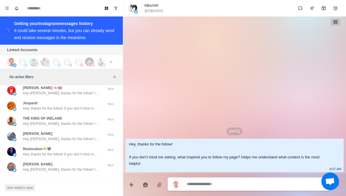
scroll to position [18842, 0]
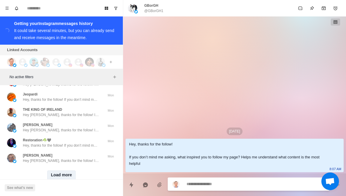
click at [53, 170] on button "Load more" at bounding box center [61, 174] width 29 height 9
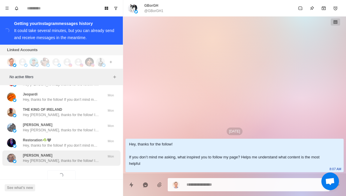
click at [44, 158] on p "Hey Christos, thanks for the follow! If you don’t mind me asking, what inspired…" at bounding box center [61, 160] width 76 height 5
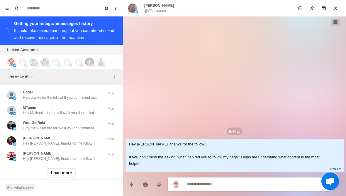
scroll to position [19149, 0]
click at [56, 168] on button "Load more" at bounding box center [61, 172] width 29 height 9
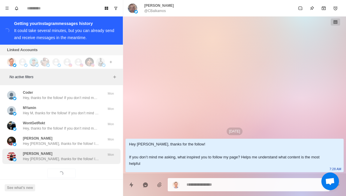
click at [45, 151] on div "Andrew Hey Andrew, thanks for the follow! If you don’t mind me asking, what ins…" at bounding box center [61, 155] width 118 height 15
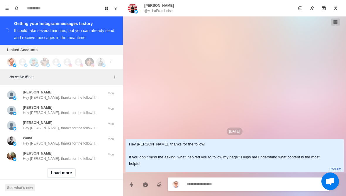
scroll to position [19454, 0]
click at [59, 168] on button "Load more" at bounding box center [61, 172] width 29 height 9
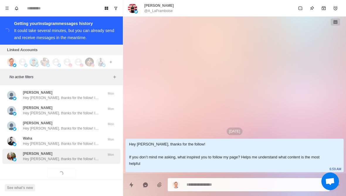
click at [43, 156] on p "Hey Lillian, thanks for the follow! If you don’t mind me asking, what inspired …" at bounding box center [61, 158] width 76 height 5
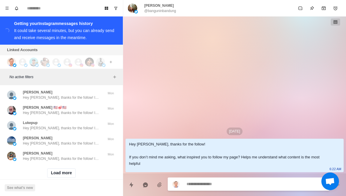
scroll to position [19764, 0]
click at [58, 168] on button "Load more" at bounding box center [61, 172] width 29 height 9
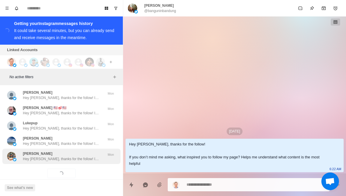
click at [47, 156] on p "Hey Jim, thanks for the follow! If you don’t mind me asking, what inspired you …" at bounding box center [61, 158] width 76 height 5
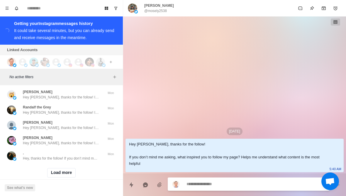
scroll to position [20069, 0]
click at [72, 168] on button "Load more" at bounding box center [61, 172] width 29 height 9
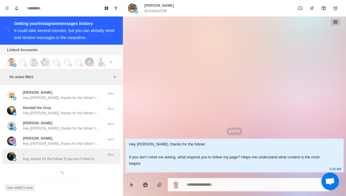
click at [81, 156] on p "Hey, thanks for the follow! If you don’t mind me asking, what inspired you to f…" at bounding box center [61, 158] width 76 height 5
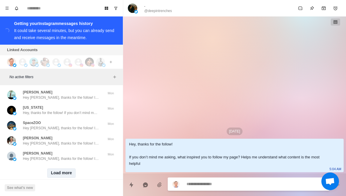
click at [65, 168] on button "Load more" at bounding box center [61, 172] width 29 height 9
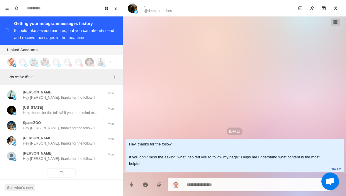
scroll to position [20374, 0]
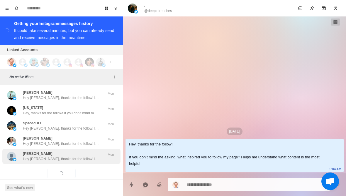
click at [81, 153] on div "Janet_Silver Hey Janet, thanks for the follow! If you don’t mind me asking, wha…" at bounding box center [61, 155] width 118 height 15
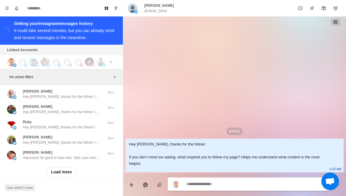
scroll to position [20679, 0]
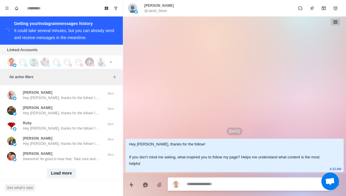
click at [72, 168] on button "Load more" at bounding box center [61, 172] width 29 height 9
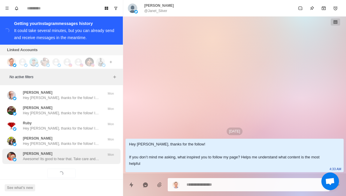
click at [90, 156] on p "Awesome! Its good to hear that. Take care and keep up the amazing work" at bounding box center [61, 158] width 76 height 5
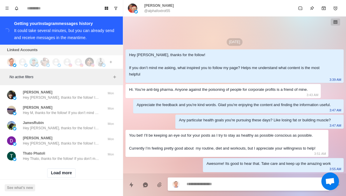
scroll to position [20984, 0]
click at [63, 168] on button "Load more" at bounding box center [61, 172] width 29 height 9
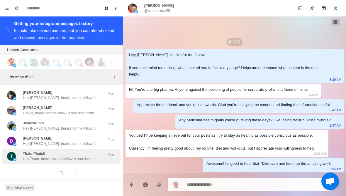
click at [83, 152] on div "Thato Phatoli Hey Thato, thanks for the follow! If you don’t mind me asking, wh…" at bounding box center [61, 155] width 118 height 15
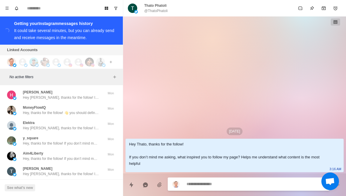
scroll to position [21103, 0]
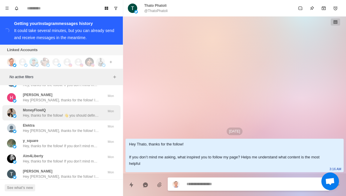
click at [96, 113] on p "Hey, thanks for the follow! 👋 you should definitely follow the actual main acco…" at bounding box center [61, 115] width 76 height 5
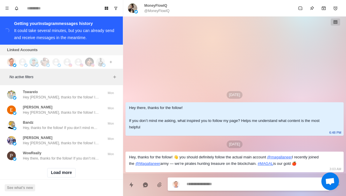
scroll to position [21289, 0]
click at [63, 168] on button "Load more" at bounding box center [61, 172] width 29 height 9
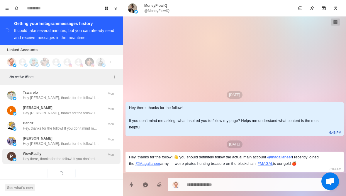
click at [83, 153] on div "WowReally Hey there, thanks for the follow! If you don’t mind me asking, what i…" at bounding box center [61, 155] width 118 height 15
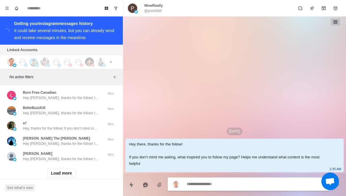
scroll to position [21593, 0]
click at [69, 168] on button "Load more" at bounding box center [61, 172] width 29 height 9
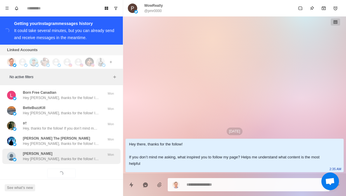
click at [82, 153] on div "Jeannine Hey Jeannine, thanks for the follow! If you don’t mind me asking, what…" at bounding box center [61, 155] width 118 height 15
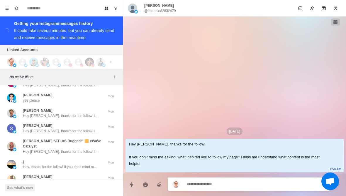
scroll to position [21689, 0]
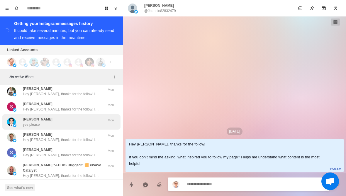
click at [95, 116] on div "Ansar Majeed yes please" at bounding box center [55, 121] width 96 height 11
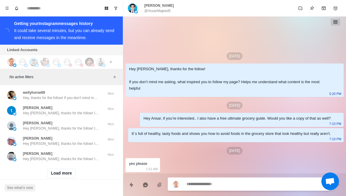
scroll to position [21904, 0]
click at [70, 170] on div "Load more" at bounding box center [61, 173] width 118 height 19
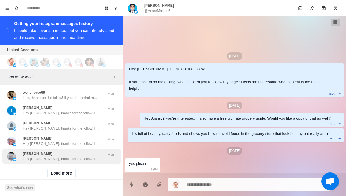
click at [84, 156] on p "Hey Eva, thanks for the follow! If you don’t mind me asking, what inspired you …" at bounding box center [61, 158] width 76 height 5
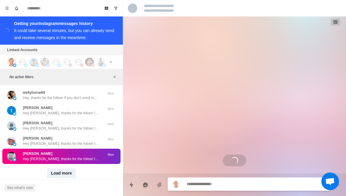
click at [72, 168] on button "Load more" at bounding box center [61, 172] width 29 height 9
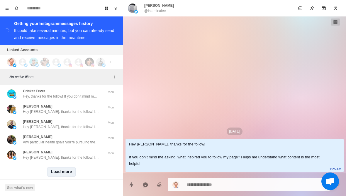
scroll to position [22209, 0]
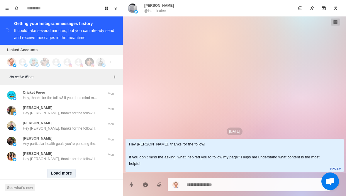
click at [58, 168] on button "Load more" at bounding box center [61, 172] width 29 height 9
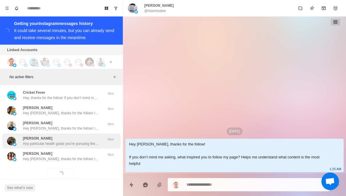
click at [36, 141] on p "Any particular health goals you're pursuing these days? Like losing fat or buil…" at bounding box center [61, 143] width 76 height 5
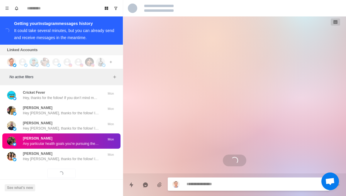
scroll to position [9, 0]
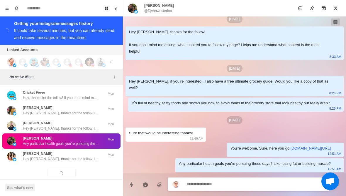
type textarea "*"
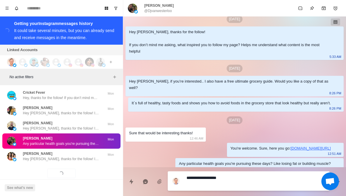
type textarea "******"
type textarea "*"
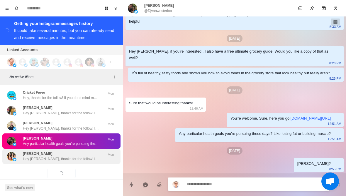
click at [37, 156] on p "Hey Ethel, thanks for the follow! If you don’t mind me asking, what inspired yo…" at bounding box center [61, 158] width 76 height 5
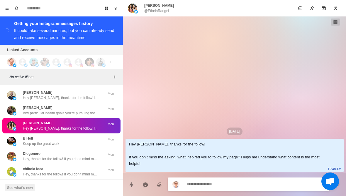
scroll to position [22240, 0]
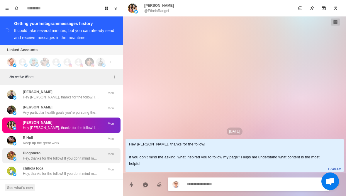
click at [20, 152] on div "Diogonero Hey, thanks for the follow! If you don’t mind me asking, what inspire…" at bounding box center [61, 155] width 118 height 15
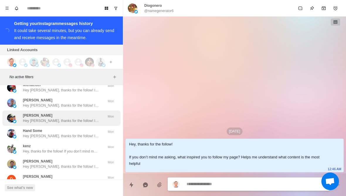
scroll to position [22429, 0]
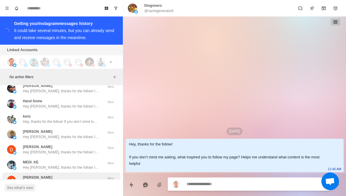
click at [37, 180] on p "Hey Jaey, thanks for the follow! If you don’t mind me asking, what inspired you…" at bounding box center [61, 182] width 76 height 5
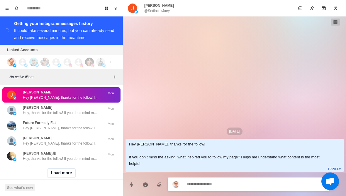
scroll to position [22513, 0]
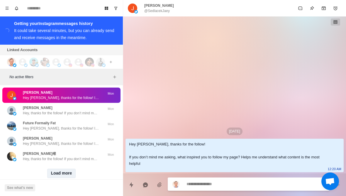
click at [58, 168] on button "Load more" at bounding box center [61, 172] width 29 height 9
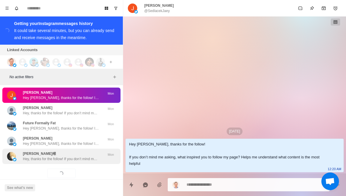
click at [39, 152] on div "金西尔维 Hey, thanks for the follow! If you don’t mind me asking, what inspired you…" at bounding box center [61, 155] width 118 height 15
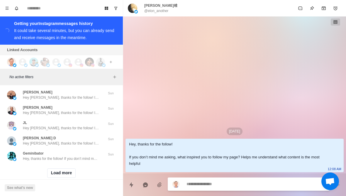
scroll to position [22818, 0]
click at [54, 168] on button "Load more" at bounding box center [61, 172] width 29 height 9
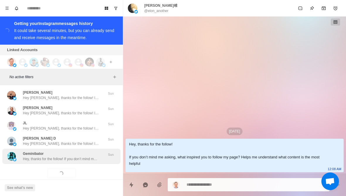
click at [40, 152] on div "Geminibator Hey, thanks for the follow! If you don’t mind me asking, what inspi…" at bounding box center [61, 155] width 118 height 15
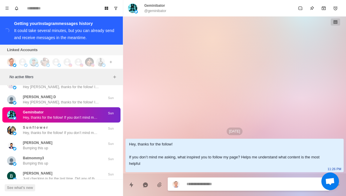
scroll to position [22855, 0]
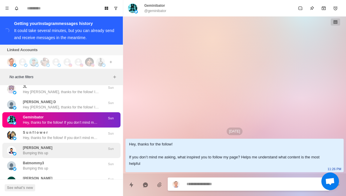
click at [27, 145] on p "Poorna Chandra" at bounding box center [38, 147] width 30 height 5
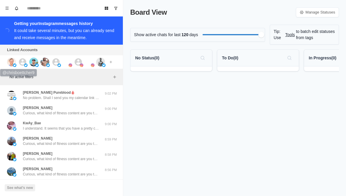
click at [13, 61] on img at bounding box center [11, 61] width 9 height 9
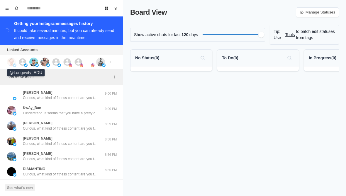
click at [21, 59] on icon at bounding box center [22, 61] width 7 height 7
click at [47, 63] on img at bounding box center [44, 61] width 9 height 9
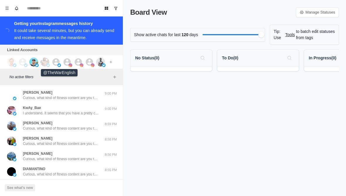
click at [59, 64] on img at bounding box center [59, 65] width 4 height 4
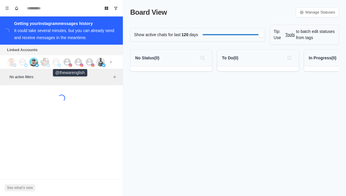
click at [67, 62] on icon at bounding box center [67, 61] width 9 height 9
click at [79, 61] on icon at bounding box center [78, 61] width 9 height 9
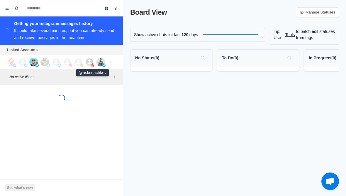
click at [91, 66] on img at bounding box center [93, 65] width 4 height 4
click at [98, 64] on img at bounding box center [100, 61] width 9 height 9
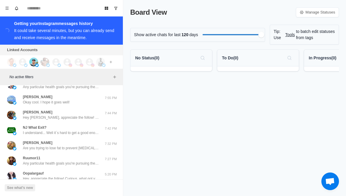
scroll to position [60, 0]
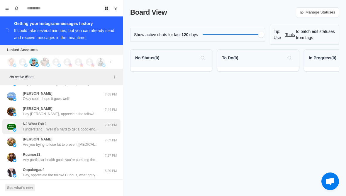
click at [88, 131] on p "I understand... Well it´s hard to get a good enough idea of everything over the…" at bounding box center [61, 128] width 76 height 5
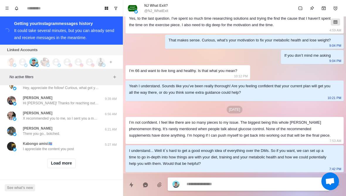
scroll to position [239, 0]
click at [68, 159] on button "Load more" at bounding box center [61, 162] width 29 height 9
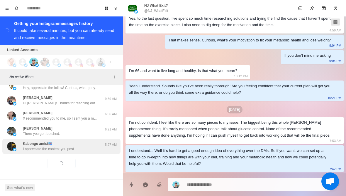
click at [74, 147] on p "I appreciate the content you post" at bounding box center [48, 148] width 51 height 5
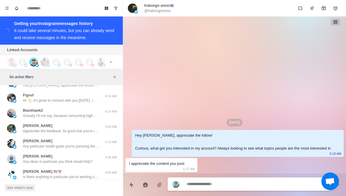
scroll to position [321, 0]
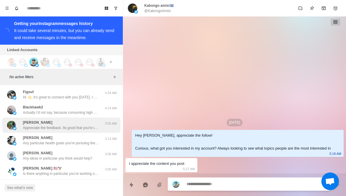
click at [101, 131] on div "[PERSON_NAME] Appreciate the feedback. Its good that you're interested in fitne…" at bounding box center [61, 124] width 118 height 15
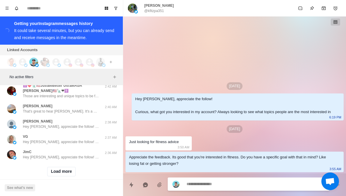
scroll to position [543, 0]
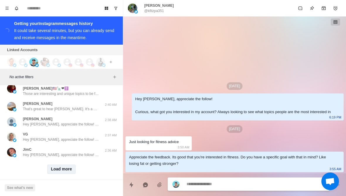
click at [72, 171] on button "Load more" at bounding box center [61, 168] width 29 height 9
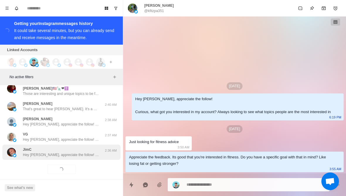
click at [84, 159] on div "JimC Hey [PERSON_NAME], appreciate the follow! Curious, what got you interested…" at bounding box center [61, 151] width 118 height 15
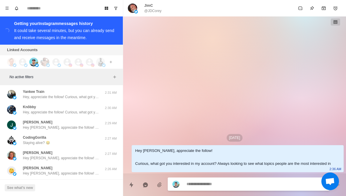
scroll to position [639, 0]
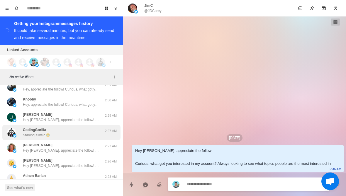
click at [81, 129] on div "CodingGorilla Staying alive? 😂" at bounding box center [55, 132] width 96 height 11
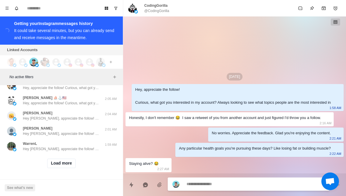
scroll to position [854, 0]
click at [68, 159] on button "Load more" at bounding box center [61, 162] width 29 height 9
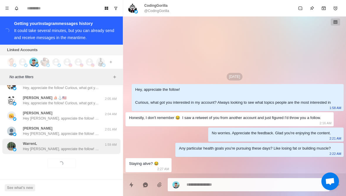
click at [84, 141] on div "WarrenL Hey [PERSON_NAME], appreciate the follow! Curious, what got you interes…" at bounding box center [61, 146] width 76 height 11
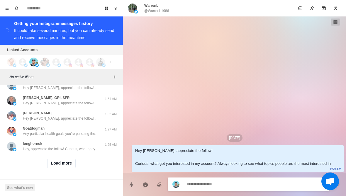
scroll to position [1159, 0]
click at [75, 165] on button "Load more" at bounding box center [61, 162] width 29 height 9
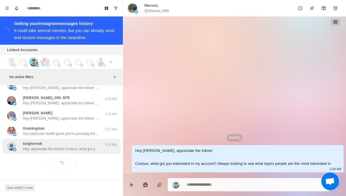
click at [88, 150] on p "Hey, appreciate the follow! Curious, what got you interested in my account? Alw…" at bounding box center [61, 148] width 76 height 5
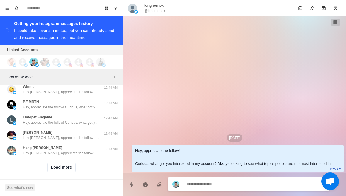
scroll to position [1464, 0]
click at [69, 164] on button "Load more" at bounding box center [61, 167] width 29 height 9
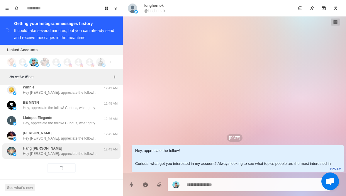
click at [86, 151] on p "Hey [PERSON_NAME], appreciate the follow! Curious, what got you interested in m…" at bounding box center [61, 153] width 76 height 5
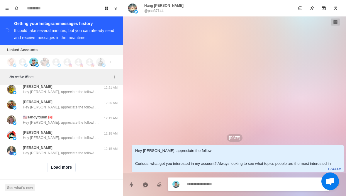
scroll to position [1769, 0]
click at [72, 167] on button "Load more" at bounding box center [61, 167] width 29 height 9
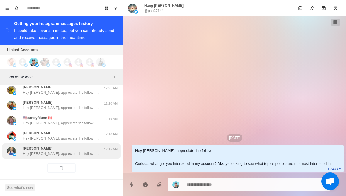
click at [82, 153] on div "[PERSON_NAME] Hey [PERSON_NAME], appreciate the follow! Curious, what got you i…" at bounding box center [61, 150] width 118 height 15
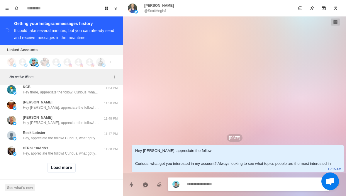
scroll to position [2074, 0]
click at [70, 164] on button "Load more" at bounding box center [61, 167] width 29 height 9
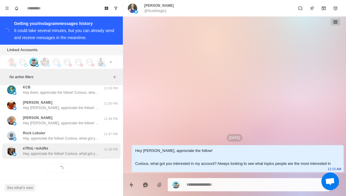
click at [85, 151] on p "Hey, appreciate the follow! Curious, what got you interested in my account? Alw…" at bounding box center [61, 153] width 76 height 5
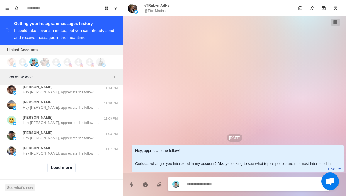
scroll to position [2379, 0]
click at [71, 167] on button "Load more" at bounding box center [61, 167] width 29 height 9
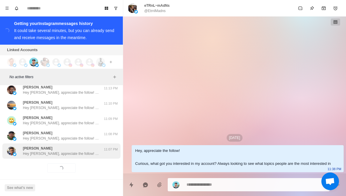
click at [95, 151] on p "Hey [PERSON_NAME], appreciate the follow! Curious, what got you interested in m…" at bounding box center [61, 153] width 76 height 5
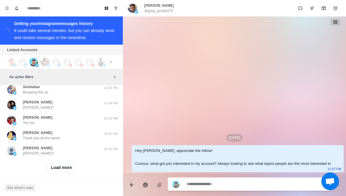
scroll to position [2684, 0]
click at [67, 167] on button "Load more" at bounding box center [61, 167] width 29 height 9
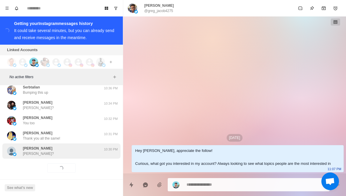
click at [89, 150] on div "[PERSON_NAME] [PERSON_NAME]?" at bounding box center [55, 150] width 96 height 11
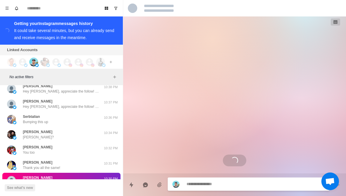
scroll to position [2654, 0]
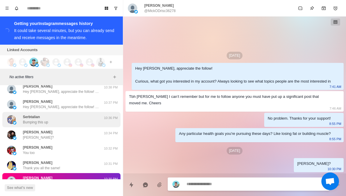
click at [32, 114] on p "Serbtalian" at bounding box center [31, 116] width 17 height 5
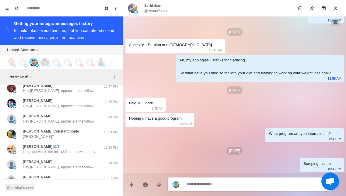
scroll to position [2579, 0]
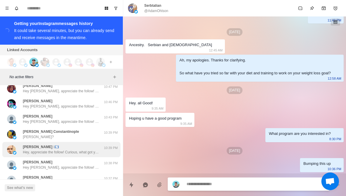
click at [27, 142] on div "[PERSON_NAME] 🇦🇶 Hey, appreciate the follow! Curious, what got you interested …" at bounding box center [61, 149] width 118 height 15
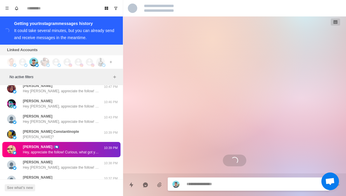
scroll to position [0, 0]
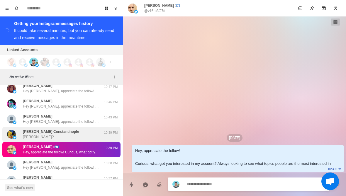
click at [21, 129] on div "[PERSON_NAME] Constantinople [PERSON_NAME]?" at bounding box center [55, 134] width 96 height 11
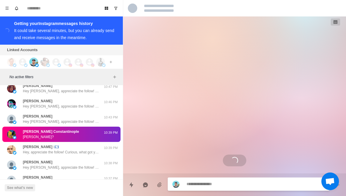
scroll to position [185, 0]
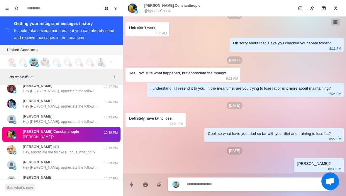
click at [28, 79] on p "No active filters" at bounding box center [60, 76] width 102 height 5
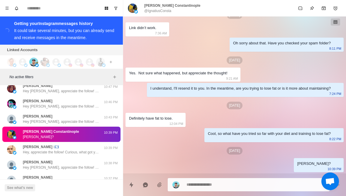
click at [215, 193] on div at bounding box center [234, 184] width 223 height 23
click at [209, 183] on textarea at bounding box center [255, 184] width 138 height 9
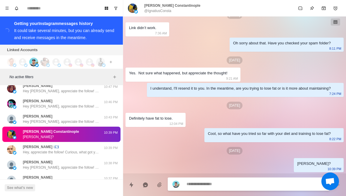
type textarea "*"
type textarea "**"
type textarea "*"
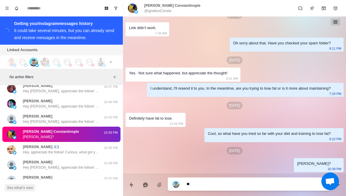
type textarea "***"
type textarea "*"
type textarea "*****"
type textarea "*"
type textarea "**********"
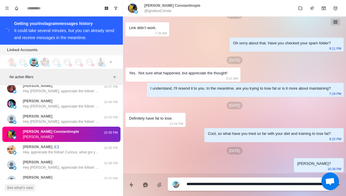
scroll to position [0, 0]
type textarea "*"
type textarea "**********"
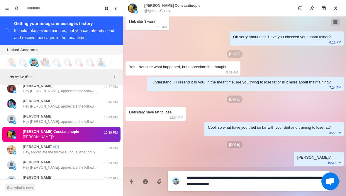
type textarea "*"
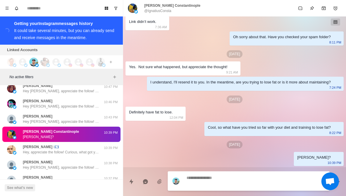
scroll to position [215, 0]
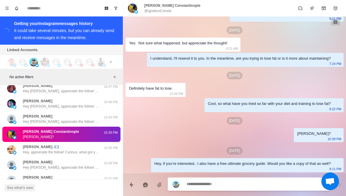
type textarea "*"
type textarea "**"
type textarea "*"
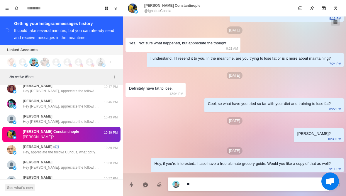
type textarea "***"
type textarea "*"
type textarea "****"
type textarea "*"
type textarea "*****"
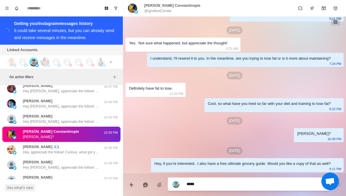
type textarea "*"
type textarea "**********"
type textarea "*"
type textarea "**********"
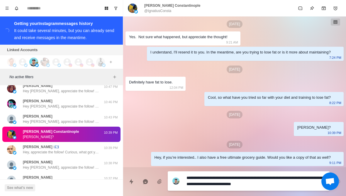
type textarea "*"
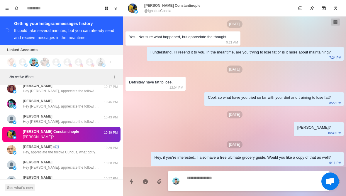
scroll to position [236, 0]
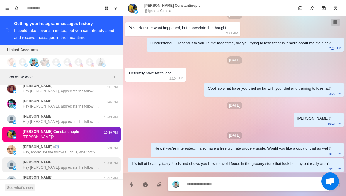
click at [24, 164] on p "Hey [PERSON_NAME], appreciate the follow! Curious, what got you interested in m…" at bounding box center [61, 166] width 76 height 5
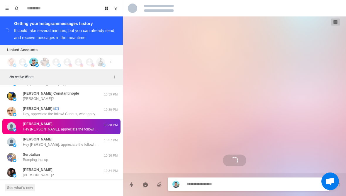
scroll to position [2632, 0]
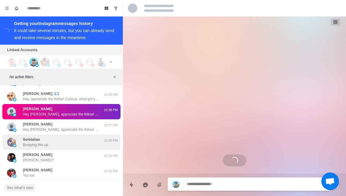
click at [16, 138] on img at bounding box center [11, 142] width 9 height 9
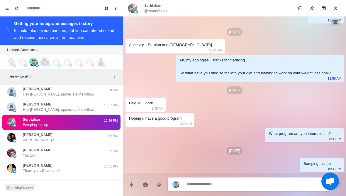
scroll to position [106, 0]
type textarea "*"
type textarea "**"
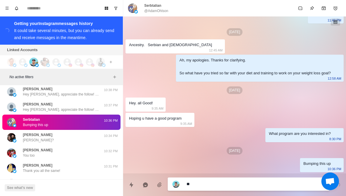
type textarea "*"
type textarea "***"
type textarea "*"
type textarea "****"
type textarea "*"
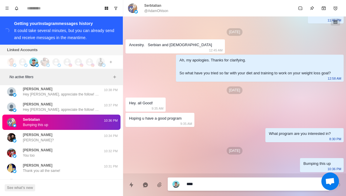
type textarea "*****"
type textarea "*"
type textarea "**********"
type textarea "*"
type textarea "**********"
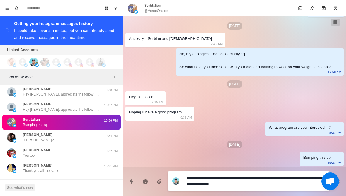
scroll to position [0, 0]
type textarea "*"
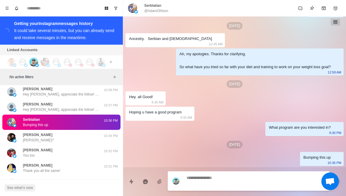
scroll to position [136, 0]
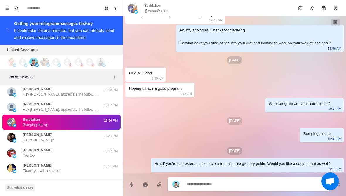
type textarea "*"
type textarea "**"
type textarea "*"
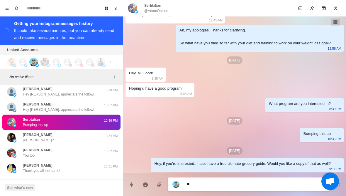
type textarea "***"
type textarea "*"
type textarea "****"
type textarea "*"
type textarea "*****"
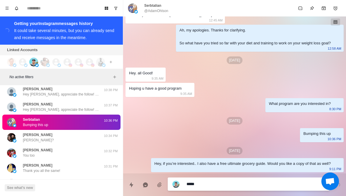
type textarea "*"
type textarea "**********"
type textarea "*"
type textarea "**********"
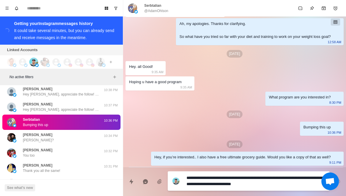
type textarea "*"
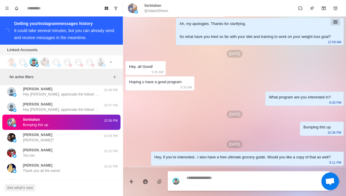
scroll to position [158, 0]
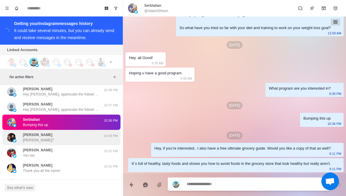
click at [24, 137] on p "[PERSON_NAME]?" at bounding box center [38, 139] width 31 height 5
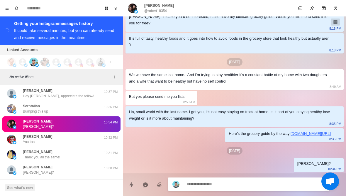
scroll to position [74, 0]
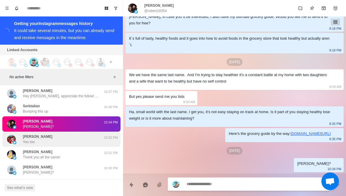
click at [23, 139] on p "You too" at bounding box center [29, 141] width 12 height 5
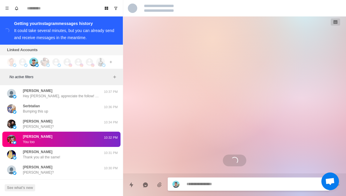
scroll to position [28, 0]
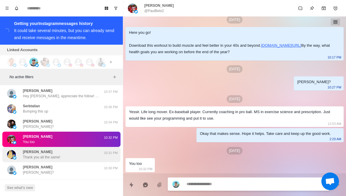
click at [21, 149] on div "[PERSON_NAME] Thank you all the same!" at bounding box center [55, 154] width 96 height 11
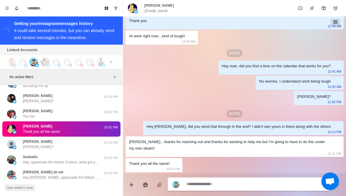
scroll to position [2691, 0]
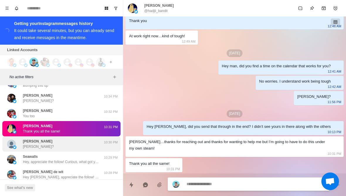
click at [15, 139] on img at bounding box center [11, 143] width 9 height 9
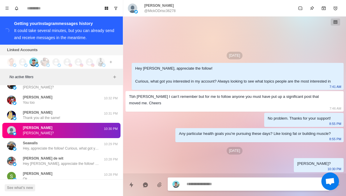
scroll to position [0, 0]
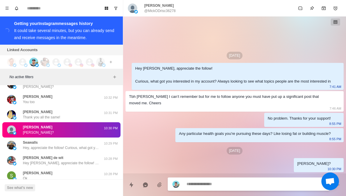
type textarea "*"
type textarea "**"
type textarea "*"
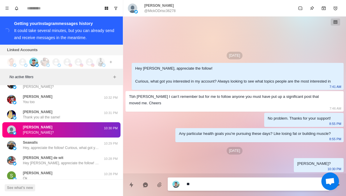
type textarea "***"
type textarea "*"
type textarea "****"
type textarea "*"
type textarea "*****"
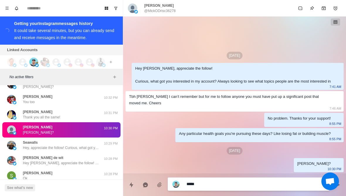
type textarea "*"
type textarea "**********"
type textarea "*"
type textarea "**********"
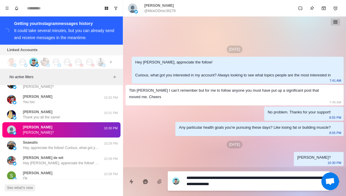
type textarea "*"
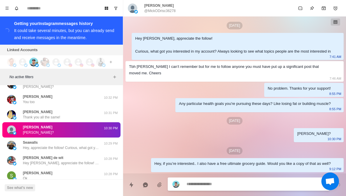
type textarea "*"
type textarea "**"
type textarea "*"
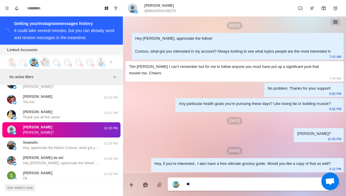
type textarea "***"
type textarea "*"
type textarea "****"
type textarea "*"
type textarea "*****"
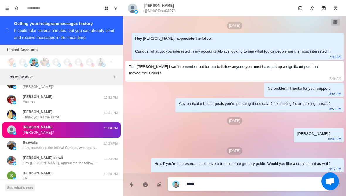
type textarea "*"
type textarea "**********"
type textarea "*"
type textarea "**********"
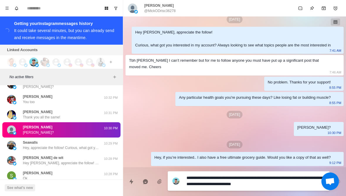
type textarea "*"
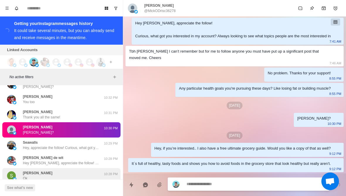
click at [24, 170] on p "[PERSON_NAME]" at bounding box center [38, 172] width 30 height 5
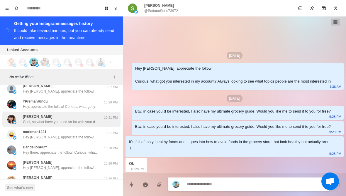
click at [16, 120] on img at bounding box center [15, 122] width 4 height 4
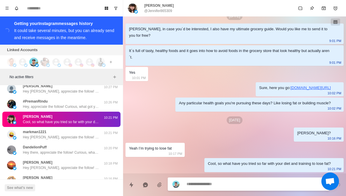
type textarea "*"
type textarea "*********"
type textarea "*"
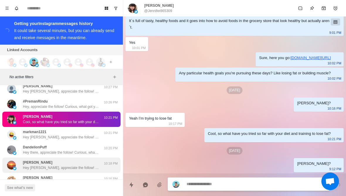
click at [79, 166] on div "[PERSON_NAME] Hey [PERSON_NAME], appreciate the follow! Curious, what got you i…" at bounding box center [61, 164] width 118 height 15
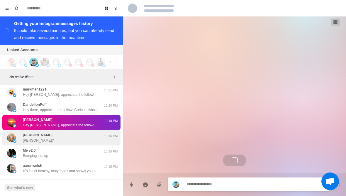
click at [87, 132] on div "[PERSON_NAME] [PERSON_NAME]?" at bounding box center [55, 137] width 96 height 11
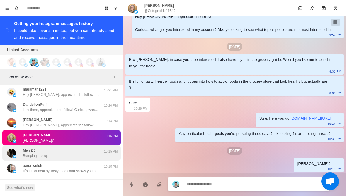
click at [67, 148] on div "Me v2.0 Bumping this up" at bounding box center [55, 152] width 96 height 11
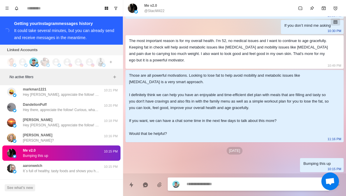
type textarea "*"
type textarea "**"
type textarea "*"
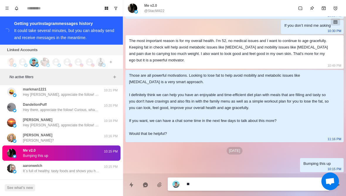
type textarea "***"
type textarea "*"
type textarea "****"
type textarea "*"
type textarea "*****"
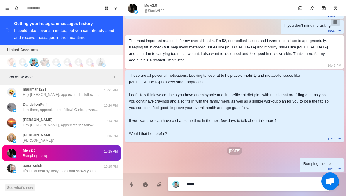
type textarea "*"
type textarea "*****"
type textarea "*"
type textarea "*****"
type textarea "*"
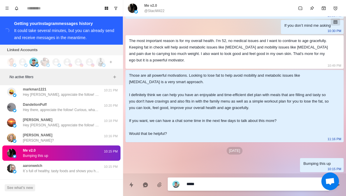
type textarea "****"
type textarea "*"
type textarea "***"
type textarea "*"
type textarea "**"
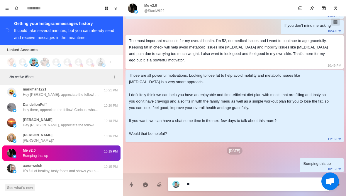
type textarea "*"
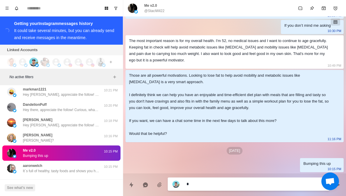
type textarea "*"
type textarea "**"
type textarea "*"
type textarea "***"
type textarea "*"
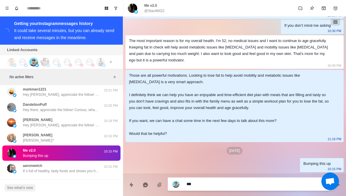
type textarea "****"
type textarea "*"
type textarea "**********"
type textarea "*"
type textarea "**********"
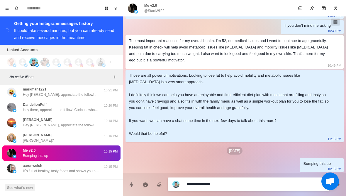
type textarea "*"
type textarea "**"
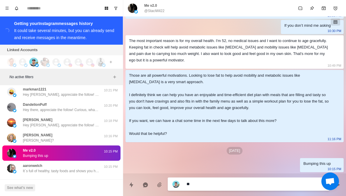
type textarea "*"
type textarea "***"
type textarea "*"
type textarea "****"
type textarea "*"
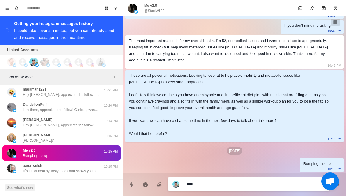
type textarea "****"
type textarea "*"
type textarea "****"
type textarea "*"
type textarea "***"
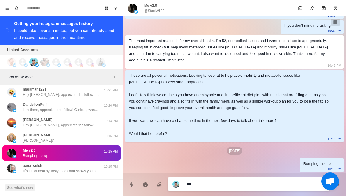
type textarea "*"
type textarea "**"
type textarea "*"
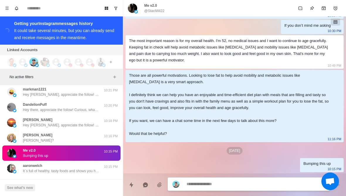
type textarea "*"
type textarea "**"
type textarea "*"
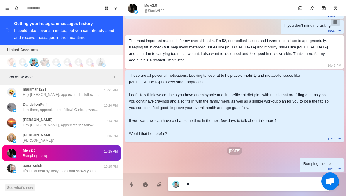
type textarea "***"
type textarea "*"
type textarea "****"
type textarea "*"
type textarea "****"
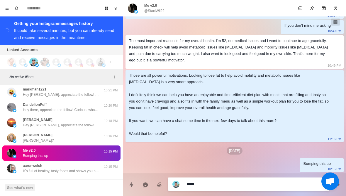
type textarea "*"
type textarea "****"
type textarea "*"
type textarea "***"
type textarea "*"
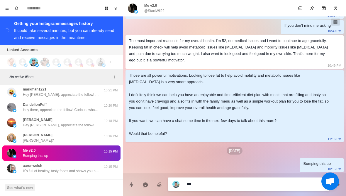
type textarea "**"
type textarea "*"
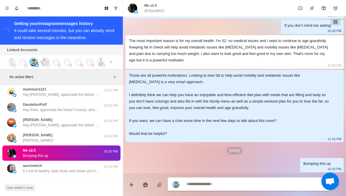
type textarea "*"
type textarea "**"
type textarea "*"
type textarea "***"
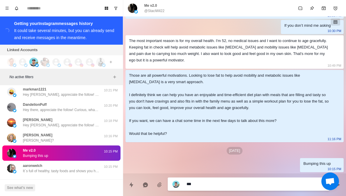
type textarea "*"
type textarea "****"
type textarea "*"
type textarea "****"
type textarea "*"
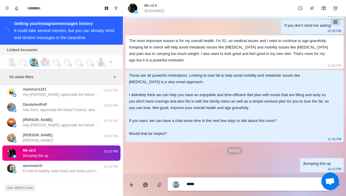
type textarea "****"
type textarea "*"
type textarea "***"
type textarea "*"
type textarea "**"
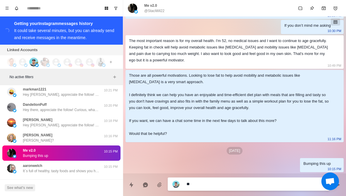
type textarea "*"
click at [247, 184] on textarea at bounding box center [255, 183] width 138 height 9
type textarea "*"
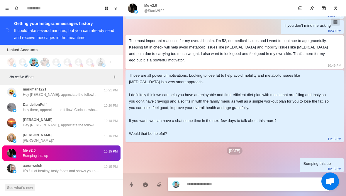
type textarea "*"
type textarea "**"
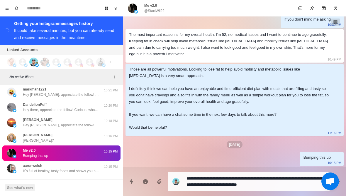
drag, startPoint x: 172, startPoint y: 94, endPoint x: 175, endPoint y: 96, distance: 3.7
click at [175, 96] on div "Those are all powerful motivations. Looking to lose fat to help avoid mobility …" at bounding box center [230, 98] width 202 height 65
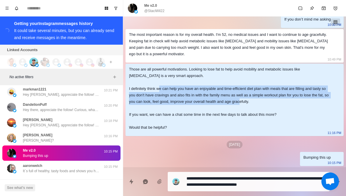
drag, startPoint x: 173, startPoint y: 94, endPoint x: 281, endPoint y: 108, distance: 109.3
click at [281, 108] on div "Those are all powerful motivations. Looking to lose fat to help avoid mobility …" at bounding box center [230, 98] width 202 height 65
copy div "help you have an enjoyable and time-efficient diet plan with meals that are fil…"
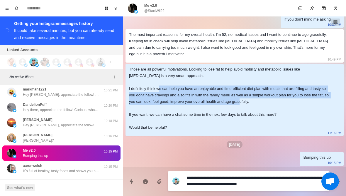
click at [296, 187] on textarea "**********" at bounding box center [255, 180] width 138 height 15
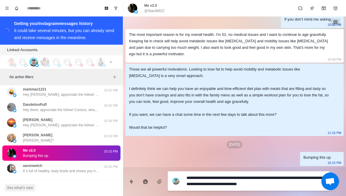
drag, startPoint x: 296, startPoint y: 187, endPoint x: 286, endPoint y: 178, distance: 13.1
click at [286, 178] on textarea "**********" at bounding box center [255, 180] width 138 height 15
paste textarea "**********"
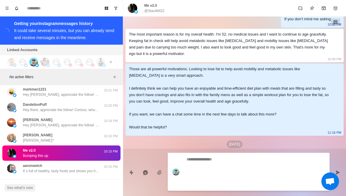
scroll to position [375, 0]
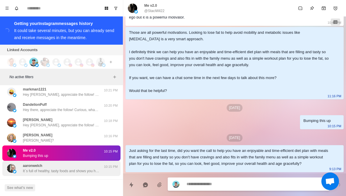
click at [19, 165] on div "aaronwelch It´s full of healthy, tasty foods and shows you how to avoid foods i…" at bounding box center [55, 168] width 96 height 11
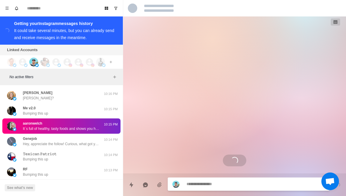
scroll to position [2896, 0]
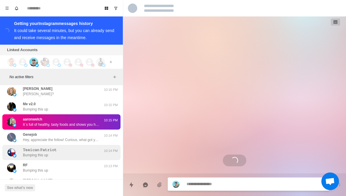
click at [15, 148] on img at bounding box center [11, 152] width 9 height 9
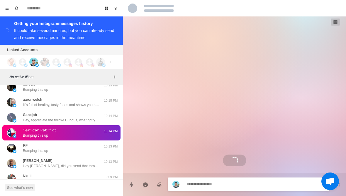
scroll to position [31, 0]
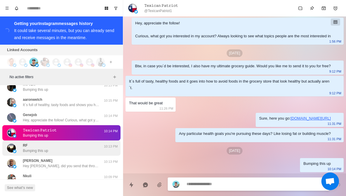
click at [15, 143] on img at bounding box center [11, 147] width 9 height 9
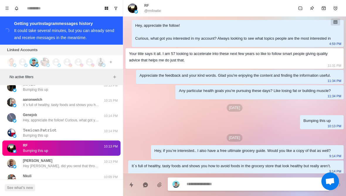
scroll to position [38, 0]
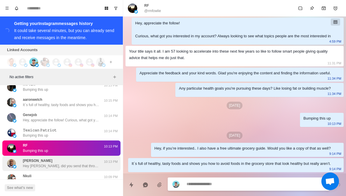
click at [20, 161] on div "[PERSON_NAME] Hey [PERSON_NAME], did you send that through in the end? I didn’t…" at bounding box center [55, 163] width 96 height 11
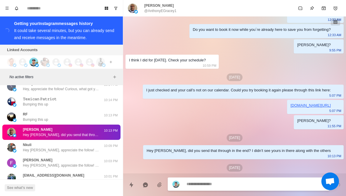
scroll to position [821, 0]
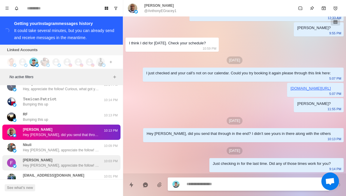
click at [22, 161] on div "[PERSON_NAME] Hey [PERSON_NAME], appreciate the follow! Curious, what got you i…" at bounding box center [55, 162] width 96 height 11
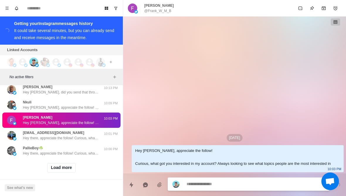
scroll to position [2989, 0]
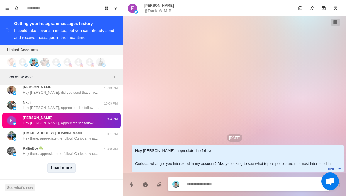
click at [56, 167] on button "Load more" at bounding box center [61, 167] width 29 height 9
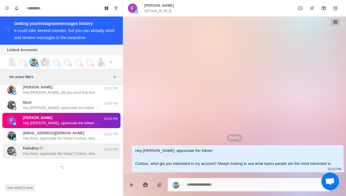
click at [36, 153] on div "[PERSON_NAME]☘️ Hey there, appreciate the follow! Curious, what got you interes…" at bounding box center [61, 150] width 118 height 15
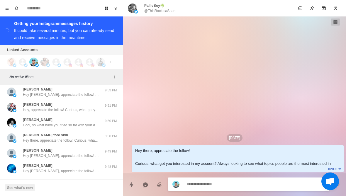
scroll to position [3108, 0]
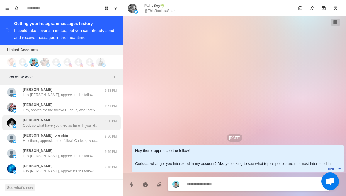
click at [16, 118] on img at bounding box center [11, 122] width 9 height 9
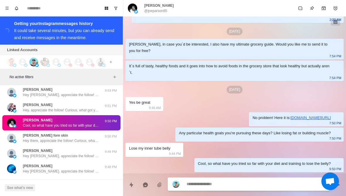
scroll to position [76, 0]
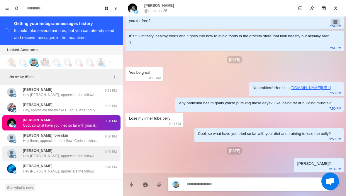
click at [22, 154] on div "[PERSON_NAME] Hey [PERSON_NAME], appreciate the follow! Curious, what got you i…" at bounding box center [61, 152] width 118 height 15
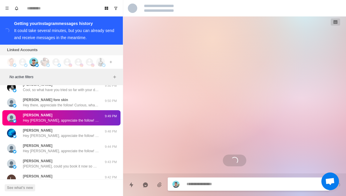
scroll to position [3144, 0]
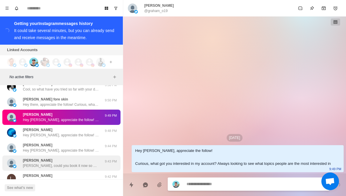
click at [21, 157] on div "[PERSON_NAME] [PERSON_NAME], could you book it now so we can prepare some stuff…" at bounding box center [55, 162] width 96 height 11
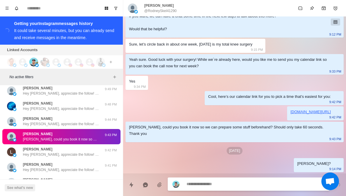
scroll to position [3178, 0]
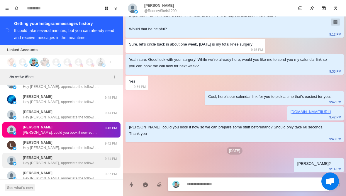
click at [23, 160] on p "Hey [PERSON_NAME], appreciate the follow! Curious, what got you interested in m…" at bounding box center [61, 162] width 76 height 5
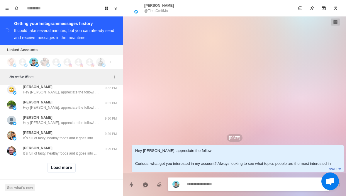
scroll to position [3294, 0]
click at [58, 166] on button "Load more" at bounding box center [61, 167] width 29 height 9
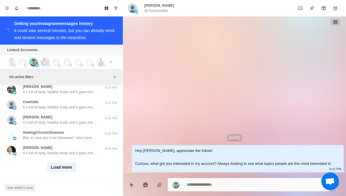
scroll to position [3599, 0]
click at [56, 166] on button "Load more" at bounding box center [61, 167] width 29 height 9
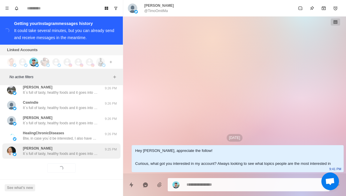
click at [41, 151] on p "It´s full of tasty, healthy foods and it goes into how to avoid foods in the gr…" at bounding box center [61, 153] width 76 height 5
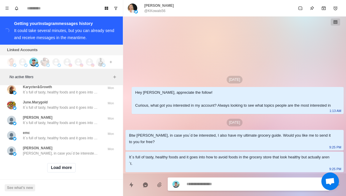
scroll to position [3903, 0]
click at [68, 166] on button "Load more" at bounding box center [61, 167] width 29 height 9
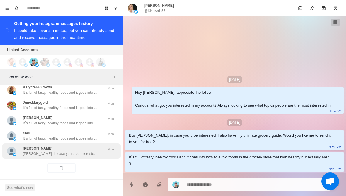
click at [79, 151] on p "[PERSON_NAME], in case you´d be interested, I also have my ultimate grocery gui…" at bounding box center [61, 153] width 76 height 5
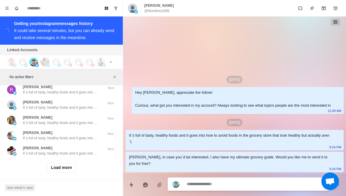
scroll to position [4208, 0]
click at [68, 167] on button "Load more" at bounding box center [61, 167] width 29 height 9
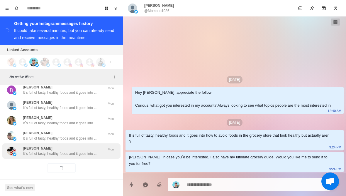
click at [79, 151] on p "It´s full of tasty, healthy foods and it goes into how to avoid foods in the gr…" at bounding box center [61, 153] width 76 height 5
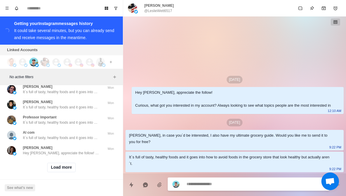
scroll to position [4513, 0]
click at [69, 167] on button "Load more" at bounding box center [61, 167] width 29 height 9
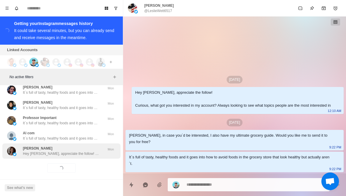
click at [75, 151] on p "Hey [PERSON_NAME], appreciate the follow! Curious, what got you interested in m…" at bounding box center [61, 153] width 76 height 5
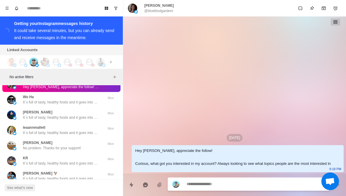
scroll to position [4598, 0]
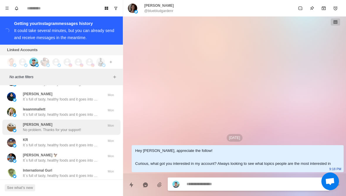
click at [21, 123] on div "[PERSON_NAME] No problem. Thanks for your support!" at bounding box center [55, 127] width 96 height 11
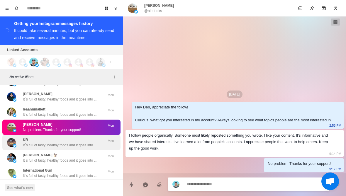
click at [24, 142] on p "It´s full of tasty, healthy foods and it goes into how to avoid foods in the gr…" at bounding box center [61, 144] width 76 height 5
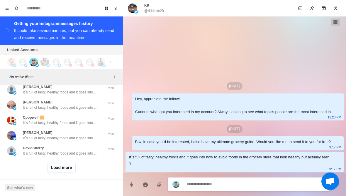
scroll to position [4818, 0]
click at [52, 167] on button "Load more" at bounding box center [61, 167] width 29 height 9
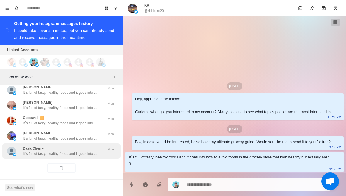
click at [40, 151] on p "It´s full of tasty, healthy foods and it goes into how to avoid foods in the gr…" at bounding box center [61, 153] width 76 height 5
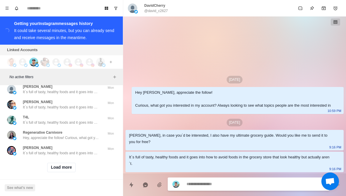
scroll to position [5123, 0]
click at [63, 167] on button "Load more" at bounding box center [61, 167] width 29 height 9
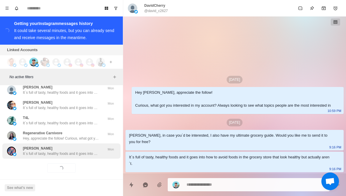
click at [69, 151] on p "It´s full of tasty, healthy foods and it goes into how to avoid foods in the gr…" at bounding box center [61, 153] width 76 height 5
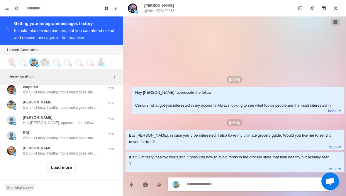
scroll to position [5428, 0]
click at [59, 166] on button "Load more" at bounding box center [61, 167] width 29 height 9
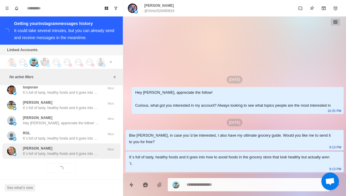
click at [41, 151] on p "It´s full of tasty, healthy foods and it goes into how to avoid foods in the gr…" at bounding box center [61, 153] width 76 height 5
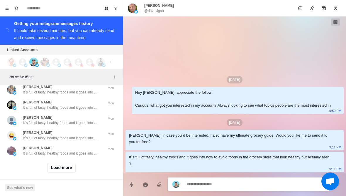
scroll to position [5733, 0]
click at [60, 167] on button "Load more" at bounding box center [61, 167] width 29 height 9
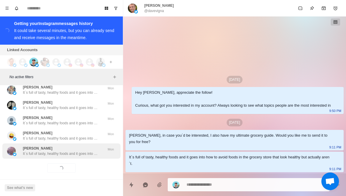
click at [39, 151] on p "It´s full of tasty, healthy foods and it goes into how to avoid foods in the gr…" at bounding box center [61, 153] width 76 height 5
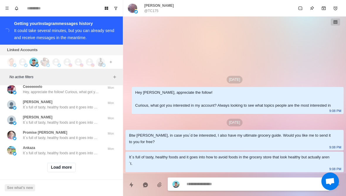
scroll to position [6038, 0]
click at [72, 165] on button "Load more" at bounding box center [61, 167] width 29 height 9
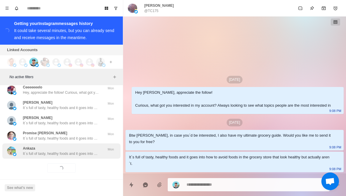
click at [83, 153] on div "Ankaza It´s full of tasty, healthy foods and it goes into how to avoid foods in…" at bounding box center [61, 150] width 118 height 15
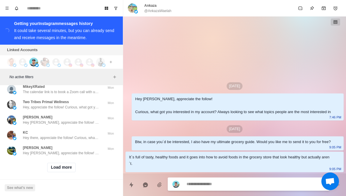
scroll to position [6343, 0]
click at [58, 165] on button "Load more" at bounding box center [61, 167] width 29 height 9
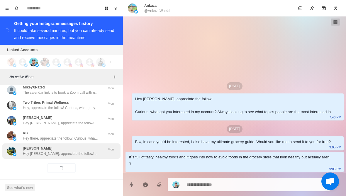
click at [42, 152] on div "[PERSON_NAME] Hey [PERSON_NAME], appreciate the follow! Curious, what got you i…" at bounding box center [61, 150] width 118 height 15
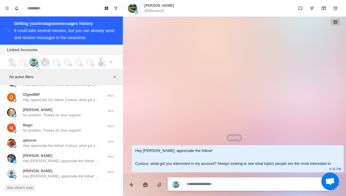
scroll to position [6491, 0]
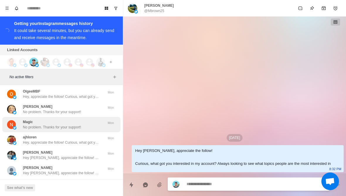
click at [24, 124] on p "No problem. Thanks for your support!" at bounding box center [52, 126] width 58 height 5
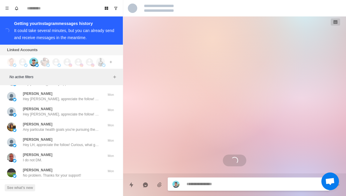
scroll to position [6567, 0]
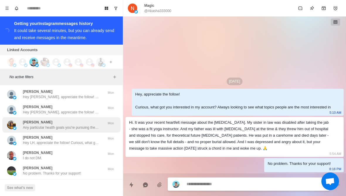
click at [20, 123] on div "[PERSON_NAME] Any particular health goals you're pursuing these days? Like losi…" at bounding box center [55, 124] width 96 height 11
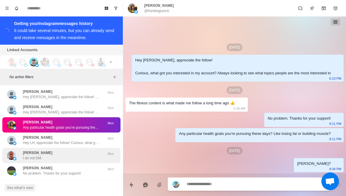
click at [30, 150] on p "[PERSON_NAME]" at bounding box center [38, 152] width 30 height 5
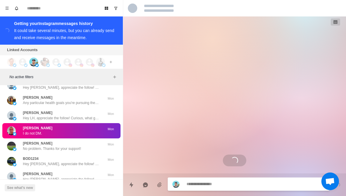
scroll to position [6593, 0]
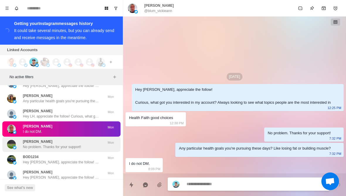
click at [22, 144] on div "[PERSON_NAME] No problem. Thanks for your support!" at bounding box center [55, 144] width 96 height 11
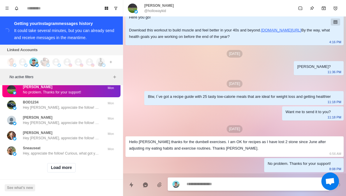
scroll to position [6648, 0]
click at [57, 167] on button "Load more" at bounding box center [61, 167] width 29 height 9
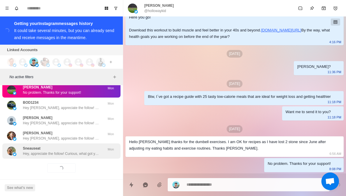
click at [45, 151] on p "Hey, appreciate the follow! Curious, what got you interested in my account? Alw…" at bounding box center [61, 153] width 76 height 5
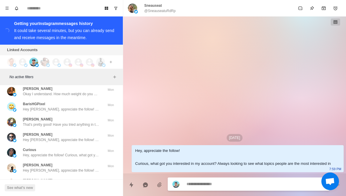
scroll to position [6821, 0]
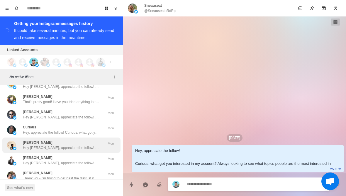
click at [90, 145] on p "Hey [PERSON_NAME], appreciate the follow! Curious, what got you interested in m…" at bounding box center [61, 147] width 76 height 5
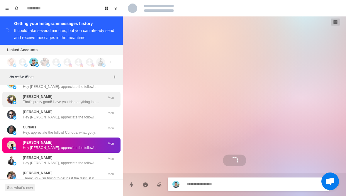
click at [94, 99] on p "That's pretty good! Have you tried anything in the past before this to lose wei…" at bounding box center [61, 101] width 76 height 5
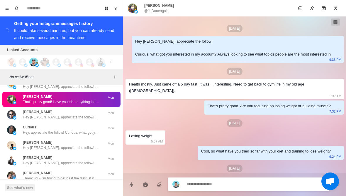
scroll to position [84, 0]
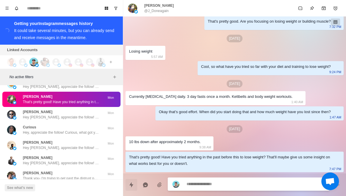
click at [132, 185] on icon "Quick replies" at bounding box center [131, 183] width 4 height 5
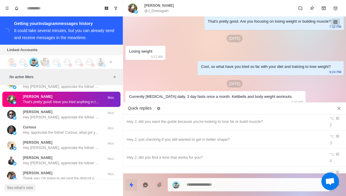
scroll to position [20, 0]
click at [200, 189] on div "Bumping this up" at bounding box center [224, 192] width 195 height 6
click at [276, 181] on textarea "**********" at bounding box center [255, 184] width 138 height 9
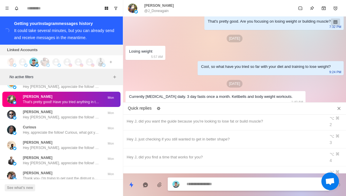
scroll to position [185, 0]
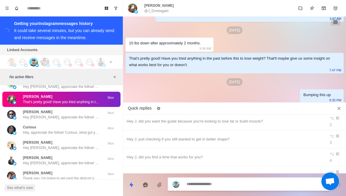
click at [331, 107] on div at bounding box center [292, 107] width 86 height 9
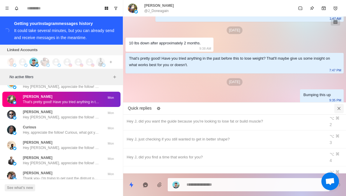
click at [342, 105] on button "Close quick replies" at bounding box center [338, 107] width 9 height 9
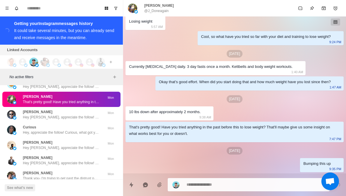
scroll to position [114, 0]
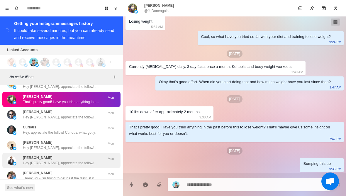
click at [66, 155] on div "[PERSON_NAME] Hey [PERSON_NAME], appreciate the follow! Curious, what got you i…" at bounding box center [61, 160] width 76 height 11
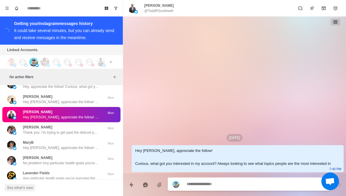
scroll to position [6868, 0]
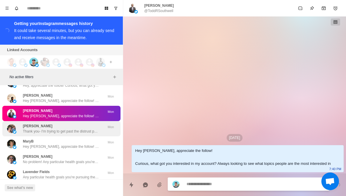
click at [96, 123] on div "[PERSON_NAME] Thank you- I'm trying to get past the distrust portion after a mu…" at bounding box center [61, 128] width 76 height 11
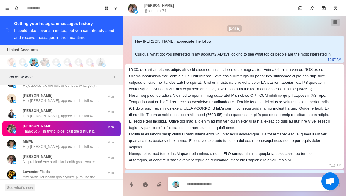
scroll to position [59, 0]
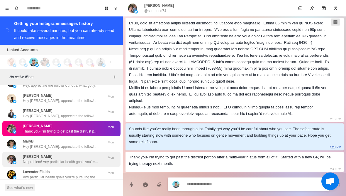
click at [91, 159] on p "No problem! Any particular health goals you're pursuing these days? Like losing…" at bounding box center [61, 161] width 76 height 5
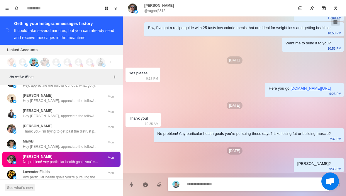
scroll to position [795, 0]
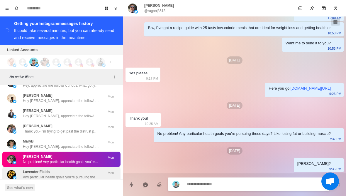
click at [84, 174] on p "Any particular health goals you're pursuing these days? Like losing fat or buil…" at bounding box center [61, 176] width 76 height 5
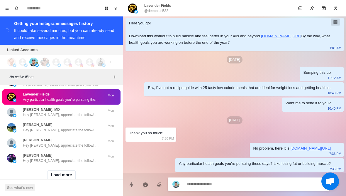
scroll to position [6945, 0]
click at [240, 186] on textarea at bounding box center [255, 183] width 138 height 9
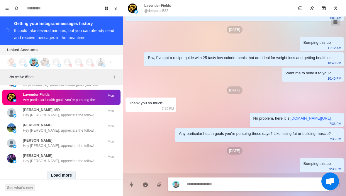
click at [64, 173] on button "Load more" at bounding box center [61, 174] width 29 height 9
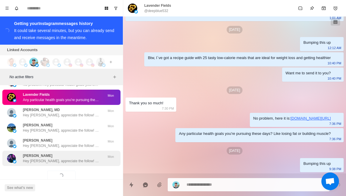
click at [72, 159] on div "[PERSON_NAME] Hey [PERSON_NAME], appreciate the follow! Curious, what got you i…" at bounding box center [61, 157] width 118 height 15
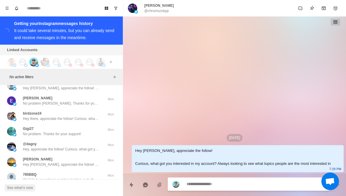
scroll to position [7177, 0]
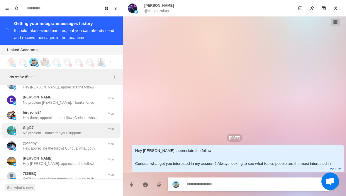
click at [99, 130] on div "Gigi27 No problem. Thanks for your support!" at bounding box center [55, 130] width 96 height 11
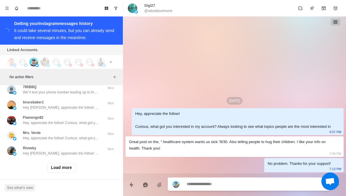
scroll to position [7263, 0]
click at [61, 167] on button "Load more" at bounding box center [61, 167] width 29 height 9
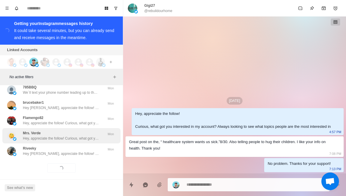
click at [85, 135] on p "Hey, appreciate the follow! Curious, what got you interested in my account? Alw…" at bounding box center [61, 137] width 76 height 5
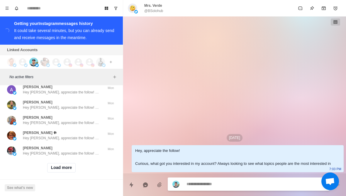
scroll to position [7568, 0]
click at [58, 165] on button "Load more" at bounding box center [61, 167] width 29 height 9
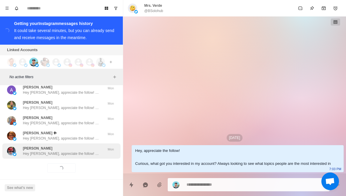
click at [53, 153] on div "[PERSON_NAME] Hey [PERSON_NAME], appreciate the follow! Curious, what got you i…" at bounding box center [61, 150] width 118 height 15
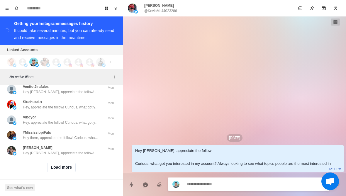
scroll to position [7873, 0]
click at [57, 165] on button "Load more" at bounding box center [61, 167] width 29 height 9
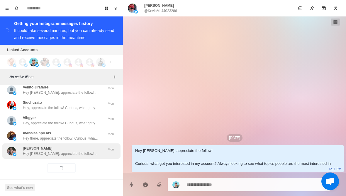
click at [50, 152] on div "[PERSON_NAME] Hey [PERSON_NAME], appreciate the follow! Curious, what got you i…" at bounding box center [61, 150] width 118 height 15
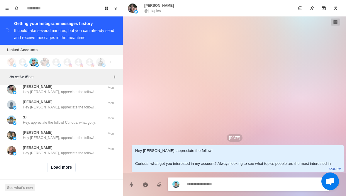
scroll to position [8177, 0]
click at [55, 166] on button "Load more" at bounding box center [61, 167] width 29 height 9
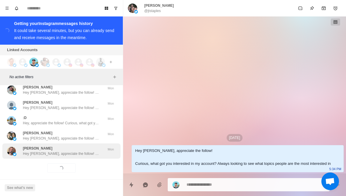
click at [48, 152] on div "[PERSON_NAME] Hey [PERSON_NAME], appreciate the follow! Curious, what got you i…" at bounding box center [61, 150] width 118 height 15
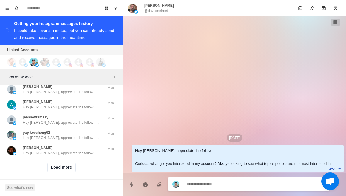
scroll to position [8482, 0]
click at [57, 163] on button "Load more" at bounding box center [61, 167] width 29 height 9
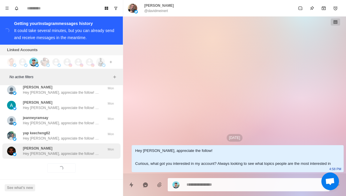
click at [51, 153] on div "[PERSON_NAME] Hey [PERSON_NAME], appreciate the follow! Curious, what got you i…" at bounding box center [61, 150] width 118 height 15
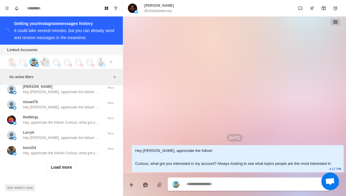
scroll to position [8787, 0]
click at [54, 164] on button "Load more" at bounding box center [61, 167] width 29 height 9
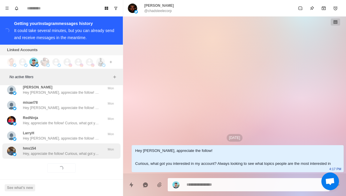
click at [31, 152] on div "hms154 Hey, appreciate the follow! Curious, what got you interested in my accou…" at bounding box center [61, 150] width 118 height 15
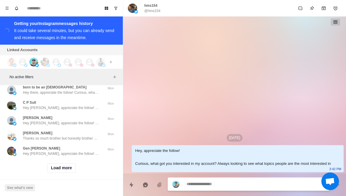
scroll to position [9092, 0]
click at [61, 167] on button "Load more" at bounding box center [61, 167] width 29 height 9
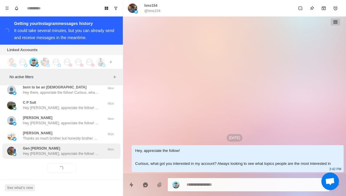
click at [46, 143] on div "Gen [PERSON_NAME] Hey [PERSON_NAME], appreciate the follow! Curious, what got y…" at bounding box center [61, 150] width 118 height 15
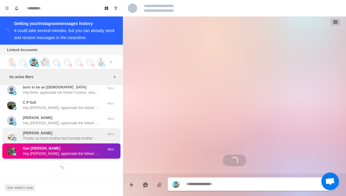
click at [43, 135] on p "Thanks so much brother but honestly brother am so worried and sad right now bro…" at bounding box center [61, 137] width 76 height 5
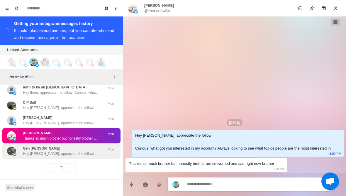
click at [41, 152] on div "Gen [PERSON_NAME] Hey [PERSON_NAME], appreciate the follow! Curious, what got y…" at bounding box center [61, 150] width 118 height 15
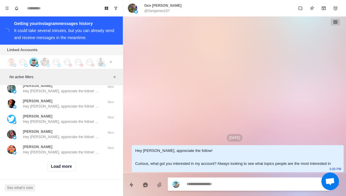
scroll to position [9397, 0]
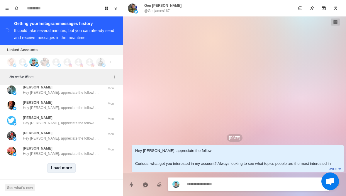
click at [55, 166] on button "Load more" at bounding box center [61, 167] width 29 height 9
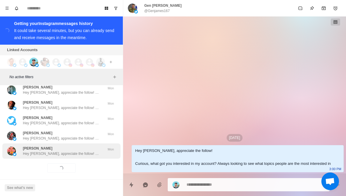
click at [50, 153] on div "[PERSON_NAME] Hey [PERSON_NAME], appreciate the follow! Curious, what got you i…" at bounding box center [61, 150] width 118 height 15
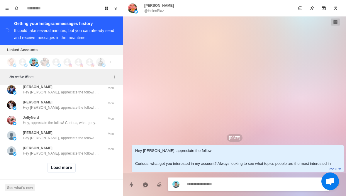
scroll to position [9702, 0]
click at [57, 164] on button "Load more" at bounding box center [61, 167] width 29 height 9
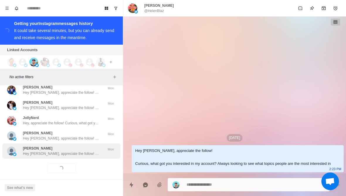
click at [51, 153] on div "[PERSON_NAME] Hey [PERSON_NAME], appreciate the follow! Curious, what got you i…" at bounding box center [61, 150] width 118 height 15
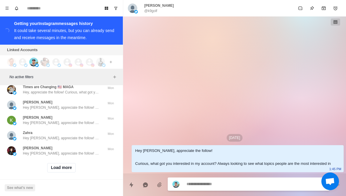
scroll to position [10007, 0]
click at [60, 167] on button "Load more" at bounding box center [61, 167] width 29 height 9
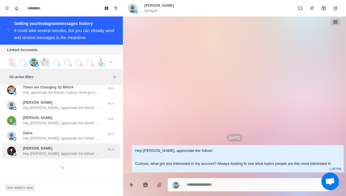
click at [53, 152] on div "[PERSON_NAME] Hey [PERSON_NAME], appreciate the follow! Curious, what got you i…" at bounding box center [61, 150] width 118 height 15
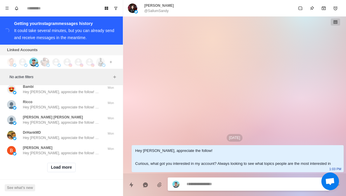
scroll to position [10312, 0]
click at [71, 165] on button "Load more" at bounding box center [61, 167] width 29 height 9
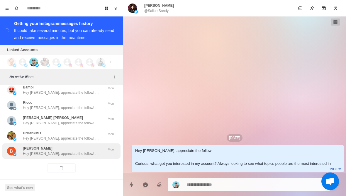
click at [87, 151] on div "[PERSON_NAME] Hey [PERSON_NAME], appreciate the follow! Curious, what got you i…" at bounding box center [61, 150] width 118 height 15
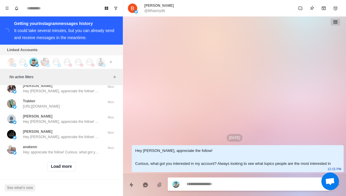
scroll to position [10617, 0]
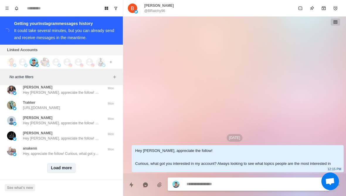
click at [72, 166] on button "Load more" at bounding box center [61, 167] width 29 height 9
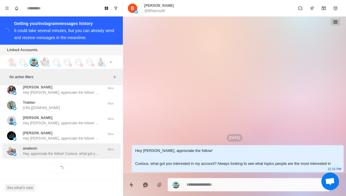
click at [84, 151] on p "Hey, appreciate the follow! Curious, what got you interested in my account? Alw…" at bounding box center [61, 153] width 76 height 5
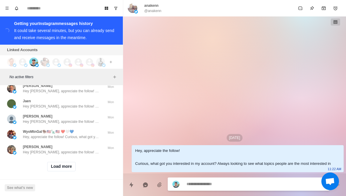
scroll to position [10922, 0]
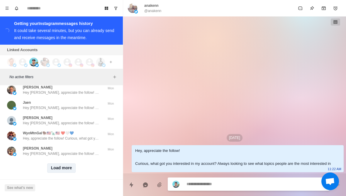
click at [74, 164] on button "Load more" at bounding box center [61, 167] width 29 height 9
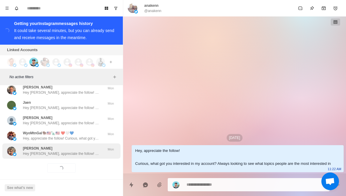
click at [84, 151] on p "Hey [PERSON_NAME], appreciate the follow! Curious, what got you interested in m…" at bounding box center [61, 153] width 76 height 5
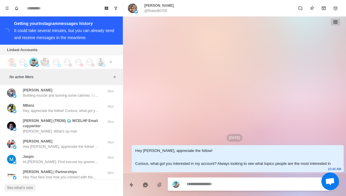
scroll to position [11042, 0]
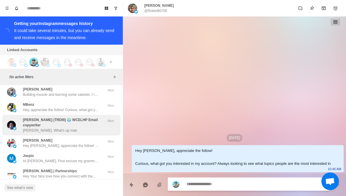
click at [98, 125] on div "[PERSON_NAME] (TRDIII) 🌍 WCELHP Email copywriter [PERSON_NAME]. What's up man" at bounding box center [63, 125] width 81 height 16
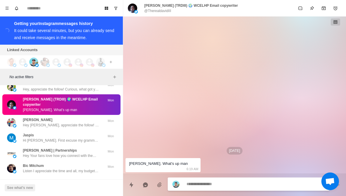
scroll to position [11062, 0]
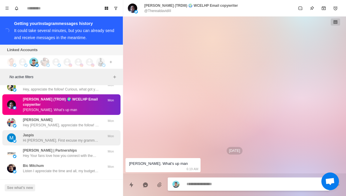
click at [102, 134] on div "Jaspis Hi [PERSON_NAME]. First excuse my grammar, it is not without faalt (I am…" at bounding box center [55, 137] width 96 height 11
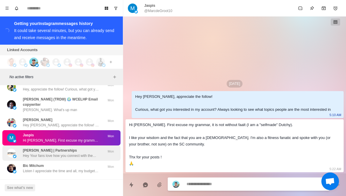
click at [101, 151] on div "Rob Intimaly | Partnerships Hey Your fans love how you connect with them and yo…" at bounding box center [55, 152] width 96 height 11
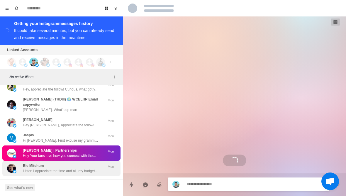
click at [96, 168] on p "Listen I appreciate the time and all, my budget is stretched to the limit I don…" at bounding box center [61, 170] width 76 height 5
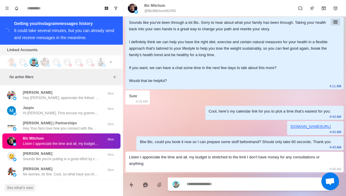
scroll to position [415, 0]
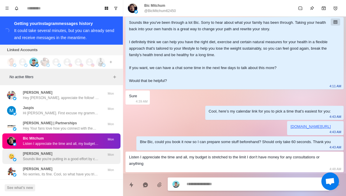
click at [64, 156] on p "Sounds like you're putting in a good effort by cutting back on those and with y…" at bounding box center [61, 158] width 76 height 5
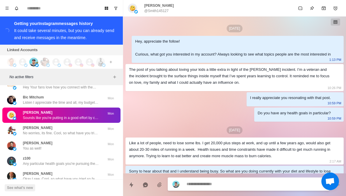
scroll to position [64, 0]
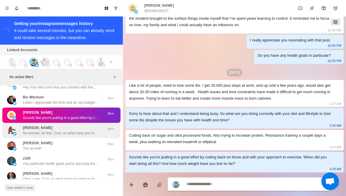
click at [85, 130] on p "No worries, its fine. Cool, so what have you tried so far with your diet and tr…" at bounding box center [61, 132] width 76 height 5
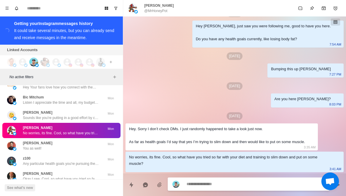
scroll to position [45, 0]
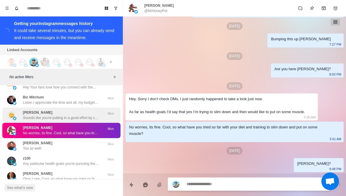
click at [70, 115] on p "Sounds like you're putting in a good effort by cutting back on those and with y…" at bounding box center [61, 117] width 76 height 5
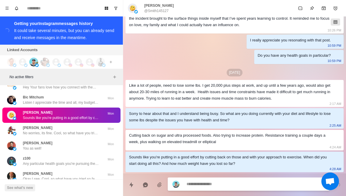
scroll to position [94, 0]
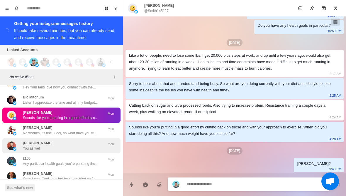
click at [76, 140] on div "[PERSON_NAME] You as well!" at bounding box center [55, 145] width 96 height 11
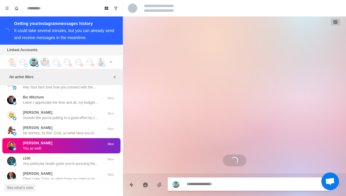
scroll to position [0, 0]
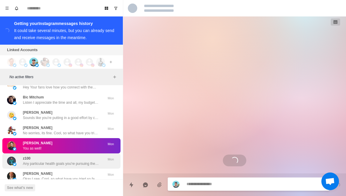
click at [75, 161] on p "Any particular health goals you're pursuing these days? Like losing fat or buil…" at bounding box center [61, 163] width 76 height 5
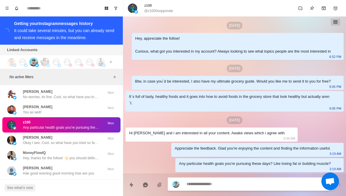
scroll to position [46, 0]
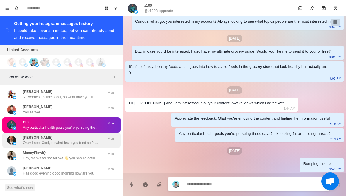
click at [59, 132] on div "[PERSON_NAME] Okay I see. Cool, so what have you tried so far with your diet an…" at bounding box center [61, 139] width 118 height 15
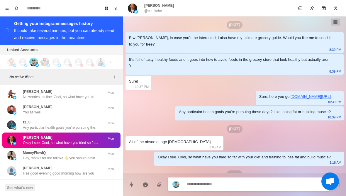
scroll to position [76, 0]
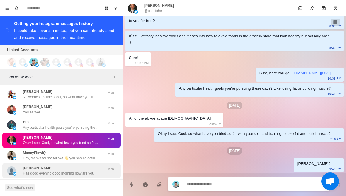
click at [79, 170] on p "Hae good evening good morning how are you" at bounding box center [58, 172] width 71 height 5
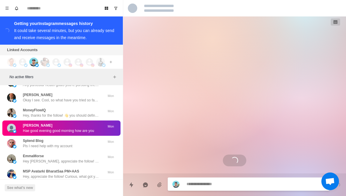
scroll to position [11210, 0]
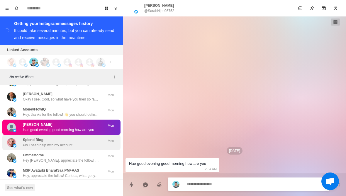
click at [80, 138] on div "Splend Blog Pls I need help with my account" at bounding box center [55, 142] width 96 height 11
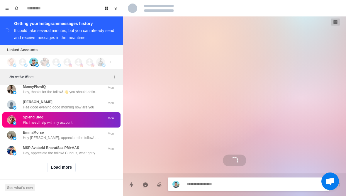
scroll to position [11232, 0]
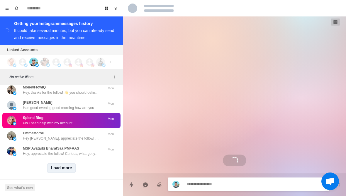
click at [67, 167] on button "Load more" at bounding box center [61, 167] width 29 height 9
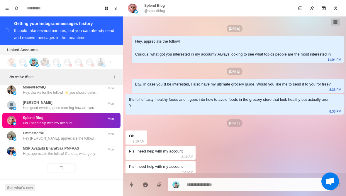
scroll to position [16, 0]
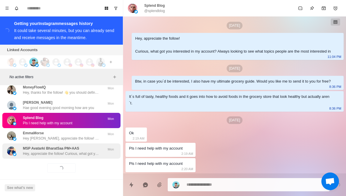
click at [86, 151] on p "Hey, appreciate the follow! Curious, what got you interested in my account? Alw…" at bounding box center [61, 153] width 76 height 5
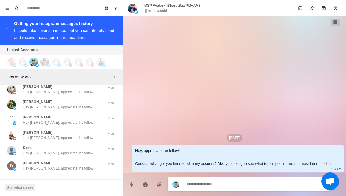
scroll to position [11530, 0]
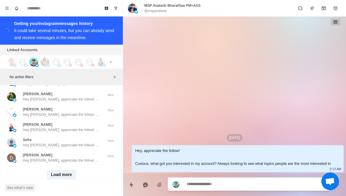
click at [71, 170] on button "Load more" at bounding box center [61, 174] width 29 height 9
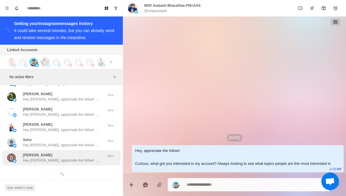
click at [83, 157] on p "Hey [PERSON_NAME], appreciate the follow! Curious, what got you interested in m…" at bounding box center [61, 159] width 76 height 5
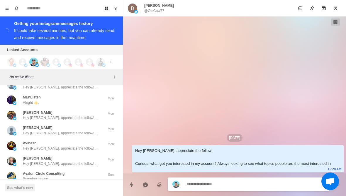
scroll to position [11747, 0]
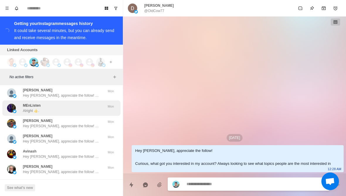
click at [88, 108] on div "MEnListen Alright 👍. Mon" at bounding box center [61, 107] width 118 height 15
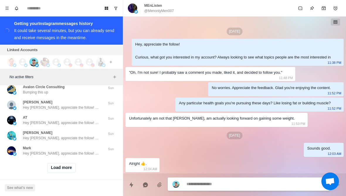
scroll to position [11842, 0]
click at [67, 166] on button "Load more" at bounding box center [61, 167] width 29 height 9
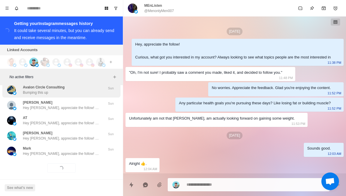
click at [101, 89] on div "Avalon Circle Consulting Bumping this up" at bounding box center [55, 89] width 96 height 11
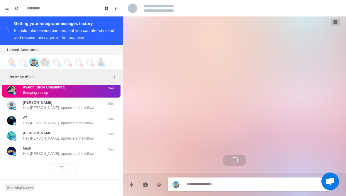
scroll to position [46, 0]
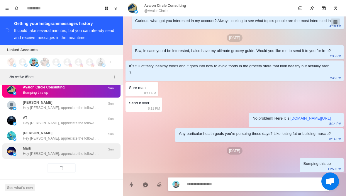
click at [72, 145] on div "[PERSON_NAME] Hey [PERSON_NAME], appreciate the follow! Curious, what got you i…" at bounding box center [61, 150] width 76 height 11
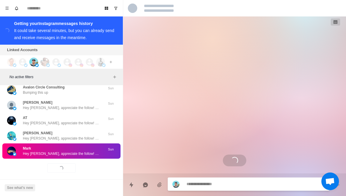
scroll to position [0, 0]
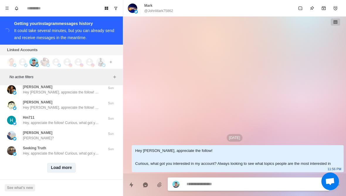
click at [69, 163] on button "Load more" at bounding box center [61, 167] width 29 height 9
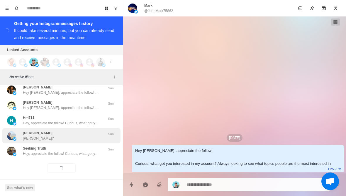
click at [72, 130] on div "[PERSON_NAME] [PERSON_NAME]?" at bounding box center [55, 135] width 96 height 11
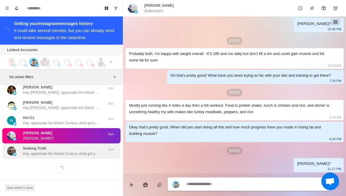
scroll to position [185, 0]
click at [68, 145] on div "Seeking Truth Hey, appreciate the follow! Curious, what got you interested in m…" at bounding box center [61, 150] width 76 height 11
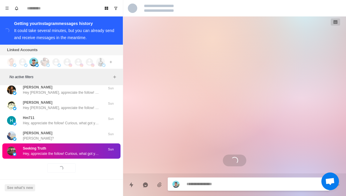
scroll to position [0, 0]
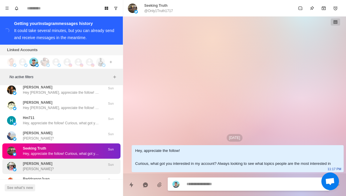
click at [37, 161] on div "[PERSON_NAME] D [PERSON_NAME]?" at bounding box center [55, 166] width 96 height 11
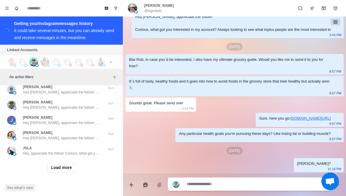
scroll to position [12451, 0]
click at [56, 165] on button "Load more" at bounding box center [61, 167] width 29 height 9
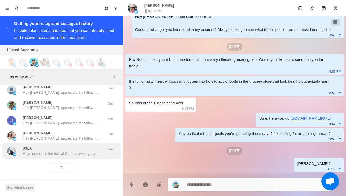
click at [44, 151] on p "Hey, appreciate the follow! Curious, what got you interested in my account? Alw…" at bounding box center [61, 153] width 76 height 5
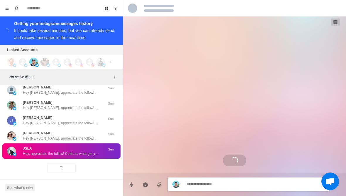
scroll to position [0, 0]
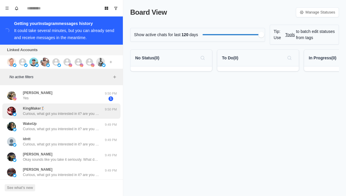
click at [31, 111] on p "Curious, what got you interested in it? are you looking to lose some body fat, …" at bounding box center [61, 113] width 76 height 5
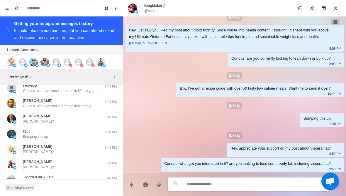
scroll to position [116, 0]
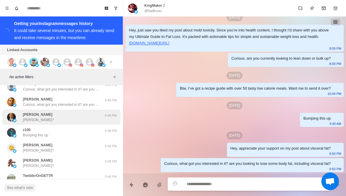
click at [21, 123] on div "[PERSON_NAME] [PERSON_NAME]? 9:48 PM" at bounding box center [61, 116] width 118 height 15
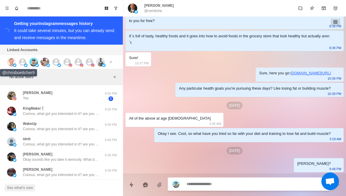
scroll to position [0, 0]
click at [11, 62] on img at bounding box center [11, 61] width 9 height 9
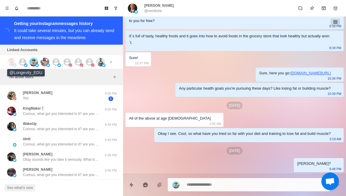
click at [22, 62] on icon at bounding box center [22, 61] width 7 height 7
click at [34, 62] on img at bounding box center [33, 61] width 9 height 9
click at [48, 64] on img at bounding box center [48, 65] width 4 height 4
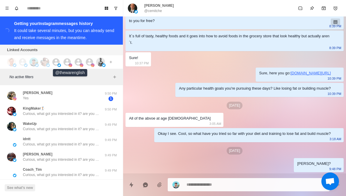
click at [69, 62] on icon at bounding box center [67, 61] width 7 height 7
click at [77, 65] on icon at bounding box center [78, 61] width 7 height 7
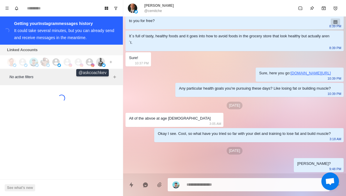
click at [89, 62] on icon at bounding box center [89, 61] width 7 height 7
click at [99, 64] on img at bounding box center [100, 61] width 9 height 9
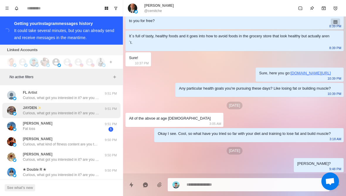
click at [82, 111] on p "Curious, what got you interested in it? are you looking to lose some body fat, …" at bounding box center [61, 112] width 76 height 5
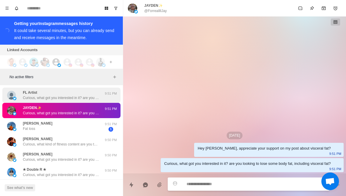
click at [71, 102] on div "FL Artist Curious, what got you interested in it? are you looking to lose some …" at bounding box center [61, 94] width 118 height 15
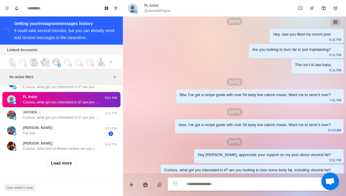
scroll to position [240, 0]
click at [52, 166] on button "Load more" at bounding box center [61, 162] width 29 height 9
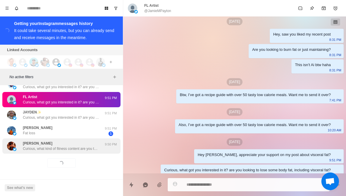
click at [32, 148] on p "Curious, what kind of fitness content are you the most interested in? Always lo…" at bounding box center [61, 148] width 76 height 5
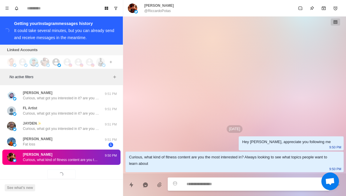
scroll to position [228, 0]
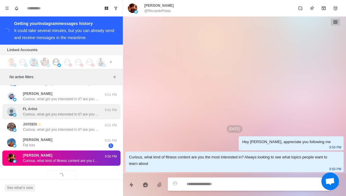
click at [15, 108] on img at bounding box center [11, 111] width 9 height 9
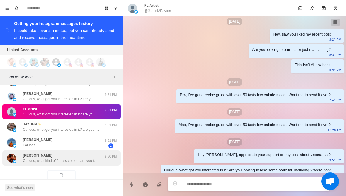
click at [27, 156] on p "[PERSON_NAME]" at bounding box center [38, 154] width 30 height 5
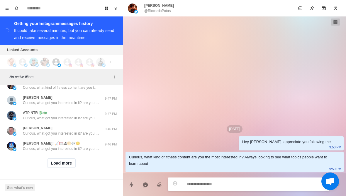
scroll to position [545, 0]
click at [64, 165] on button "Load more" at bounding box center [61, 162] width 29 height 9
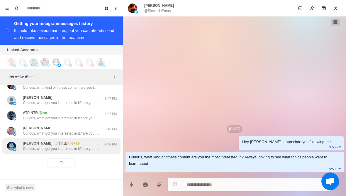
click at [73, 150] on p "Curious, what got you interested in it? are you looking to lose some body fat, …" at bounding box center [61, 148] width 76 height 5
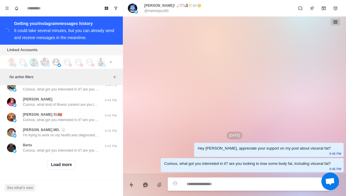
scroll to position [910, 0]
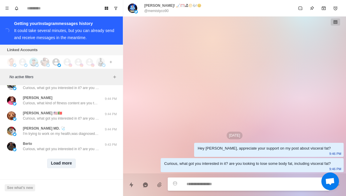
click at [61, 167] on button "Load more" at bounding box center [61, 162] width 29 height 9
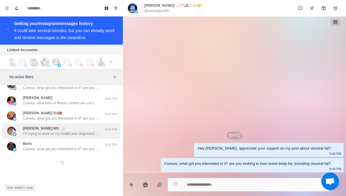
click at [74, 134] on p "I'm trying to work on my health,was diagnosed with [MEDICAL_DATA] sometime last…" at bounding box center [61, 133] width 76 height 5
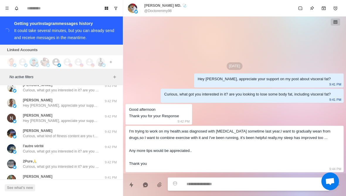
scroll to position [1029, 0]
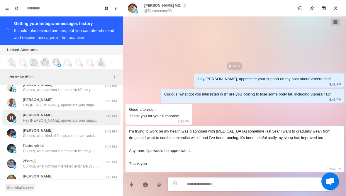
click at [87, 124] on div "[PERSON_NAME] Hey [PERSON_NAME], appreciate your support on my post about visce…" at bounding box center [61, 117] width 118 height 15
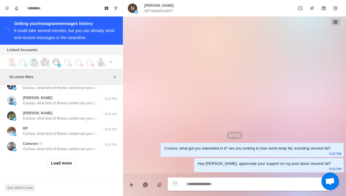
scroll to position [1215, 0]
click at [69, 160] on button "Load more" at bounding box center [61, 162] width 29 height 9
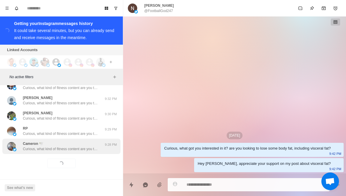
click at [82, 148] on p "Curious, what kind of fitness content are you the most interested in? Always lo…" at bounding box center [61, 148] width 76 height 5
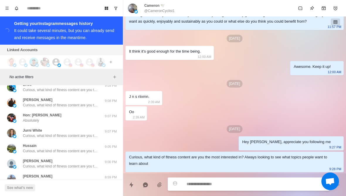
scroll to position [1441, 0]
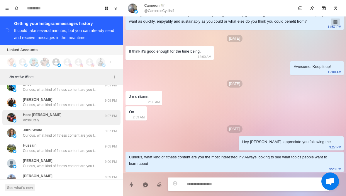
click at [64, 116] on div "Hon: [PERSON_NAME] Absolutely" at bounding box center [55, 117] width 96 height 11
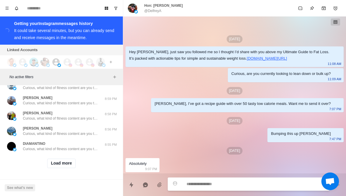
scroll to position [1520, 0]
click at [60, 162] on button "Load more" at bounding box center [61, 162] width 29 height 9
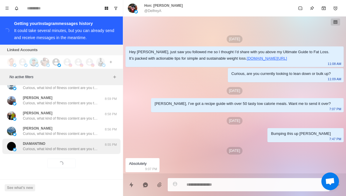
click at [79, 140] on div "[PERSON_NAME], what kind of fitness content are you the most interested in? Alw…" at bounding box center [61, 145] width 118 height 15
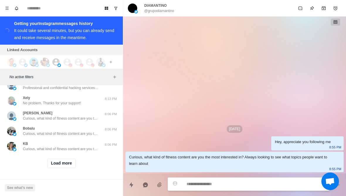
scroll to position [1825, 0]
click at [53, 164] on button "Load more" at bounding box center [61, 162] width 29 height 9
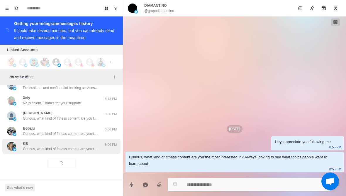
click at [37, 149] on p "Curious, what kind of fitness content are you the most interested in? Always lo…" at bounding box center [61, 148] width 76 height 5
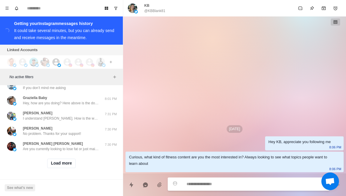
scroll to position [2130, 0]
click at [55, 165] on button "Load more" at bounding box center [61, 162] width 29 height 9
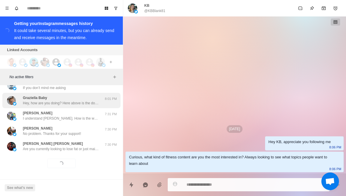
click at [12, 104] on img at bounding box center [11, 100] width 9 height 9
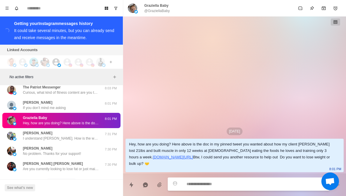
scroll to position [2109, 0]
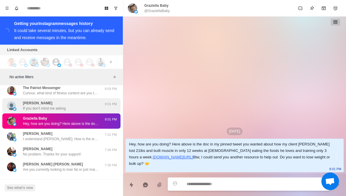
click at [19, 110] on div "[PERSON_NAME] If you don’t mind me asking" at bounding box center [55, 105] width 96 height 11
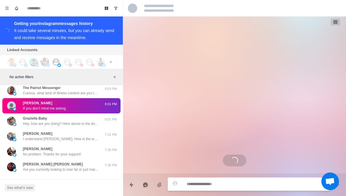
scroll to position [184, 0]
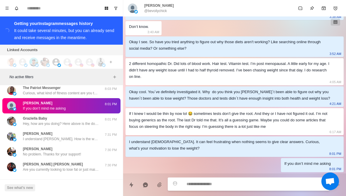
click at [157, 10] on p "@bevoilychick" at bounding box center [155, 10] width 23 height 5
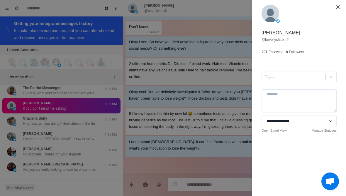
click at [214, 21] on div "**********" at bounding box center [173, 98] width 346 height 196
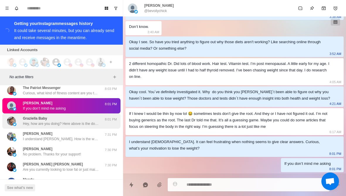
click at [79, 122] on p "Hey, how are you doing? Here above is the doc in my pinned tweet you wanted abo…" at bounding box center [61, 123] width 76 height 5
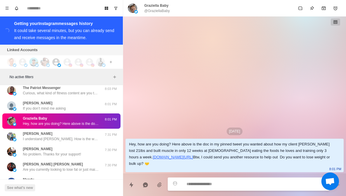
click at [160, 9] on p "@GraziellaBaby" at bounding box center [157, 10] width 26 height 5
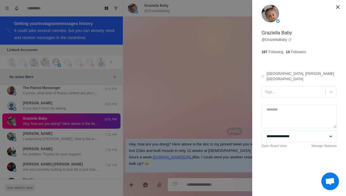
click at [207, 67] on div "**********" at bounding box center [173, 98] width 346 height 196
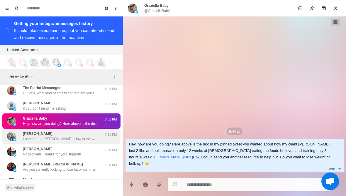
click at [86, 136] on p "I understand [PERSON_NAME]. How is the weight loss journey going since you star…" at bounding box center [61, 138] width 76 height 5
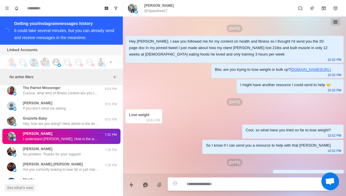
scroll to position [381, 0]
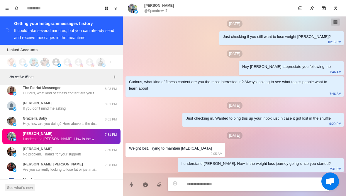
click at [150, 11] on p "@Spandrews7" at bounding box center [155, 10] width 23 height 5
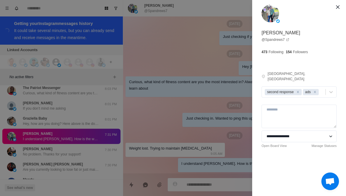
click at [167, 110] on div "**********" at bounding box center [173, 98] width 346 height 196
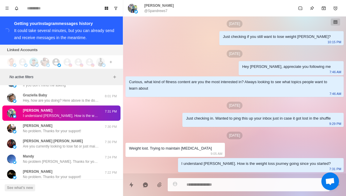
scroll to position [2132, 0]
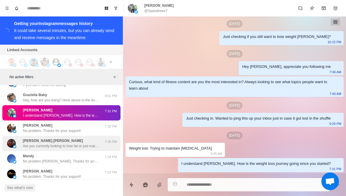
click at [86, 145] on p "Are you currently looking to lose fat or just maintaining?" at bounding box center [61, 145] width 76 height 5
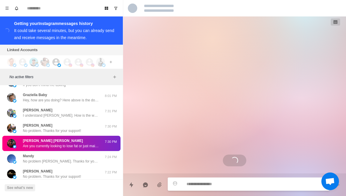
scroll to position [42, 0]
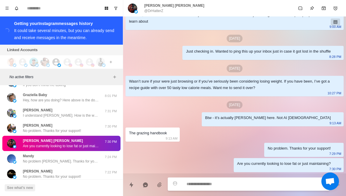
click at [170, 8] on p "[PERSON_NAME] [PERSON_NAME]" at bounding box center [174, 5] width 60 height 5
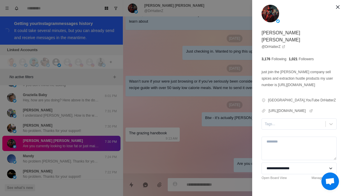
click at [185, 118] on div "**********" at bounding box center [173, 98] width 346 height 196
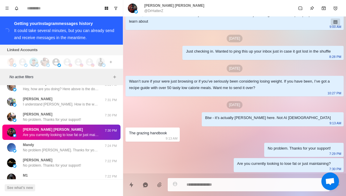
scroll to position [2146, 0]
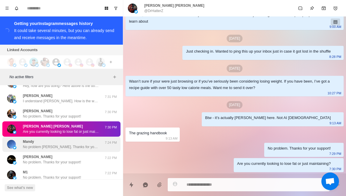
click at [93, 150] on div "Mandy No problem [PERSON_NAME]. Thanks for your support! 7:24 PM" at bounding box center [61, 143] width 118 height 15
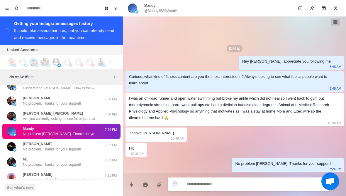
scroll to position [2163, 0]
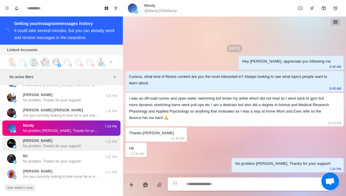
click at [21, 149] on div "[PERSON_NAME] No problem. Thanks for your support! 7:22 PM" at bounding box center [61, 142] width 118 height 15
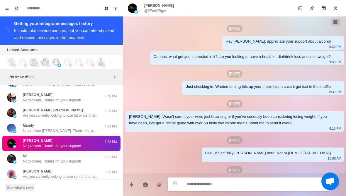
scroll to position [60, 0]
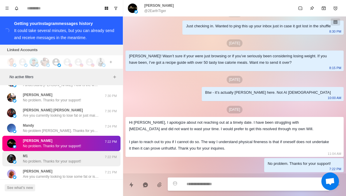
click at [29, 164] on p "No problem. Thanks for your support!" at bounding box center [52, 160] width 58 height 5
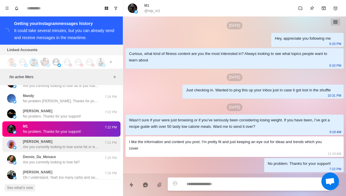
scroll to position [2192, 0]
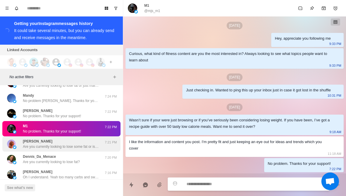
click at [24, 146] on p "Are you currently looking to lose some fat or is it more about maintaining over…" at bounding box center [61, 146] width 76 height 5
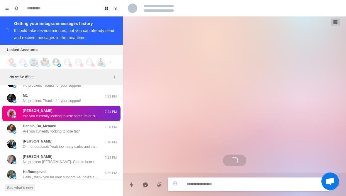
scroll to position [2223, 0]
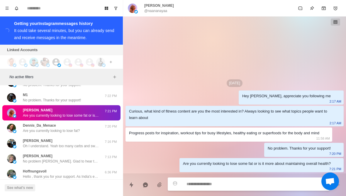
click at [150, 10] on p "@naananayaa" at bounding box center [155, 10] width 23 height 5
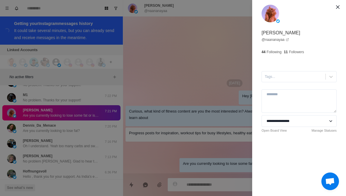
click at [184, 66] on div "**********" at bounding box center [173, 98] width 346 height 196
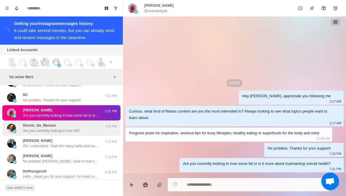
click at [80, 128] on p "Are you currently looking to lose fat?" at bounding box center [51, 130] width 57 height 5
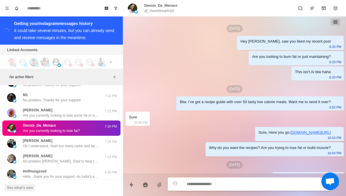
scroll to position [441, 0]
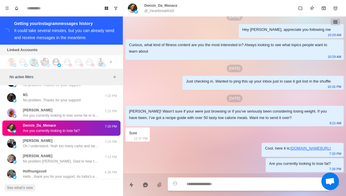
click at [164, 9] on p "@_HeartbreakKid3" at bounding box center [159, 10] width 30 height 5
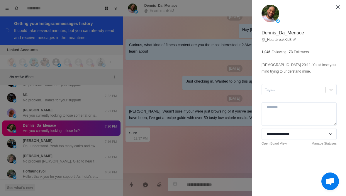
click at [177, 143] on div "**********" at bounding box center [173, 98] width 346 height 196
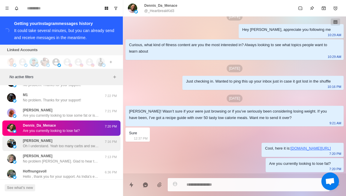
click at [80, 148] on p "Oh I understand. Yeah too many carbs and sweets can be an obstacle. What do you…" at bounding box center [61, 145] width 76 height 5
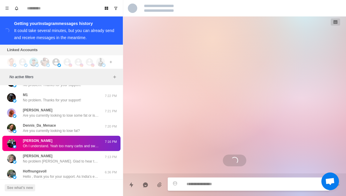
scroll to position [74, 0]
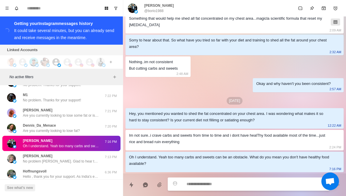
click at [156, 12] on p "@borio1988" at bounding box center [153, 10] width 19 height 5
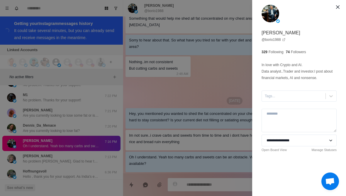
click at [89, 162] on div "**********" at bounding box center [173, 98] width 346 height 196
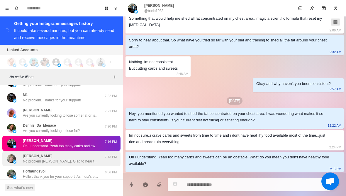
click at [88, 160] on p "No problem [PERSON_NAME]. Glad to hear the [MEDICAL_DATA] is gone, and wishing …" at bounding box center [61, 160] width 76 height 5
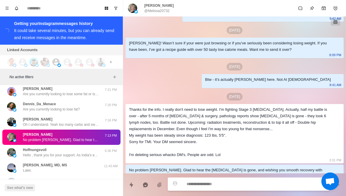
scroll to position [2248, 0]
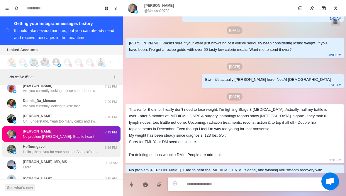
click at [85, 155] on div "Hoffnungsvoll Hello , thank you for your support. As India's economy continues …" at bounding box center [61, 148] width 118 height 15
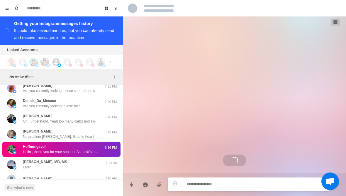
scroll to position [0, 0]
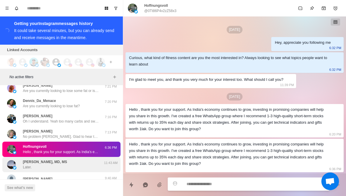
click at [83, 167] on div "[PERSON_NAME], MD, MS Later." at bounding box center [55, 164] width 96 height 11
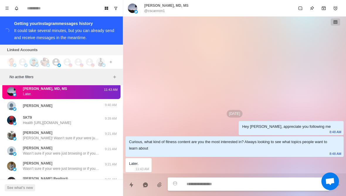
scroll to position [2325, 0]
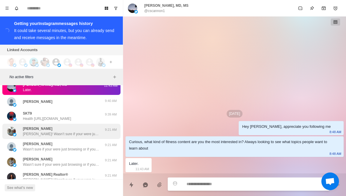
click at [93, 135] on p "[PERSON_NAME]! Wasn’t sure if your were just browsing or if you’ve seriously be…" at bounding box center [61, 133] width 76 height 5
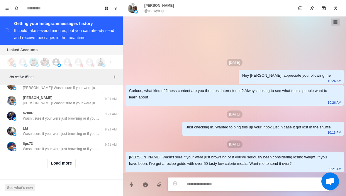
scroll to position [2433, 0]
click at [65, 167] on button "Load more" at bounding box center [61, 162] width 29 height 9
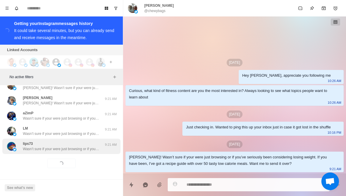
click at [84, 151] on div "lips73 Wasn’t sure if your were just browsing or if you’ve seriously been consi…" at bounding box center [61, 145] width 118 height 15
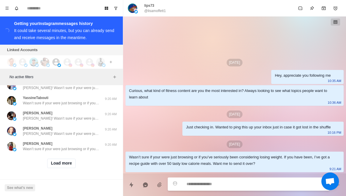
scroll to position [2738, 0]
click at [72, 164] on button "Load more" at bounding box center [61, 162] width 29 height 9
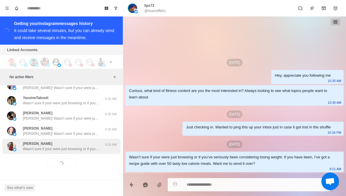
click at [85, 152] on div "[PERSON_NAME] Wasn’t sure if your were just browsing or if you’ve seriously bee…" at bounding box center [61, 145] width 118 height 15
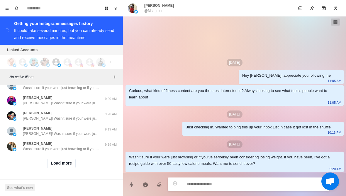
scroll to position [3043, 0]
click at [69, 160] on button "Load more" at bounding box center [61, 162] width 29 height 9
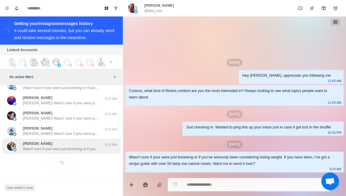
click at [79, 148] on p "Wasn’t sure if your were just browsing or if you’ve seriously been considering …" at bounding box center [61, 148] width 76 height 5
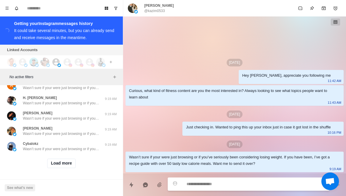
scroll to position [3348, 0]
click at [68, 166] on button "Load more" at bounding box center [61, 162] width 29 height 9
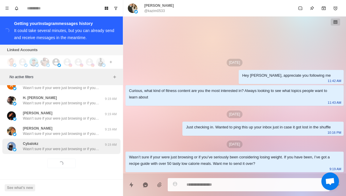
click at [86, 152] on div "Cybalokz Wasn’t sure if your were just browsing or if you’ve seriously been con…" at bounding box center [61, 145] width 118 height 15
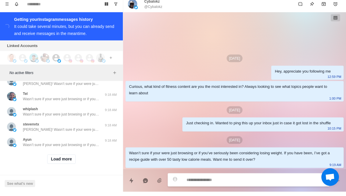
scroll to position [3652, 0]
click at [68, 159] on button "Load more" at bounding box center [61, 162] width 29 height 9
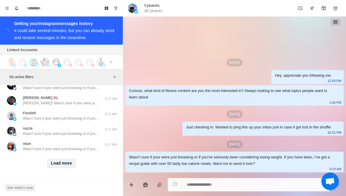
scroll to position [3957, 0]
click at [71, 165] on button "Load more" at bounding box center [61, 162] width 29 height 9
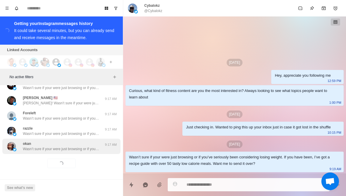
click at [83, 151] on div "okan Wasn’t sure if your were just browsing or if you’ve seriously been conside…" at bounding box center [61, 145] width 118 height 15
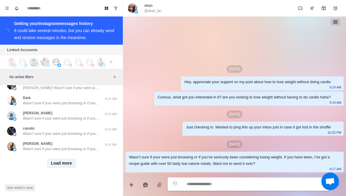
click at [68, 165] on button "Load more" at bounding box center [61, 162] width 29 height 9
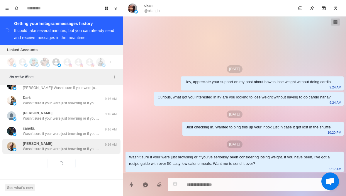
click at [84, 151] on div "[PERSON_NAME] Wasn’t sure if your were just browsing or if you’ve seriously bee…" at bounding box center [61, 145] width 118 height 15
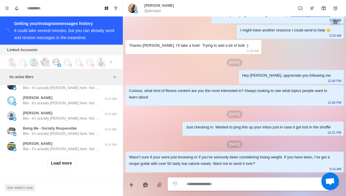
scroll to position [4567, 0]
click at [68, 166] on button "Load more" at bounding box center [61, 162] width 29 height 9
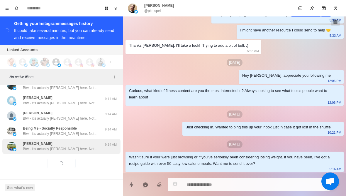
click at [88, 152] on div "[PERSON_NAME] Btw - it’s actually [PERSON_NAME] here. Not AI haha 9:14 AM" at bounding box center [61, 145] width 118 height 15
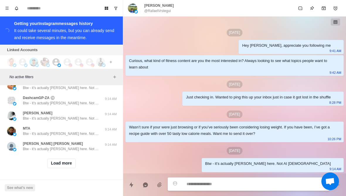
scroll to position [4872, 0]
click at [66, 167] on button "Load more" at bounding box center [61, 162] width 29 height 9
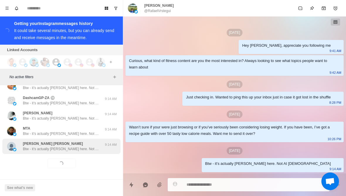
click at [84, 150] on p "Btw - it’s actually [PERSON_NAME] here. Not AI [DEMOGRAPHIC_DATA]" at bounding box center [61, 148] width 76 height 5
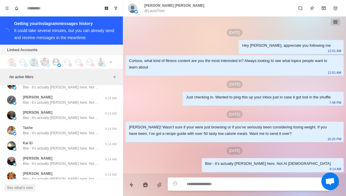
click at [203, 155] on div "[DATE] Hey [PERSON_NAME], appreciate you following me 12:01 AM Curious, what ki…" at bounding box center [234, 94] width 223 height 157
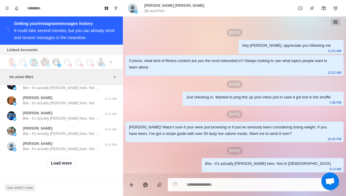
scroll to position [5177, 0]
click at [69, 164] on button "Load more" at bounding box center [61, 162] width 29 height 9
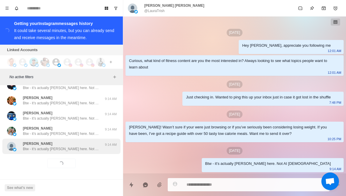
click at [80, 148] on p "Btw - it’s actually [PERSON_NAME] here. Not AI [DEMOGRAPHIC_DATA]" at bounding box center [61, 148] width 76 height 5
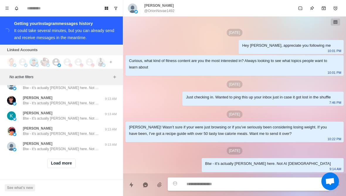
scroll to position [5482, 0]
click at [71, 163] on button "Load more" at bounding box center [61, 162] width 29 height 9
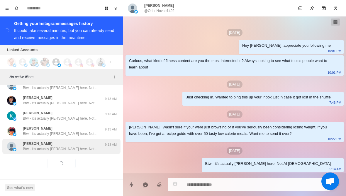
click at [84, 147] on p "Btw - it’s actually [PERSON_NAME] here. Not AI [DEMOGRAPHIC_DATA]" at bounding box center [61, 148] width 76 height 5
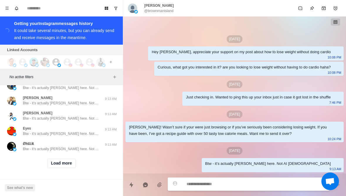
scroll to position [5787, 0]
click at [70, 161] on button "Load more" at bounding box center [61, 162] width 29 height 9
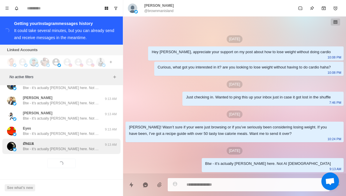
click at [82, 150] on p "Btw - it’s actually [PERSON_NAME] here. Not AI [DEMOGRAPHIC_DATA]" at bounding box center [61, 148] width 76 height 5
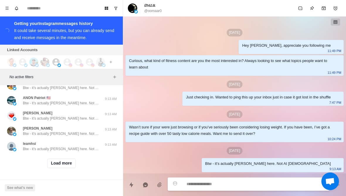
scroll to position [6092, 0]
click at [70, 164] on button "Load more" at bounding box center [61, 162] width 29 height 9
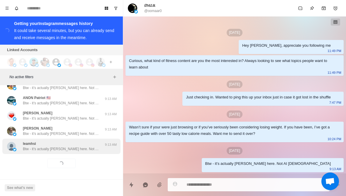
click at [86, 146] on p "Btw - it’s actually [PERSON_NAME] here. Not AI [DEMOGRAPHIC_DATA]" at bounding box center [61, 148] width 76 height 5
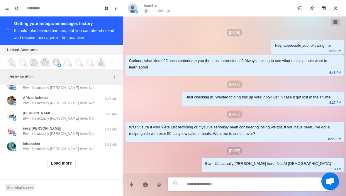
scroll to position [6397, 0]
click at [73, 164] on button "Load more" at bounding box center [61, 162] width 29 height 9
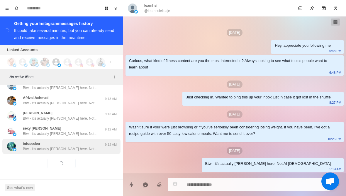
click at [91, 150] on p "Btw - it’s actually [PERSON_NAME] here. Not AI [DEMOGRAPHIC_DATA]" at bounding box center [61, 148] width 76 height 5
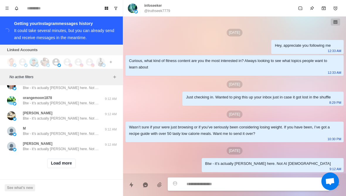
scroll to position [6702, 0]
click at [68, 165] on button "Load more" at bounding box center [61, 162] width 29 height 9
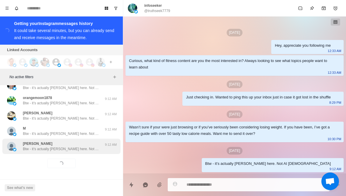
click at [82, 148] on p "Btw - it’s actually [PERSON_NAME] here. Not AI [DEMOGRAPHIC_DATA]" at bounding box center [61, 148] width 76 height 5
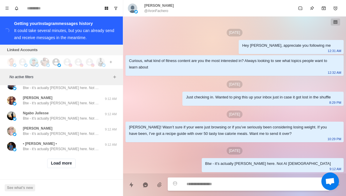
scroll to position [7006, 0]
click at [69, 166] on button "Load more" at bounding box center [61, 162] width 29 height 9
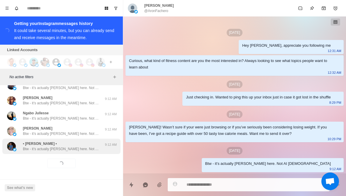
click at [81, 147] on p "Btw - it’s actually [PERSON_NAME] here. Not AI [DEMOGRAPHIC_DATA]" at bounding box center [61, 148] width 76 height 5
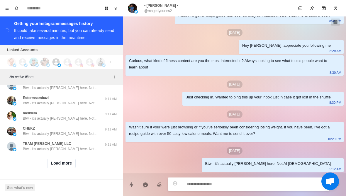
scroll to position [7311, 0]
click at [68, 164] on button "Load more" at bounding box center [61, 162] width 29 height 9
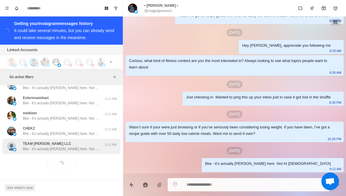
click at [77, 150] on p "Btw - it’s actually [PERSON_NAME] here. Not AI [DEMOGRAPHIC_DATA]" at bounding box center [61, 148] width 76 height 5
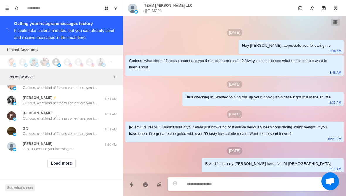
scroll to position [7616, 0]
click at [68, 166] on button "Load more" at bounding box center [61, 162] width 29 height 9
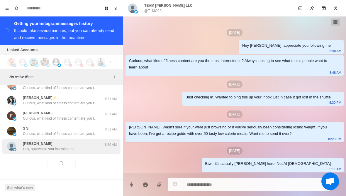
click at [74, 150] on p "Hey, appreciate you following me" at bounding box center [49, 148] width 52 height 5
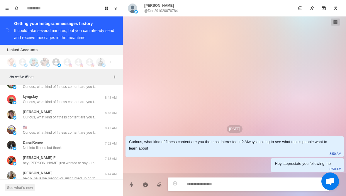
scroll to position [7878, 0]
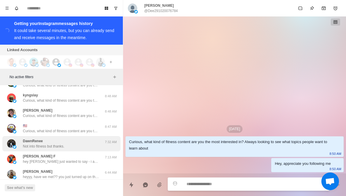
click at [86, 145] on div "DawnRenee Not into fitness but thanks." at bounding box center [55, 143] width 96 height 11
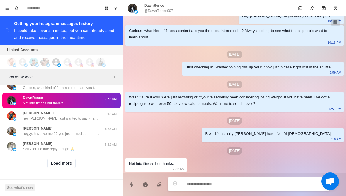
scroll to position [7921, 0]
click at [68, 160] on button "Load more" at bounding box center [61, 162] width 29 height 9
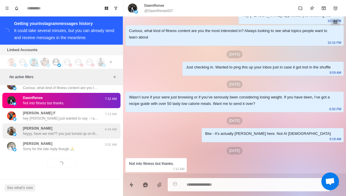
click at [92, 131] on p "heyyy, have we met?? you just turned up on the suggested people, n i think u ar…" at bounding box center [61, 133] width 76 height 5
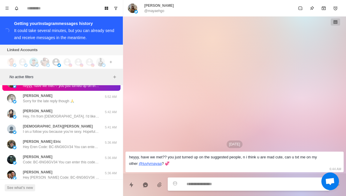
scroll to position [7969, 0]
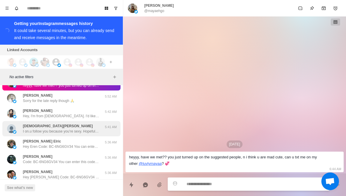
click at [103, 130] on div "[PERSON_NAME] on.u follow you because you’re sexy. Hopefully I can see that coc…" at bounding box center [55, 128] width 96 height 11
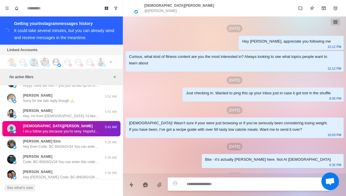
scroll to position [117, 0]
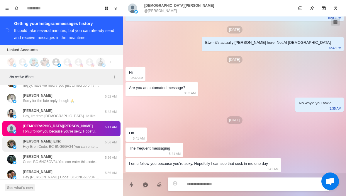
click at [92, 146] on p "Hey Eren Code: BC-6NG6GV34 You can enter this code at checkout to receive one f…" at bounding box center [61, 146] width 76 height 5
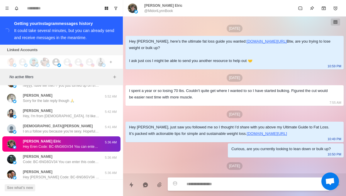
scroll to position [240, 0]
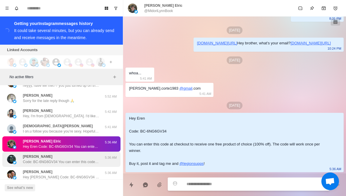
click at [90, 160] on p "Code: BC-6NG6GV34 You can enter this code at checkout to receive one free produ…" at bounding box center [61, 161] width 76 height 5
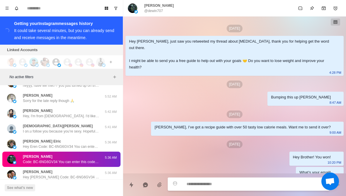
scroll to position [140, 0]
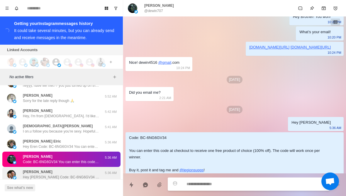
click at [87, 173] on div "[PERSON_NAME] Hey [PERSON_NAME] Code: BC-6NG6GV34 You can enter this code at ch…" at bounding box center [61, 174] width 76 height 11
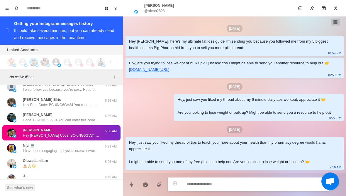
scroll to position [513, 0]
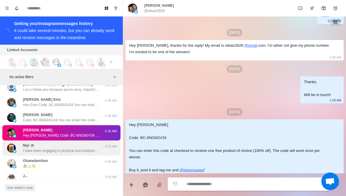
click at [88, 150] on p "I have been engaging in physical exercise(workout) or approximately 2 to 3 year…" at bounding box center [61, 150] width 76 height 5
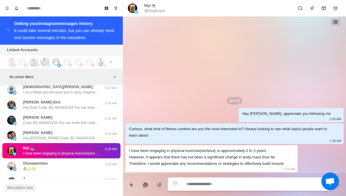
scroll to position [8008, 0]
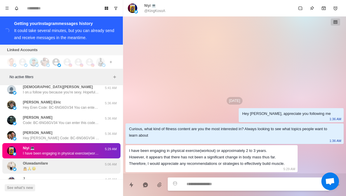
click at [90, 167] on div "Oluwadamilare 🙇🙏😓" at bounding box center [55, 165] width 96 height 11
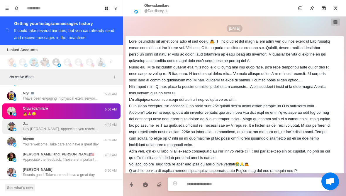
scroll to position [1178, 0]
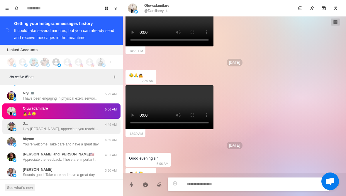
click at [85, 127] on p "Hey [PERSON_NAME], appreciate you reaching out. I´m sorry to hear that you have…" at bounding box center [61, 128] width 76 height 5
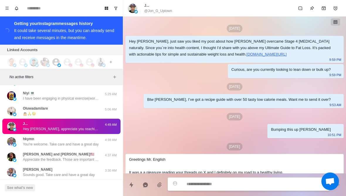
scroll to position [0, 0]
click at [162, 13] on p "@Jon_G_Uptown" at bounding box center [158, 10] width 28 height 5
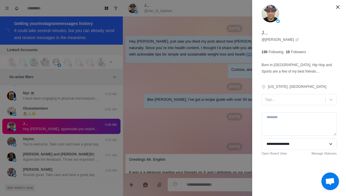
click at [202, 66] on div "**********" at bounding box center [173, 98] width 346 height 196
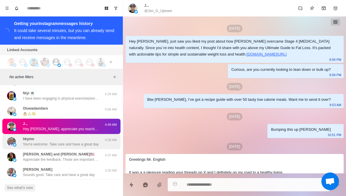
click at [94, 145] on p "You're welcome. Take care and have a great day" at bounding box center [61, 143] width 76 height 5
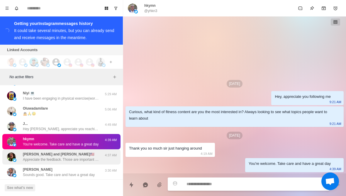
click at [82, 158] on p "Appreciate the feedback. Those are important topics to be focused on. Do you ha…" at bounding box center [61, 159] width 76 height 5
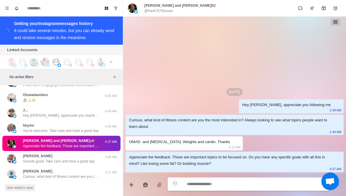
scroll to position [8076, 0]
click at [162, 9] on p "@frank7676susan" at bounding box center [158, 10] width 29 height 5
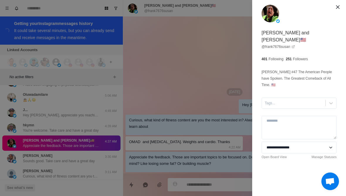
click at [201, 82] on div "**********" at bounding box center [173, 98] width 346 height 196
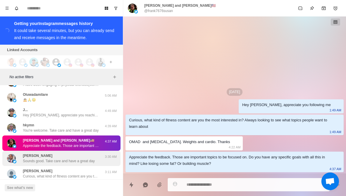
click at [90, 157] on div "[PERSON_NAME] Sounds good. Take care and have a great day" at bounding box center [59, 158] width 72 height 11
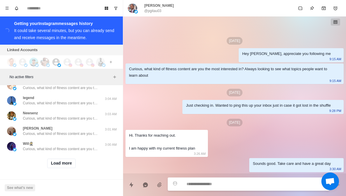
scroll to position [8226, 0]
click at [65, 167] on button "Load more" at bounding box center [61, 162] width 29 height 9
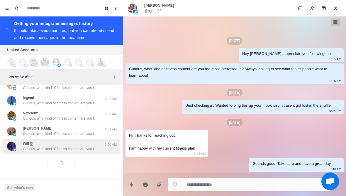
click at [70, 153] on div "Will🥷 Curious, what kind of fitness content are you the most interested in? Alw…" at bounding box center [61, 145] width 118 height 15
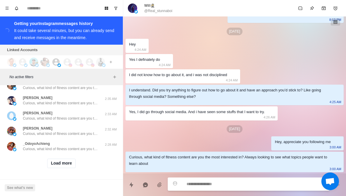
scroll to position [8531, 0]
click at [74, 166] on button "Load more" at bounding box center [61, 162] width 29 height 9
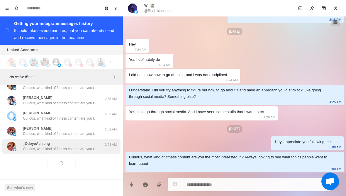
click at [91, 152] on div "_OdoyoAchieng Curious, what kind of fitness content are you the most interested…" at bounding box center [61, 145] width 118 height 15
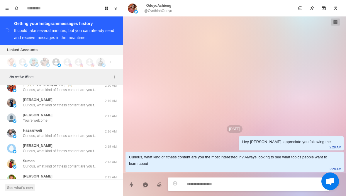
scroll to position [8704, 0]
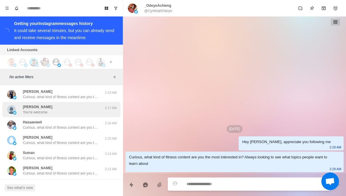
click at [96, 110] on div "[PERSON_NAME] You're welcome" at bounding box center [55, 109] width 96 height 11
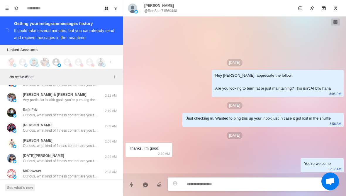
scroll to position [8781, 0]
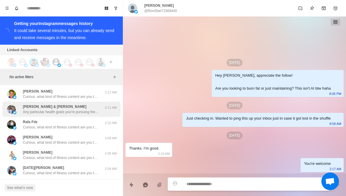
click at [77, 111] on p "Any particular health goals you're pursuing these days? Like losing fat or buil…" at bounding box center [61, 111] width 76 height 5
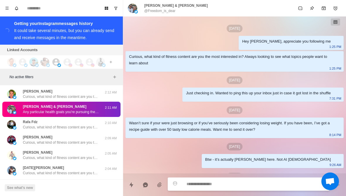
scroll to position [63, 0]
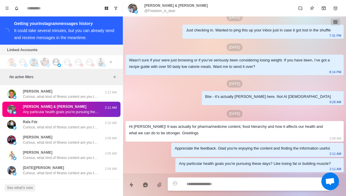
click at [173, 9] on p "@Freedom_is_dear" at bounding box center [159, 10] width 31 height 5
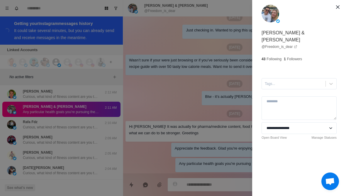
click at [158, 94] on div "**********" at bounding box center [173, 98] width 346 height 196
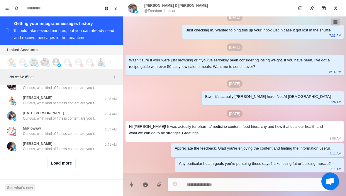
scroll to position [8836, 0]
click at [67, 165] on button "Load more" at bounding box center [61, 162] width 29 height 9
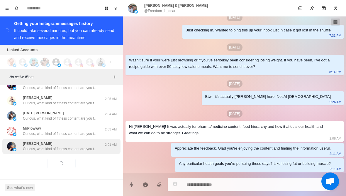
click at [80, 151] on div "guru [PERSON_NAME], what kind of fitness content are you the most interested in…" at bounding box center [61, 145] width 118 height 15
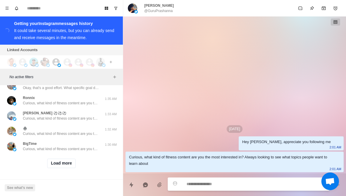
scroll to position [9141, 0]
click at [68, 164] on button "Load more" at bounding box center [61, 162] width 29 height 9
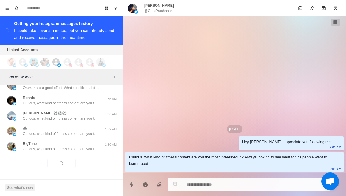
click at [73, 157] on div "Loading... Load more" at bounding box center [61, 163] width 118 height 19
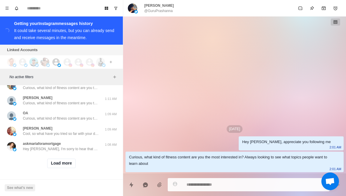
scroll to position [9446, 0]
click at [67, 163] on button "Load more" at bounding box center [61, 162] width 29 height 9
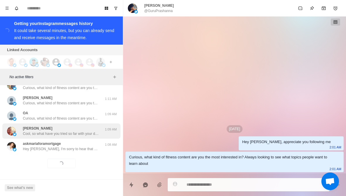
click at [80, 133] on p "Cool, so what have you tried so far with your diet and training to lose fat and…" at bounding box center [61, 133] width 76 height 5
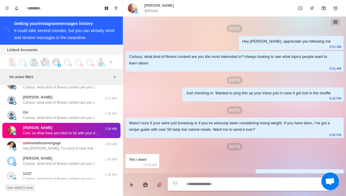
scroll to position [0, 0]
click at [159, 9] on div "[PERSON_NAME] @BSesri" at bounding box center [159, 8] width 30 height 11
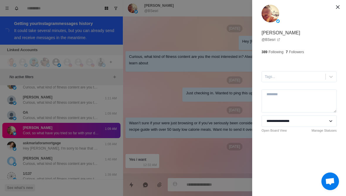
click at [160, 98] on div "**********" at bounding box center [173, 98] width 346 height 196
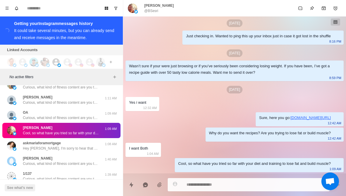
scroll to position [57, 0]
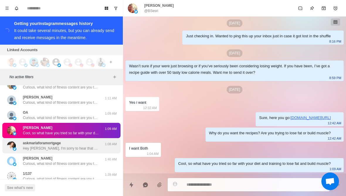
click at [85, 148] on p "Hey [PERSON_NAME], I'm sorry to hear that you've had to go through all that. Pi…" at bounding box center [61, 147] width 76 height 5
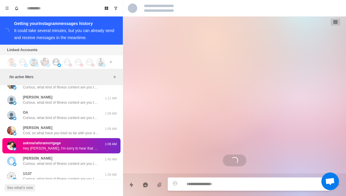
scroll to position [99, 0]
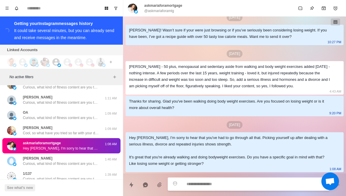
click at [171, 7] on p "askmariaforamortgage" at bounding box center [163, 5] width 38 height 5
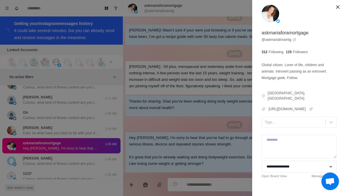
click at [174, 110] on div "**********" at bounding box center [173, 98] width 346 height 196
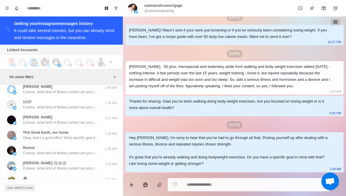
scroll to position [9520, 0]
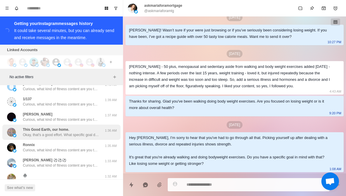
click at [85, 132] on p "Okay, that's a good effort. What specific goal do you have in mind with the exe…" at bounding box center [61, 134] width 76 height 5
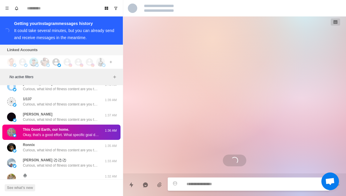
scroll to position [0, 0]
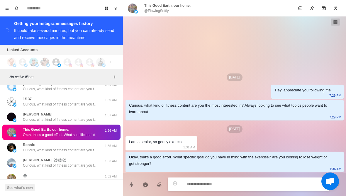
click at [173, 8] on p "This Good Earth, our home." at bounding box center [167, 5] width 46 height 5
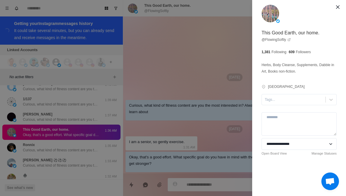
click at [81, 150] on div "**********" at bounding box center [173, 98] width 346 height 196
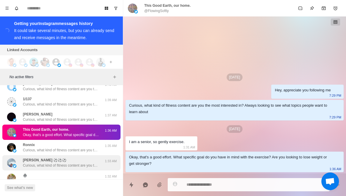
click at [79, 160] on div "[PERSON_NAME] ⚽️⚽️⚽️ Curious, what kind of fitness content are you the most int…" at bounding box center [61, 162] width 76 height 11
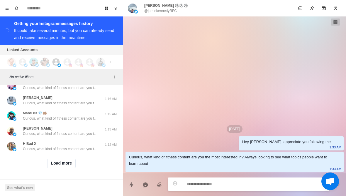
scroll to position [9751, 0]
click at [71, 161] on button "Load more" at bounding box center [61, 162] width 29 height 9
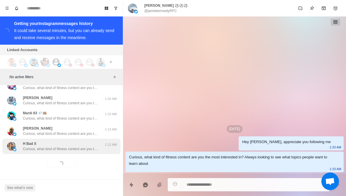
click at [80, 149] on p "Curious, what kind of fitness content are you the most interested in? Always lo…" at bounding box center [61, 148] width 76 height 5
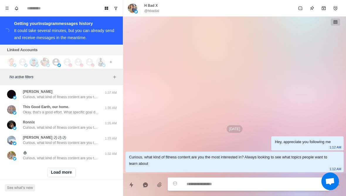
scroll to position [10048, 0]
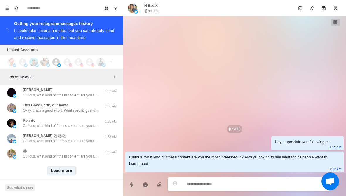
click at [64, 168] on button "Load more" at bounding box center [61, 170] width 29 height 9
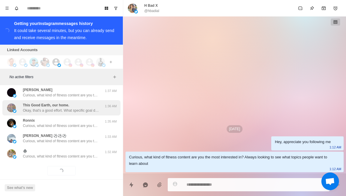
click at [90, 109] on p "Okay, that's a good effort. What specific goal do you have in mind with the exe…" at bounding box center [61, 110] width 76 height 5
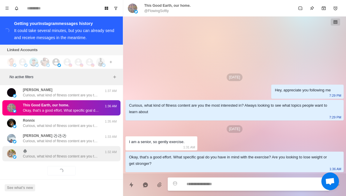
click at [62, 154] on p "Curious, what kind of fitness content are you the most interested in? Always lo…" at bounding box center [61, 155] width 76 height 5
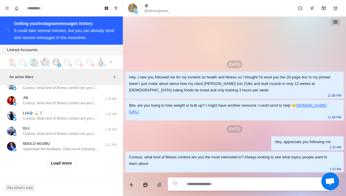
scroll to position [10360, 0]
click at [66, 165] on button "Load more" at bounding box center [61, 162] width 29 height 9
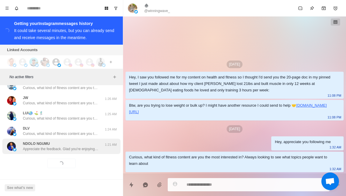
click at [76, 151] on div "NDOLO NGUMU Appreciate the feedback. Glad you're enjoying the content. Thanks f…" at bounding box center [61, 145] width 118 height 15
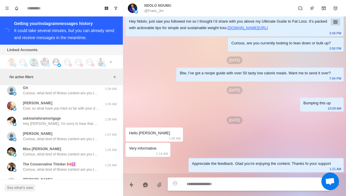
scroll to position [10539, 0]
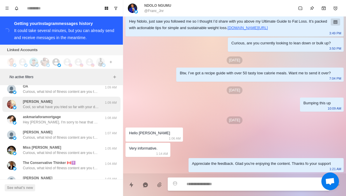
click at [77, 103] on div "[PERSON_NAME] Cool, so what have you tried so far with your diet and training t…" at bounding box center [61, 104] width 76 height 11
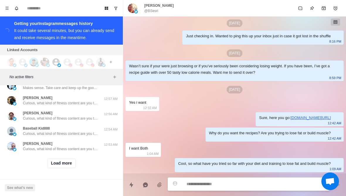
scroll to position [10665, 0]
click at [67, 163] on button "Load more" at bounding box center [61, 162] width 29 height 9
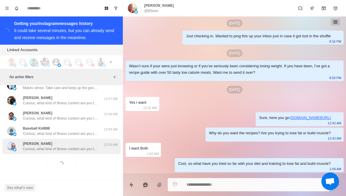
click at [69, 150] on p "Curious, what kind of fitness content are you the most interested in? Always lo…" at bounding box center [61, 148] width 76 height 5
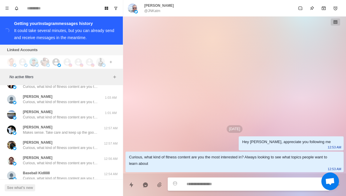
scroll to position [10621, 0]
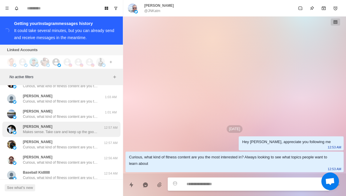
click at [72, 131] on p "Makes sense. Take care and keep up the good work" at bounding box center [61, 131] width 76 height 5
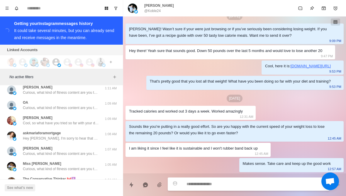
scroll to position [10523, 0]
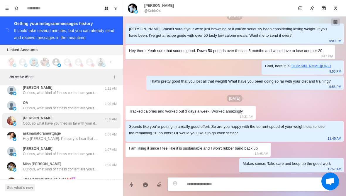
click at [77, 119] on div "[PERSON_NAME] Cool, so what have you tried so far with your diet and training t…" at bounding box center [61, 120] width 76 height 11
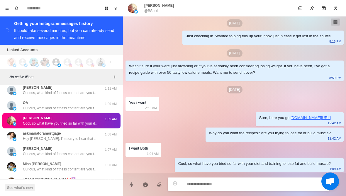
scroll to position [57, 0]
click at [158, 11] on p "@BSesri" at bounding box center [151, 10] width 14 height 5
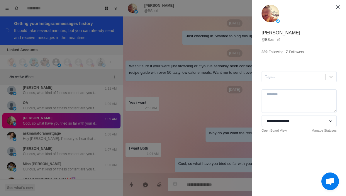
click at [82, 146] on div "**********" at bounding box center [173, 98] width 346 height 196
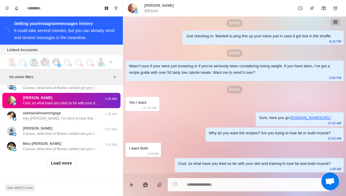
scroll to position [10970, 0]
click at [70, 161] on button "Load more" at bounding box center [61, 162] width 29 height 9
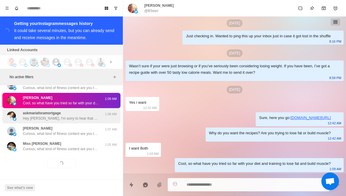
click at [96, 118] on p "Hey [PERSON_NAME], I'm sorry to hear that you've had to go through all that. Pi…" at bounding box center [61, 118] width 76 height 5
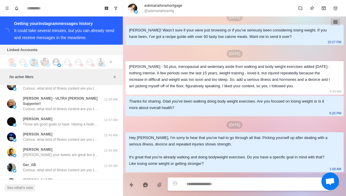
scroll to position [11198, 0]
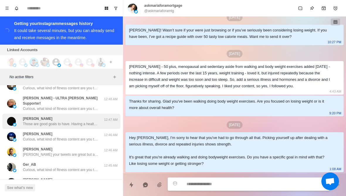
click at [91, 121] on p "Those are good goals to have. Having a healthy diet is an important step. So wh…" at bounding box center [61, 123] width 76 height 5
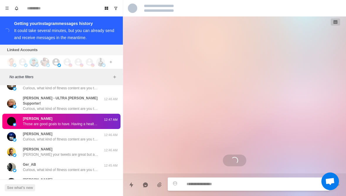
scroll to position [23, 0]
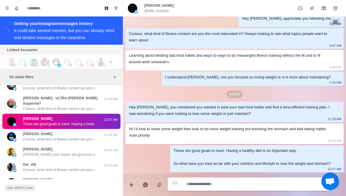
click at [157, 11] on p "@alfie_bonham" at bounding box center [156, 10] width 25 height 5
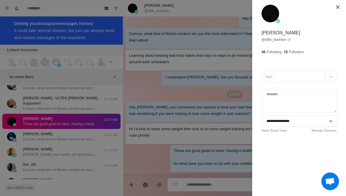
click at [104, 130] on div "**********" at bounding box center [173, 98] width 346 height 196
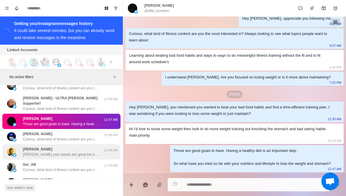
click at [94, 152] on p "[PERSON_NAME] your tweets are great but aren’t getting much traction - might be…" at bounding box center [61, 154] width 76 height 5
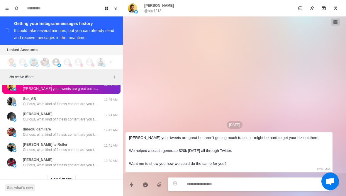
scroll to position [11265, 0]
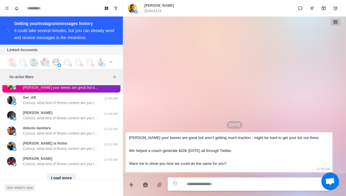
click at [68, 173] on button "Load more" at bounding box center [61, 177] width 29 height 9
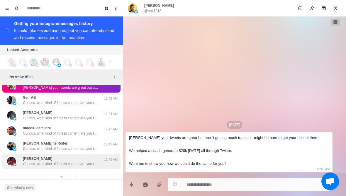
click at [81, 161] on p "Curious, what kind of fitness content are you the most interested in? Always lo…" at bounding box center [61, 163] width 76 height 5
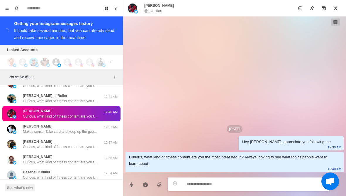
scroll to position [11313, 0]
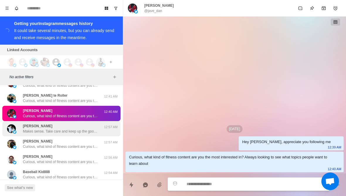
click at [82, 128] on p "Makes sense. Take care and keep up the good work" at bounding box center [61, 130] width 76 height 5
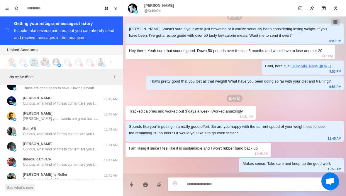
scroll to position [11499, 0]
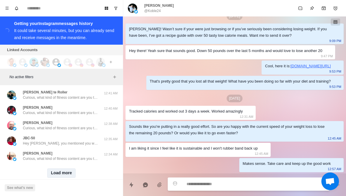
click at [60, 168] on button "Load more" at bounding box center [61, 172] width 29 height 9
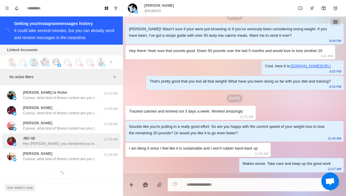
click at [71, 141] on p "Hey [PERSON_NAME], you mentioned you were interested in the guide. I was wonder…" at bounding box center [61, 143] width 76 height 5
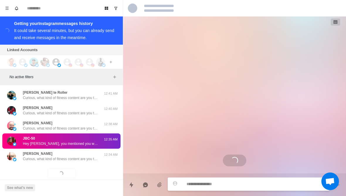
scroll to position [145, 0]
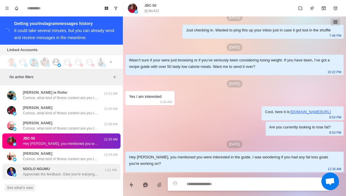
click at [86, 166] on div "NDOLO NGUMU Appreciate the feedback. Glad you're enjoying the content. Thanks f…" at bounding box center [61, 171] width 76 height 11
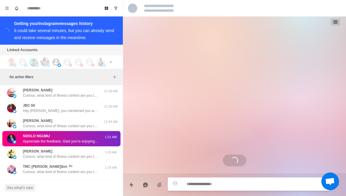
scroll to position [33, 0]
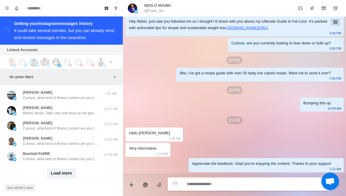
click at [68, 168] on button "Load more" at bounding box center [61, 172] width 29 height 9
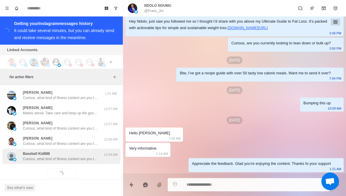
click at [79, 156] on p "Curious, what kind of fitness content are you the most interested in? Always lo…" at bounding box center [61, 158] width 76 height 5
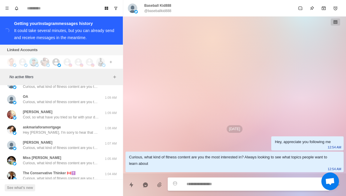
scroll to position [11968, 0]
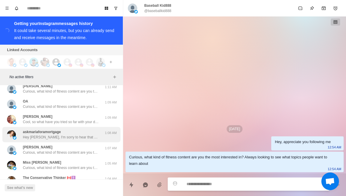
click at [100, 129] on div "askmariaforamortgage Hey [PERSON_NAME], I'm sorry to hear that you've had to go…" at bounding box center [55, 134] width 96 height 11
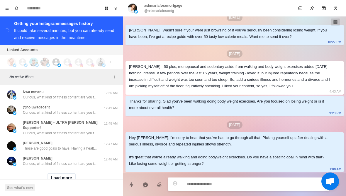
scroll to position [12190, 0]
click at [67, 174] on button "Load more" at bounding box center [61, 178] width 29 height 9
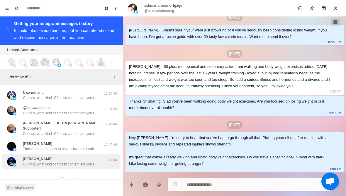
click at [83, 154] on div "[PERSON_NAME] Curious, what kind of fitness content are you the most interested…" at bounding box center [61, 161] width 118 height 15
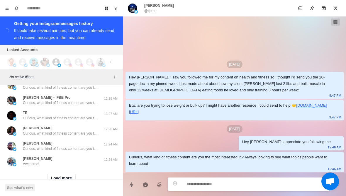
scroll to position [12495, 0]
click at [68, 174] on button "Load more" at bounding box center [61, 178] width 29 height 9
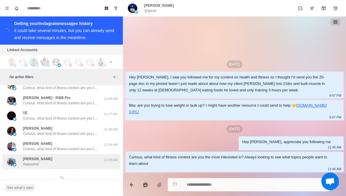
click at [79, 156] on div "[PERSON_NAME] Awesome!" at bounding box center [55, 161] width 96 height 11
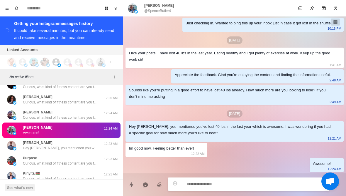
scroll to position [12528, 0]
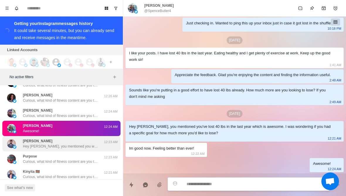
click at [96, 143] on p "Hey [PERSON_NAME], you mentioned you wanted to start getting into fitness. I wa…" at bounding box center [61, 145] width 76 height 5
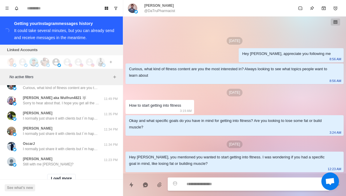
scroll to position [12800, 0]
click at [70, 174] on button "Load more" at bounding box center [61, 178] width 29 height 9
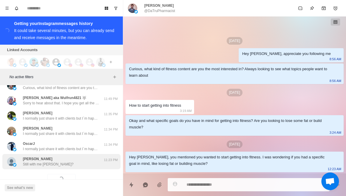
click at [80, 156] on div "[PERSON_NAME] Still with me [PERSON_NAME]?" at bounding box center [55, 161] width 96 height 11
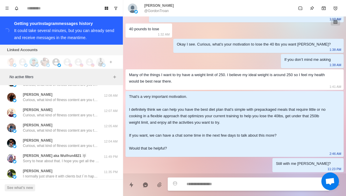
scroll to position [12741, 0]
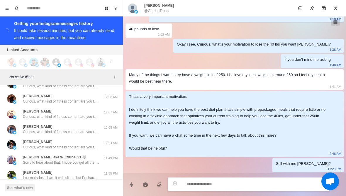
type textarea "*"
type textarea "**"
type textarea "*"
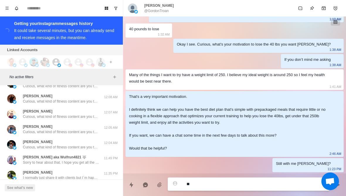
type textarea "***"
type textarea "*"
type textarea "**********"
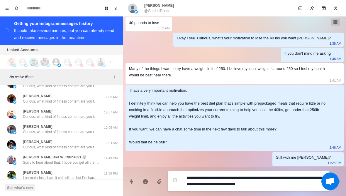
type textarea "*"
type textarea "**********"
type textarea "*"
type textarea "**********"
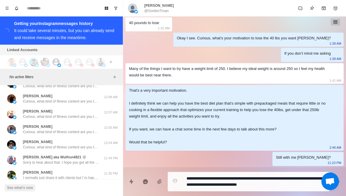
drag, startPoint x: 172, startPoint y: 108, endPoint x: 168, endPoint y: 105, distance: 5.0
click at [169, 105] on div "That's a very important motivation. I definitely think we can help you have the…" at bounding box center [230, 116] width 202 height 58
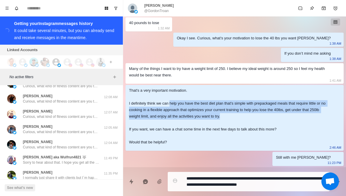
drag, startPoint x: 174, startPoint y: 108, endPoint x: 237, endPoint y: 122, distance: 64.3
click at [237, 123] on div "That's a very important motivation. I definitely think we can help you have the…" at bounding box center [230, 116] width 202 height 58
copy div "help you have the best diet plan that's simple with prepackaged meals that requ…"
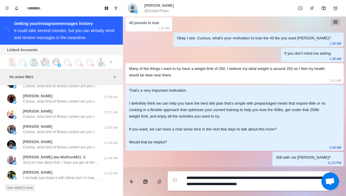
click at [301, 181] on textarea "**********" at bounding box center [255, 180] width 138 height 15
type textarea "*"
drag, startPoint x: 298, startPoint y: 186, endPoint x: 286, endPoint y: 181, distance: 13.7
click at [286, 179] on textarea "**********" at bounding box center [255, 180] width 138 height 15
paste textarea "**********"
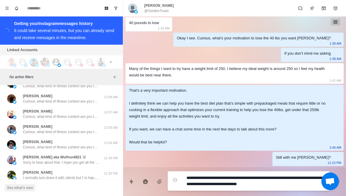
type textarea "**********"
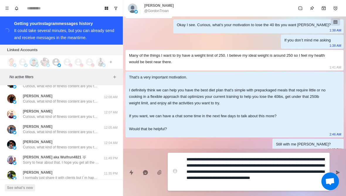
type textarea "*"
type textarea "**********"
type textarea "*"
type textarea "**********"
type textarea "*"
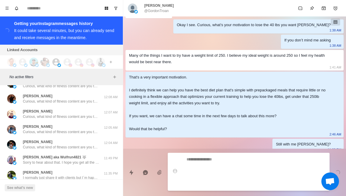
scroll to position [532, 0]
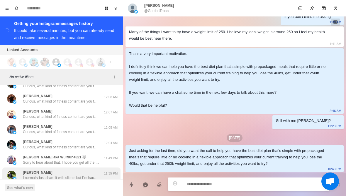
click at [77, 175] on p "I normally just share it with clients but I´m happy to help you out. Would you …" at bounding box center [61, 177] width 76 height 5
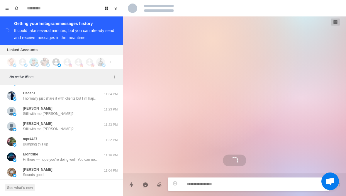
scroll to position [12852, 0]
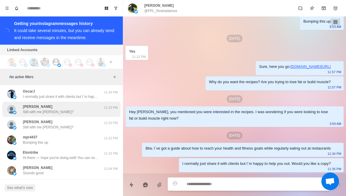
click at [83, 104] on div "[PERSON_NAME] Still with me [PERSON_NAME]?" at bounding box center [55, 109] width 96 height 11
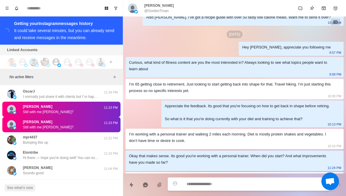
scroll to position [532, 0]
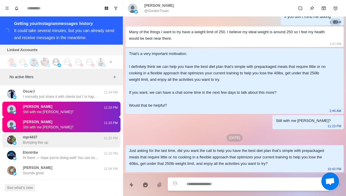
click at [85, 134] on div "mpr4437 Bumping this up" at bounding box center [55, 139] width 96 height 11
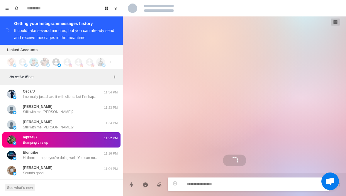
scroll to position [439, 0]
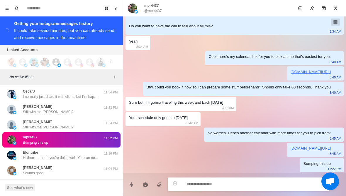
type textarea "*"
type textarea "**********"
click at [210, 184] on textarea "**********" at bounding box center [255, 183] width 138 height 9
type textarea "*"
type textarea "**********"
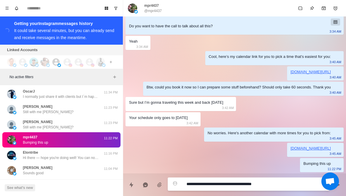
click at [270, 186] on textarea "**********" at bounding box center [255, 183] width 138 height 9
type textarea "*"
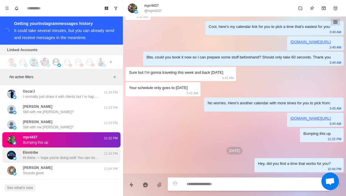
click at [87, 150] on div "Elontribe Hi there — hope you're doing well! You can now access original shares…" at bounding box center [61, 155] width 76 height 11
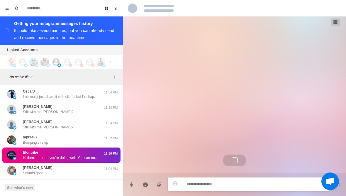
scroll to position [0, 0]
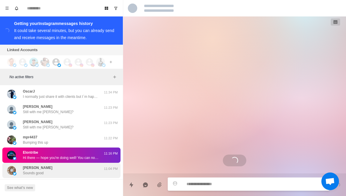
click at [78, 165] on div "[PERSON_NAME] Sounds good" at bounding box center [55, 170] width 96 height 11
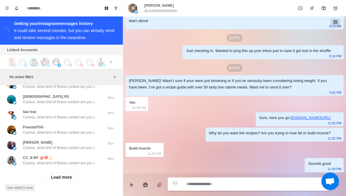
scroll to position [13105, 0]
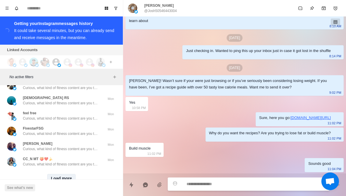
click at [69, 174] on button "Load more" at bounding box center [61, 178] width 29 height 9
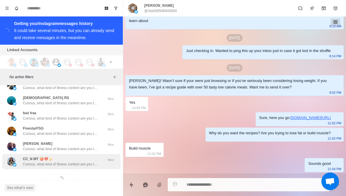
click at [85, 154] on div "CC_N MT 🍑❤️🍌 Curious, what kind of fitness content are you the most interested …" at bounding box center [61, 161] width 118 height 15
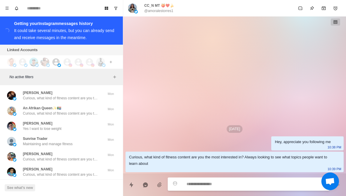
scroll to position [13277, 0]
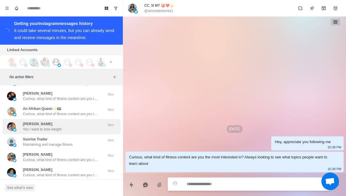
click at [95, 121] on div "[PERSON_NAME] Yes I want to lose weight" at bounding box center [55, 126] width 96 height 11
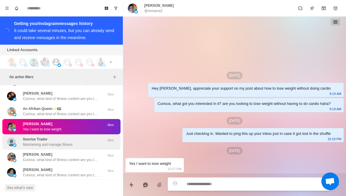
click at [89, 136] on div "Sunrise Trader Maintaining and manage fitness" at bounding box center [55, 141] width 96 height 11
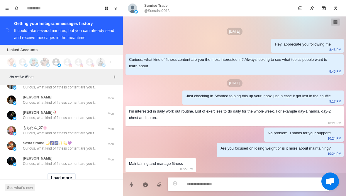
scroll to position [13410, 0]
click at [68, 174] on button "Load more" at bounding box center [61, 178] width 29 height 9
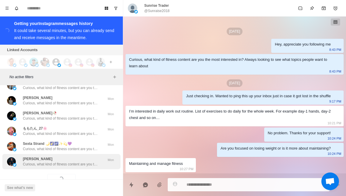
click at [77, 154] on div "[PERSON_NAME] Curious, what kind of fitness content are you the most interested…" at bounding box center [61, 161] width 118 height 15
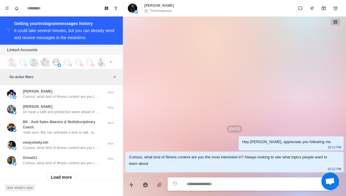
scroll to position [13720, 0]
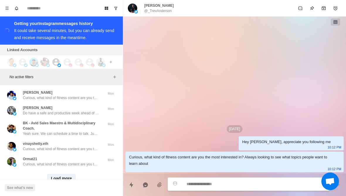
click at [65, 174] on button "Load more" at bounding box center [61, 178] width 29 height 9
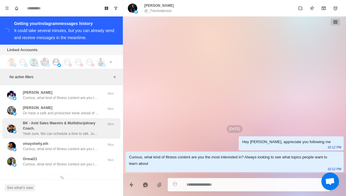
click at [94, 120] on p "BK - Avid Sales Maestro & Multidisciplinary Coach." at bounding box center [63, 125] width 81 height 11
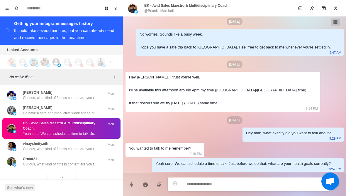
scroll to position [117, 0]
click at [161, 10] on p "@BrianK_Marshall" at bounding box center [158, 10] width 29 height 5
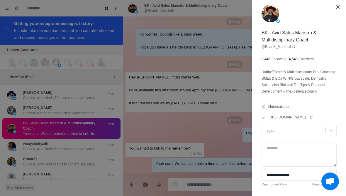
click at [178, 117] on div "**********" at bounding box center [173, 98] width 346 height 196
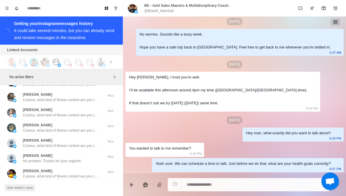
scroll to position [13832, 0]
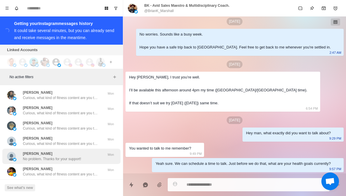
click at [93, 148] on div "[PERSON_NAME] problem. Thanks for your support! Mon" at bounding box center [61, 155] width 118 height 15
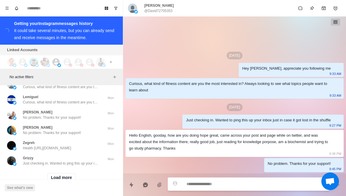
scroll to position [14025, 0]
click at [64, 174] on button "Load more" at bounding box center [61, 178] width 29 height 9
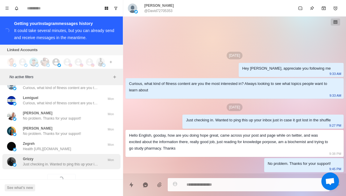
click at [74, 161] on p "Just checking in. Wanted to ping this up your inbox just in case it got lost in…" at bounding box center [61, 163] width 76 height 5
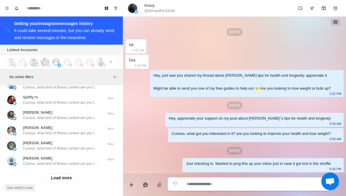
scroll to position [14335, 0]
click at [68, 174] on button "Load more" at bounding box center [61, 178] width 29 height 9
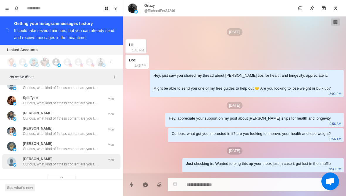
click at [81, 154] on div "[PERSON_NAME], what kind of fitness content are you the most interested in? Alw…" at bounding box center [61, 161] width 118 height 15
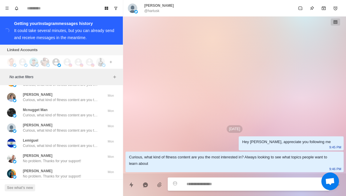
scroll to position [14507, 0]
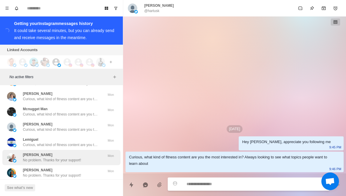
click at [98, 152] on div "[PERSON_NAME] No problem. Thanks for your support!" at bounding box center [55, 157] width 96 height 11
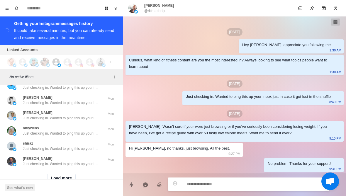
scroll to position [14640, 0]
click at [70, 174] on button "Load more" at bounding box center [61, 178] width 29 height 9
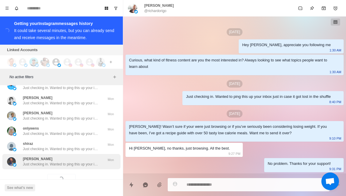
click at [86, 161] on p "Just checking in. Wanted to ping this up your inbox just in case it got lost in…" at bounding box center [61, 163] width 76 height 5
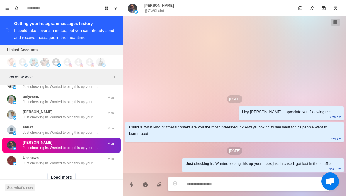
scroll to position [14945, 0]
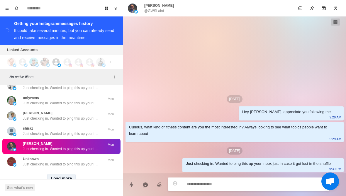
click at [64, 174] on button "Load more" at bounding box center [61, 178] width 29 height 9
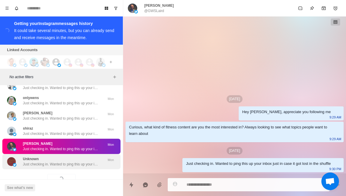
click at [72, 161] on p "Just checking in. Wanted to ping this up your inbox just in case it got lost in…" at bounding box center [61, 163] width 76 height 5
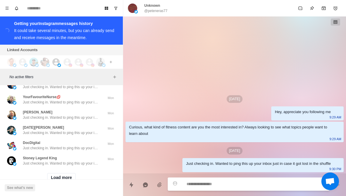
scroll to position [15250, 0]
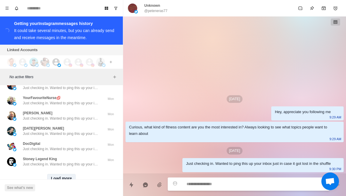
click at [67, 174] on button "Load more" at bounding box center [61, 178] width 29 height 9
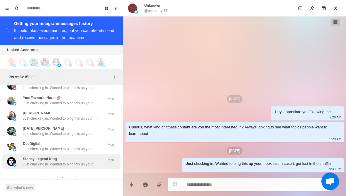
click at [77, 154] on div "Stoney Legend King Just checking in. Wanted to ping this up your inbox just in …" at bounding box center [61, 161] width 118 height 15
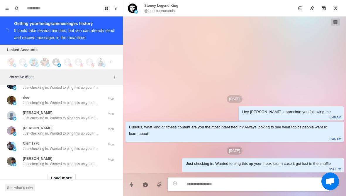
scroll to position [15554, 0]
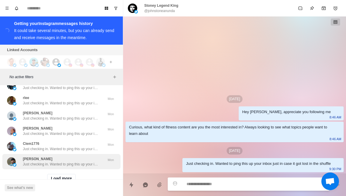
click at [82, 154] on div "[PERSON_NAME] Just checking in. Wanted to ping this up your inbox just in case …" at bounding box center [61, 161] width 118 height 15
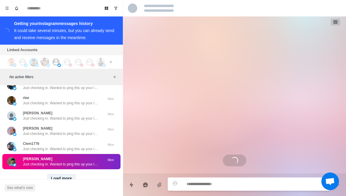
click at [71, 174] on button "Load more" at bounding box center [61, 178] width 29 height 9
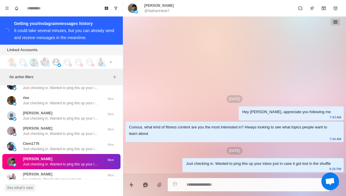
type textarea "*"
